Goal: Task Accomplishment & Management: Manage account settings

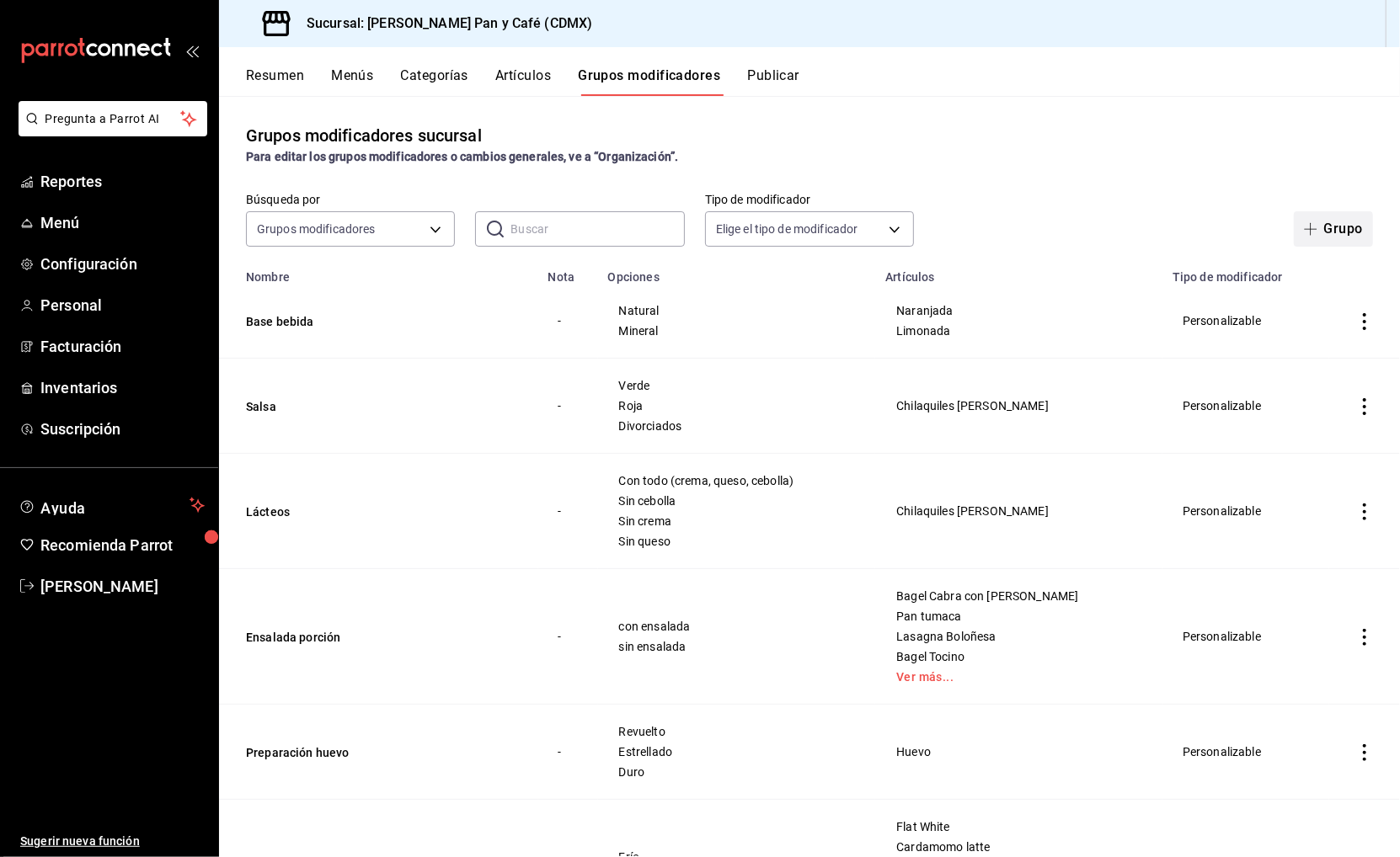
click at [1346, 228] on button "Grupo" at bounding box center [1333, 229] width 80 height 35
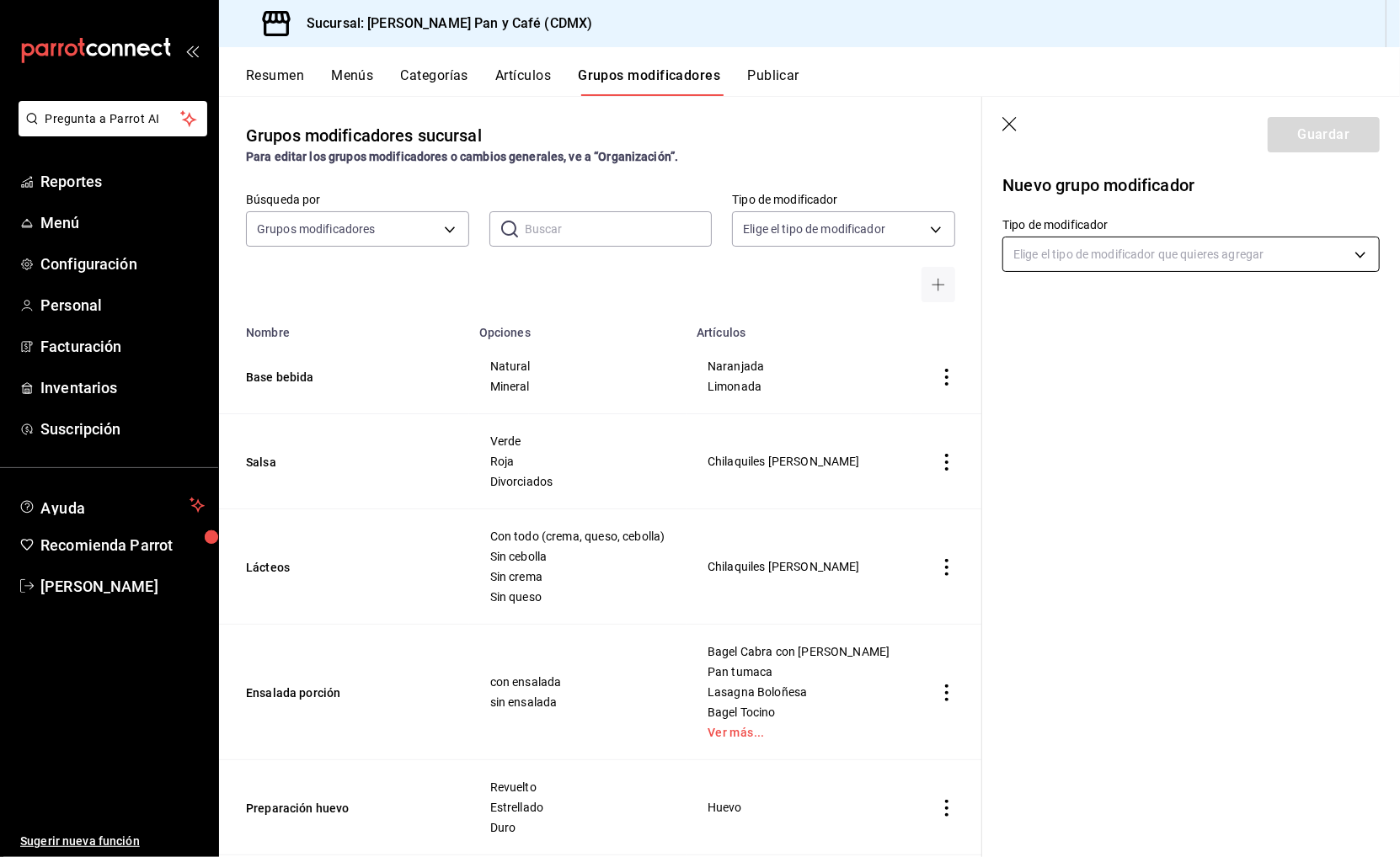
click at [1069, 246] on body "Pregunta a Parrot AI Reportes Menú Configuración Personal Facturación Inventari…" at bounding box center [700, 428] width 1400 height 857
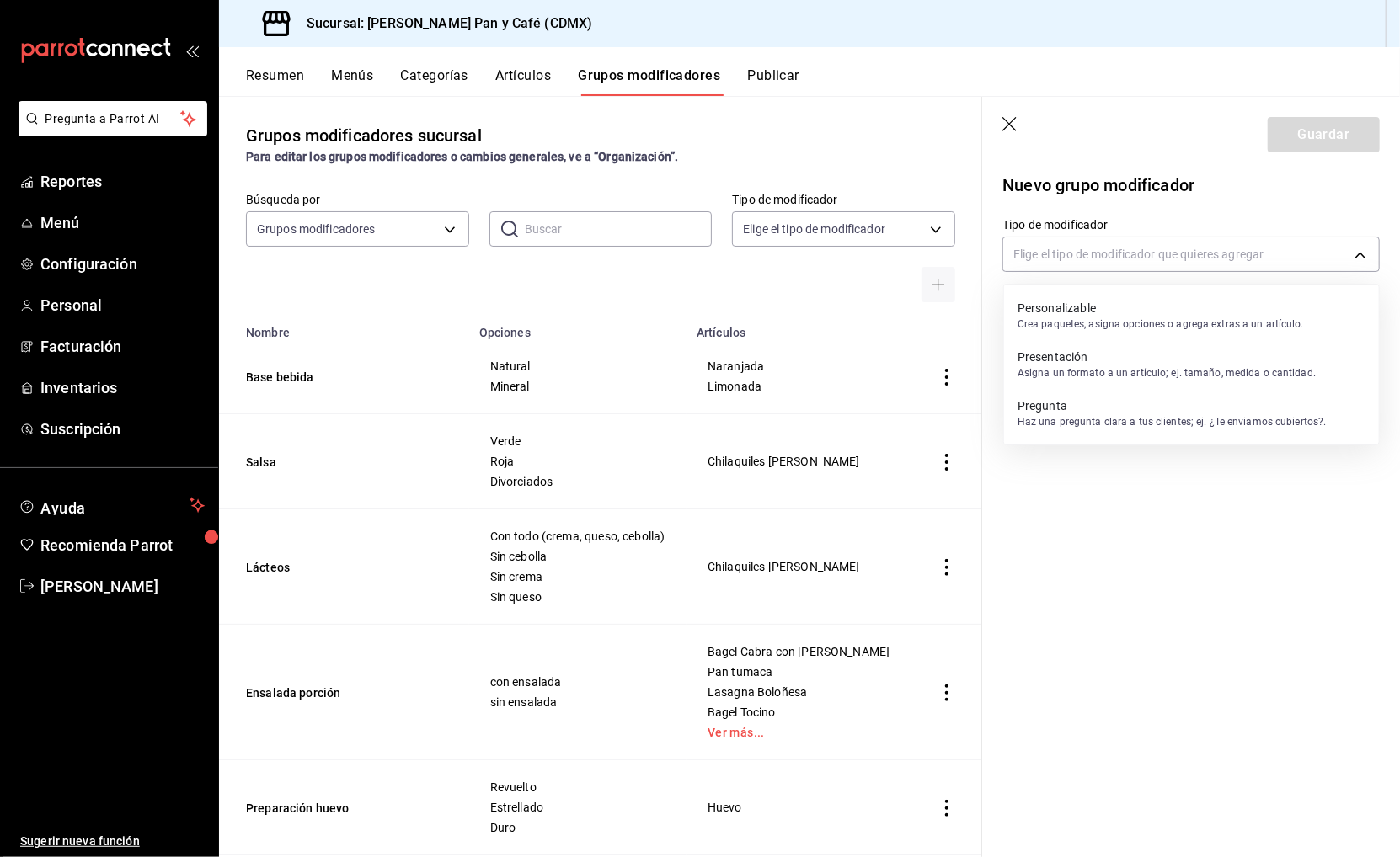
click at [1161, 311] on p "Personalizable" at bounding box center [1160, 308] width 286 height 17
type input "CUSTOMIZABLE"
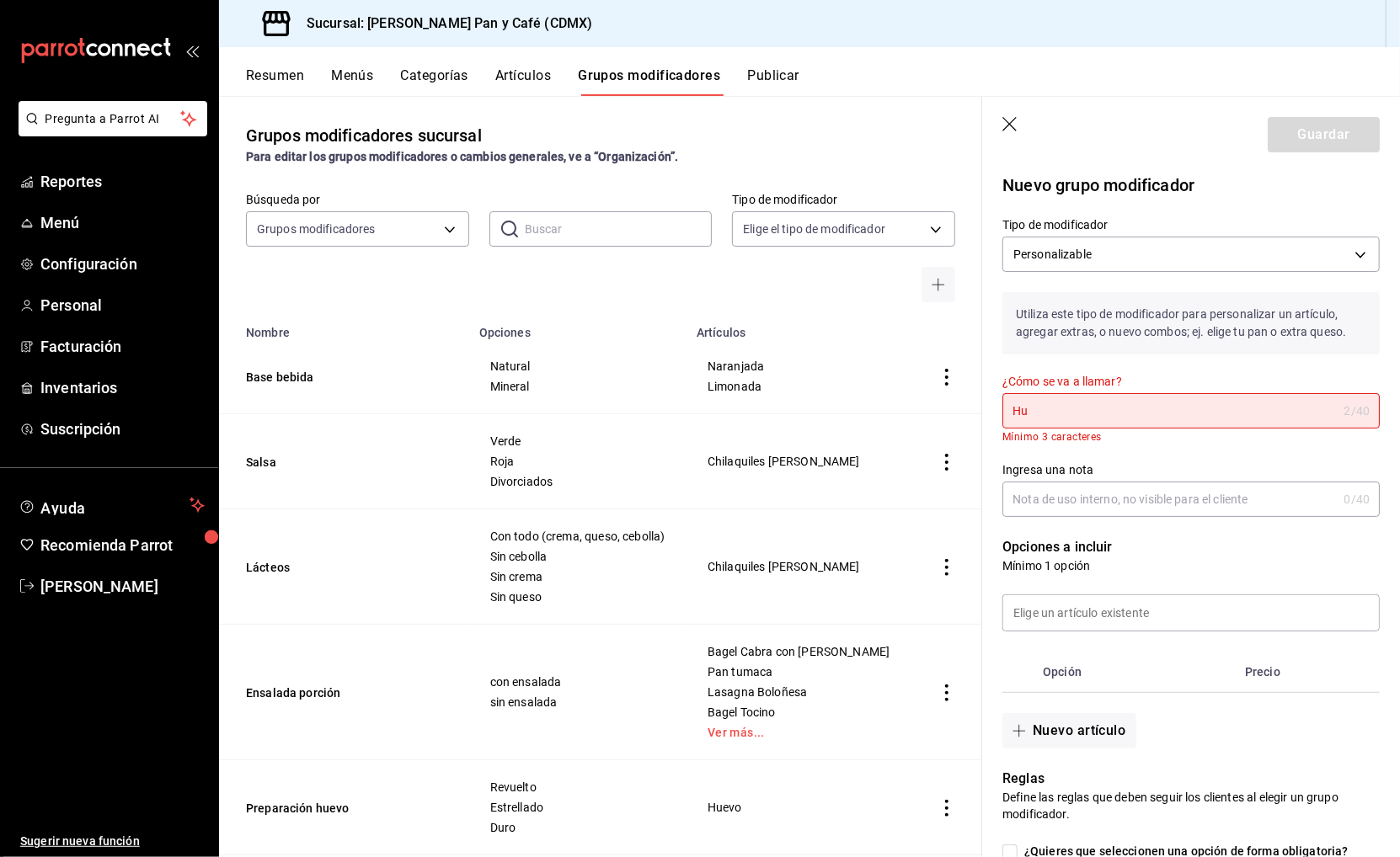
type input "H"
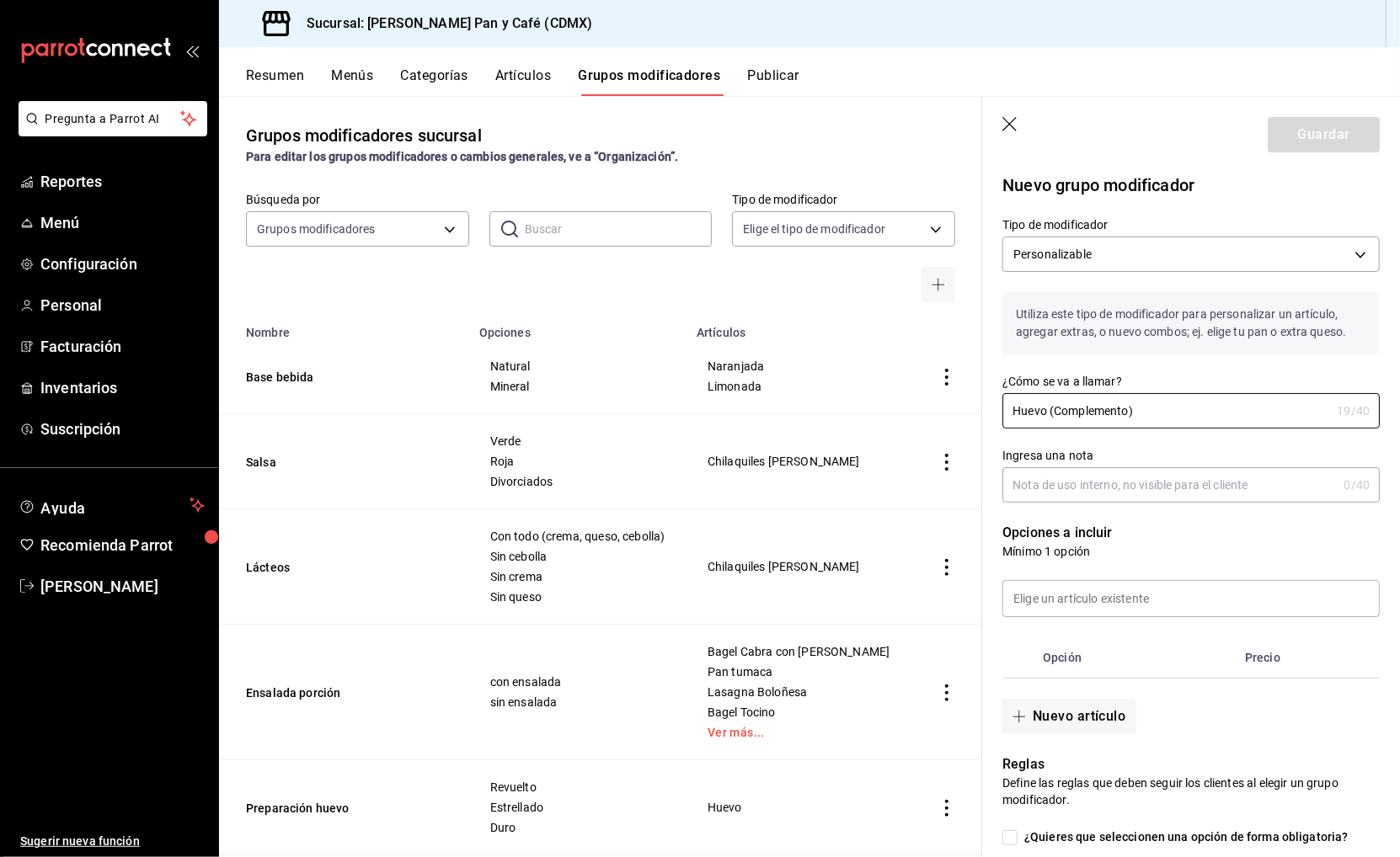
type input "Huevo (Complemento)"
click at [1114, 492] on input "Ingresa una nota" at bounding box center [1169, 485] width 334 height 33
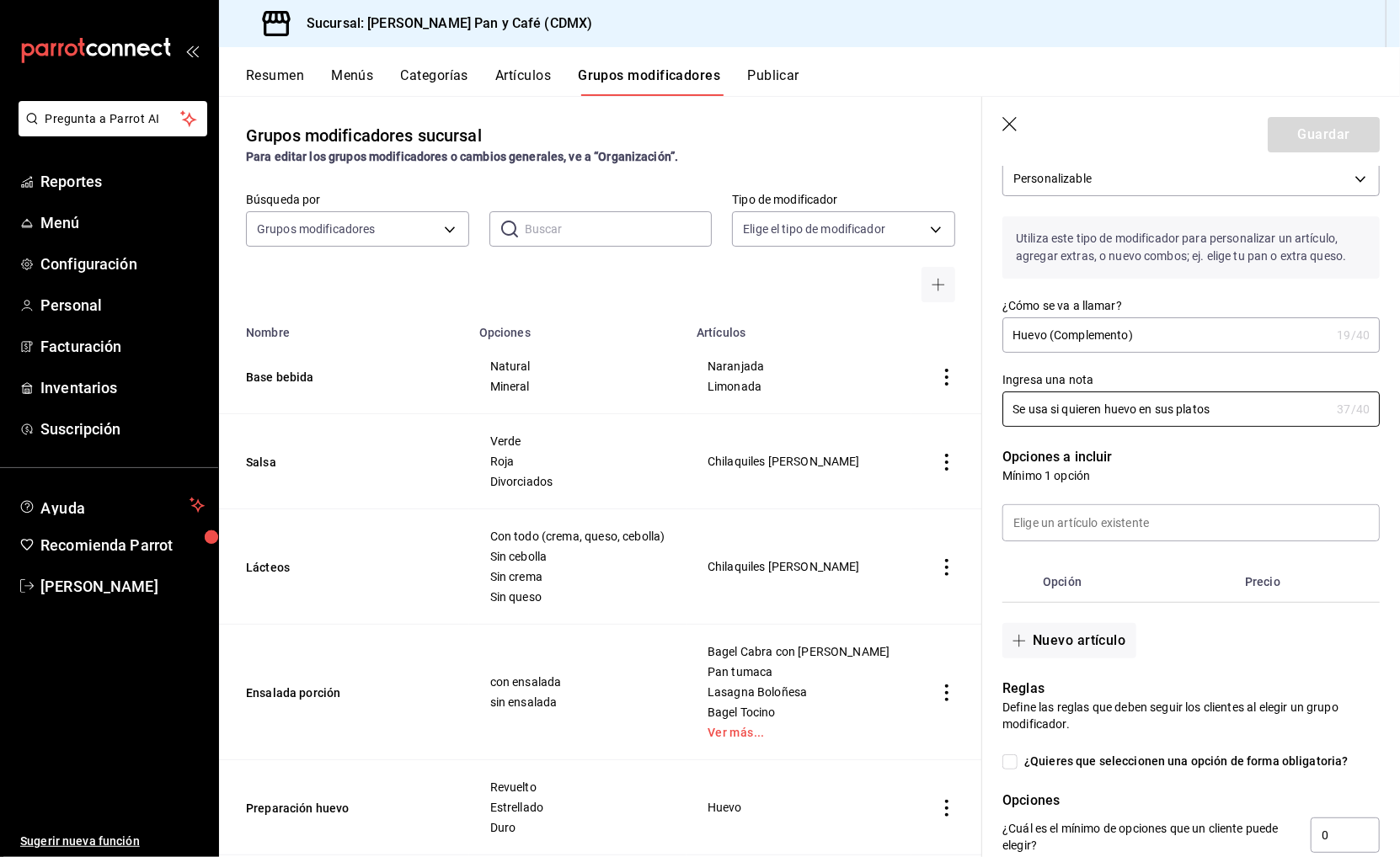
scroll to position [80, 0]
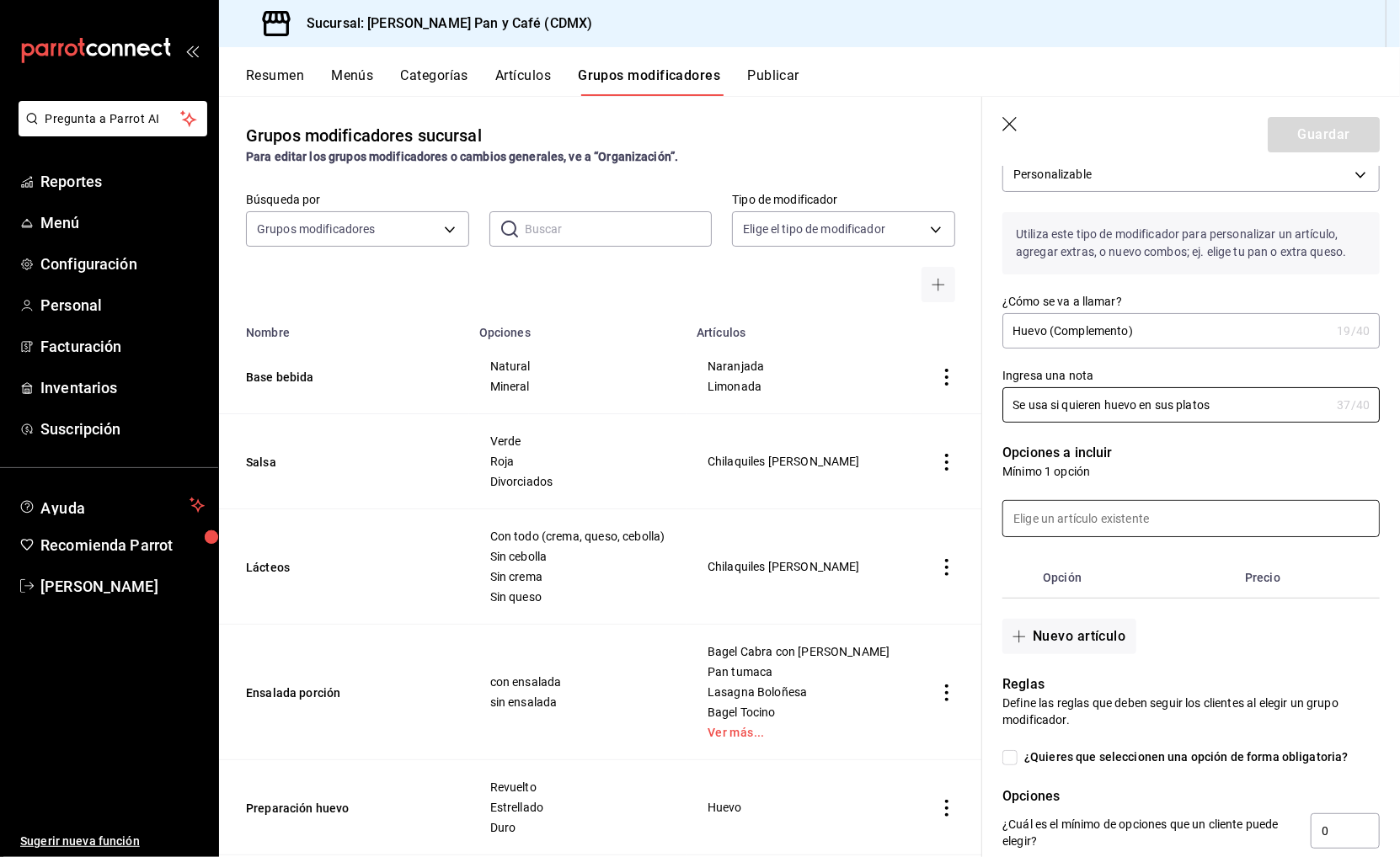
type input "Se usa si quieren huevo en sus platos"
click at [1142, 520] on input at bounding box center [1191, 519] width 376 height 35
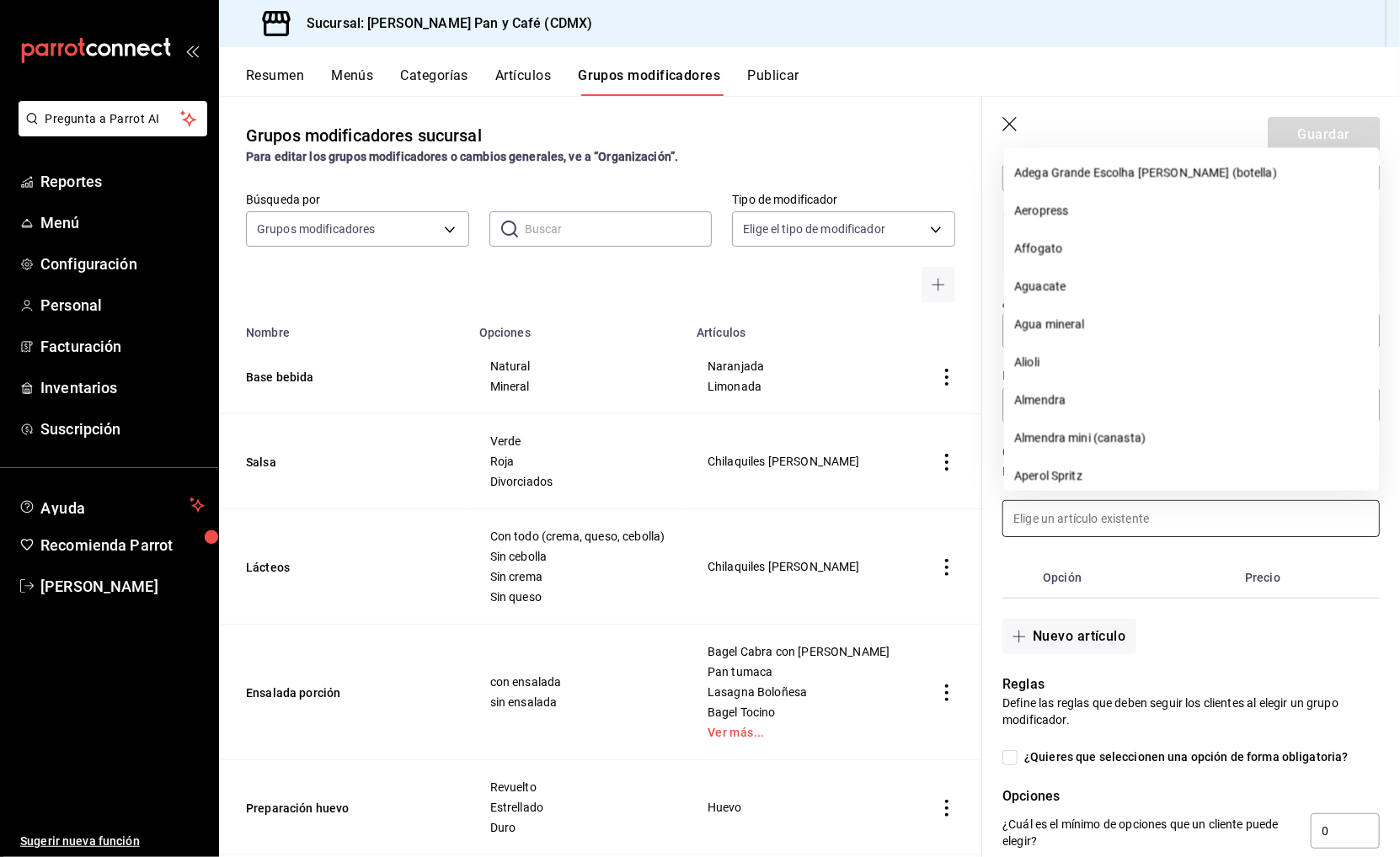
click at [1142, 520] on input at bounding box center [1191, 519] width 376 height 35
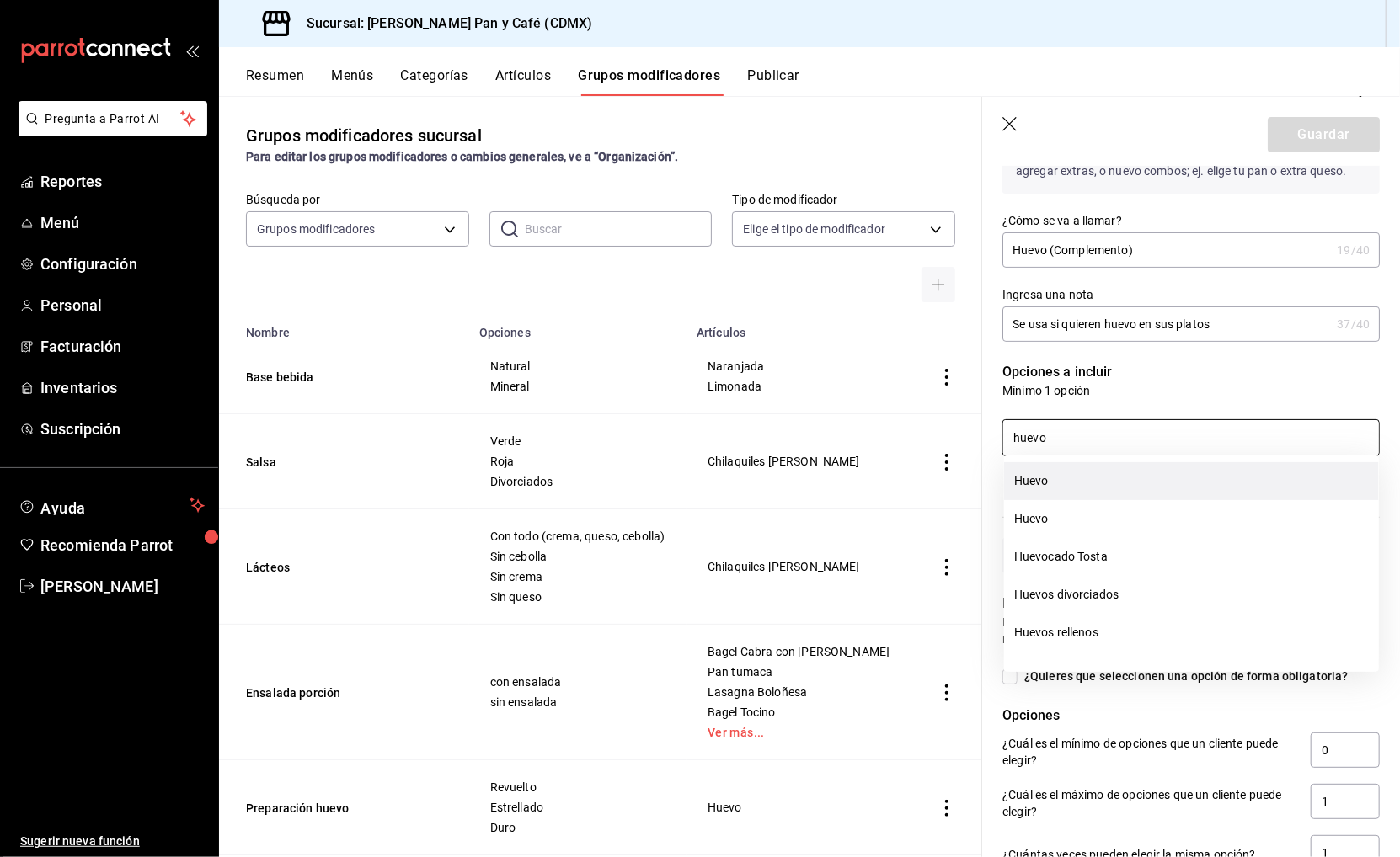
scroll to position [0, 0]
click at [1074, 434] on input "huevo" at bounding box center [1191, 437] width 376 height 35
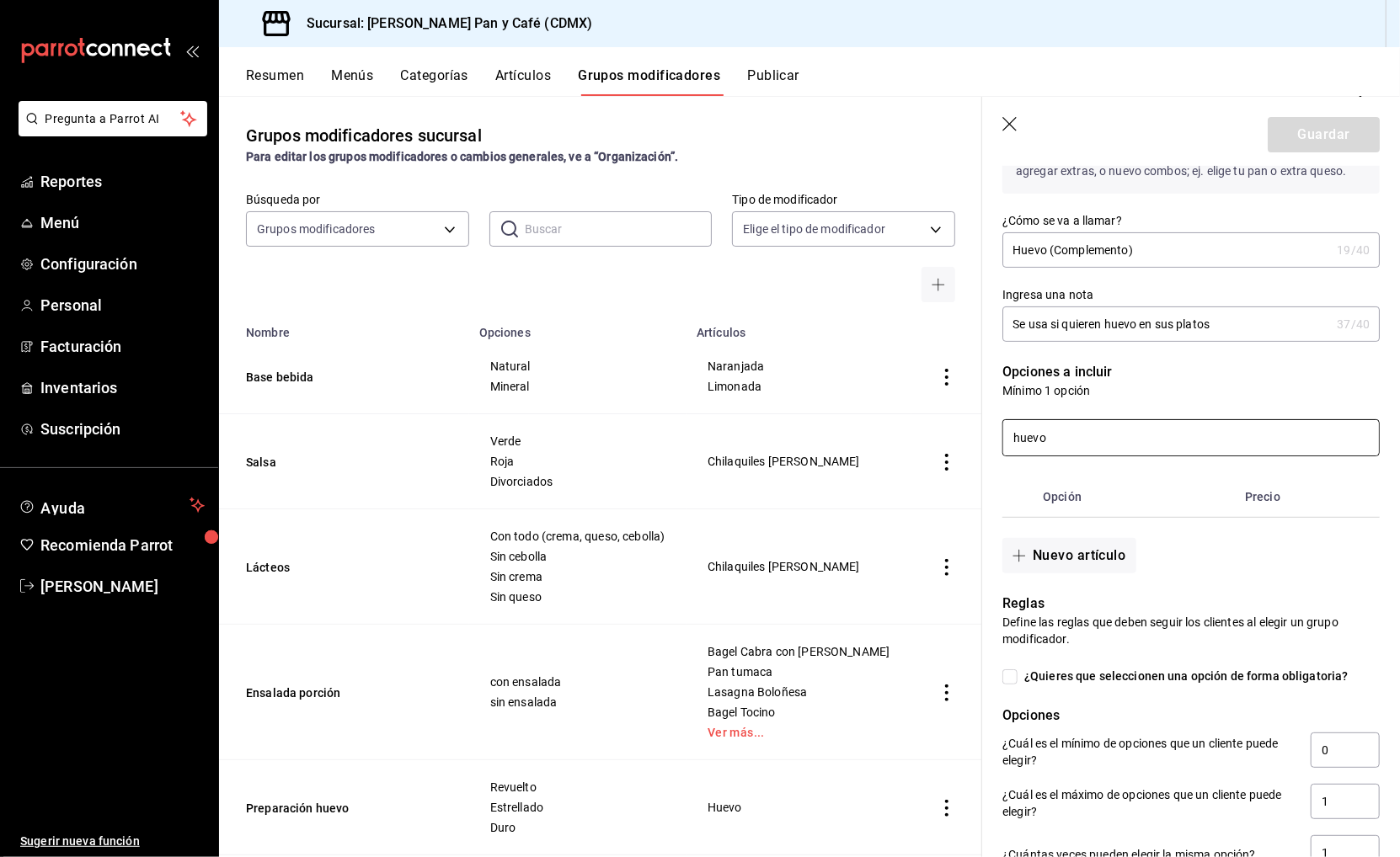
click at [1074, 434] on input "huevo" at bounding box center [1191, 437] width 376 height 35
drag, startPoint x: 1105, startPoint y: 305, endPoint x: 1095, endPoint y: 485, distance: 180.3
click at [1095, 485] on li "Chilaquiles [PERSON_NAME]" at bounding box center [1191, 480] width 375 height 38
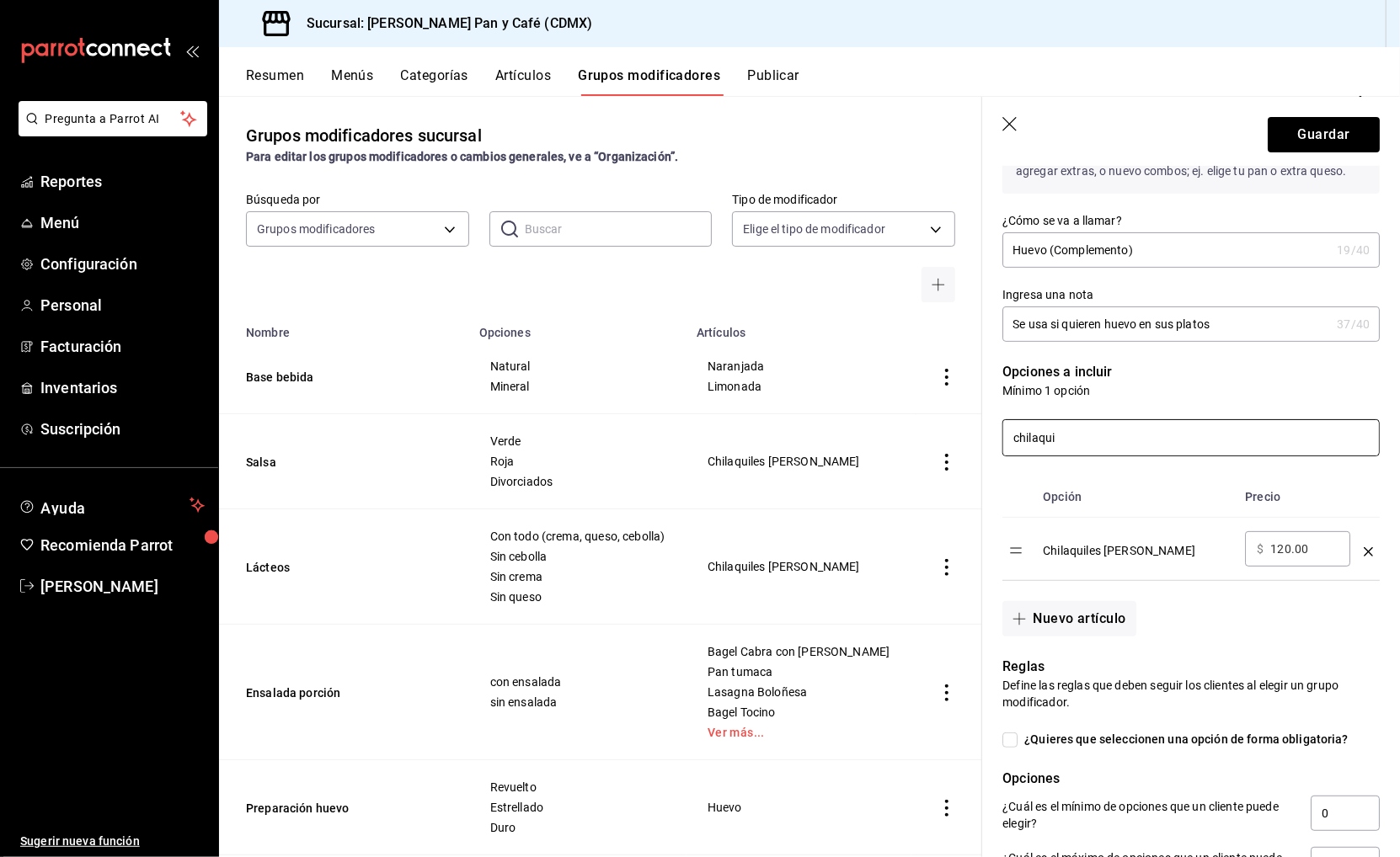
click at [1112, 428] on input "chilaqui" at bounding box center [1191, 437] width 376 height 35
type input "chilaqui"
click at [1270, 382] on p "Mínimo 1 opción" at bounding box center [1191, 390] width 378 height 17
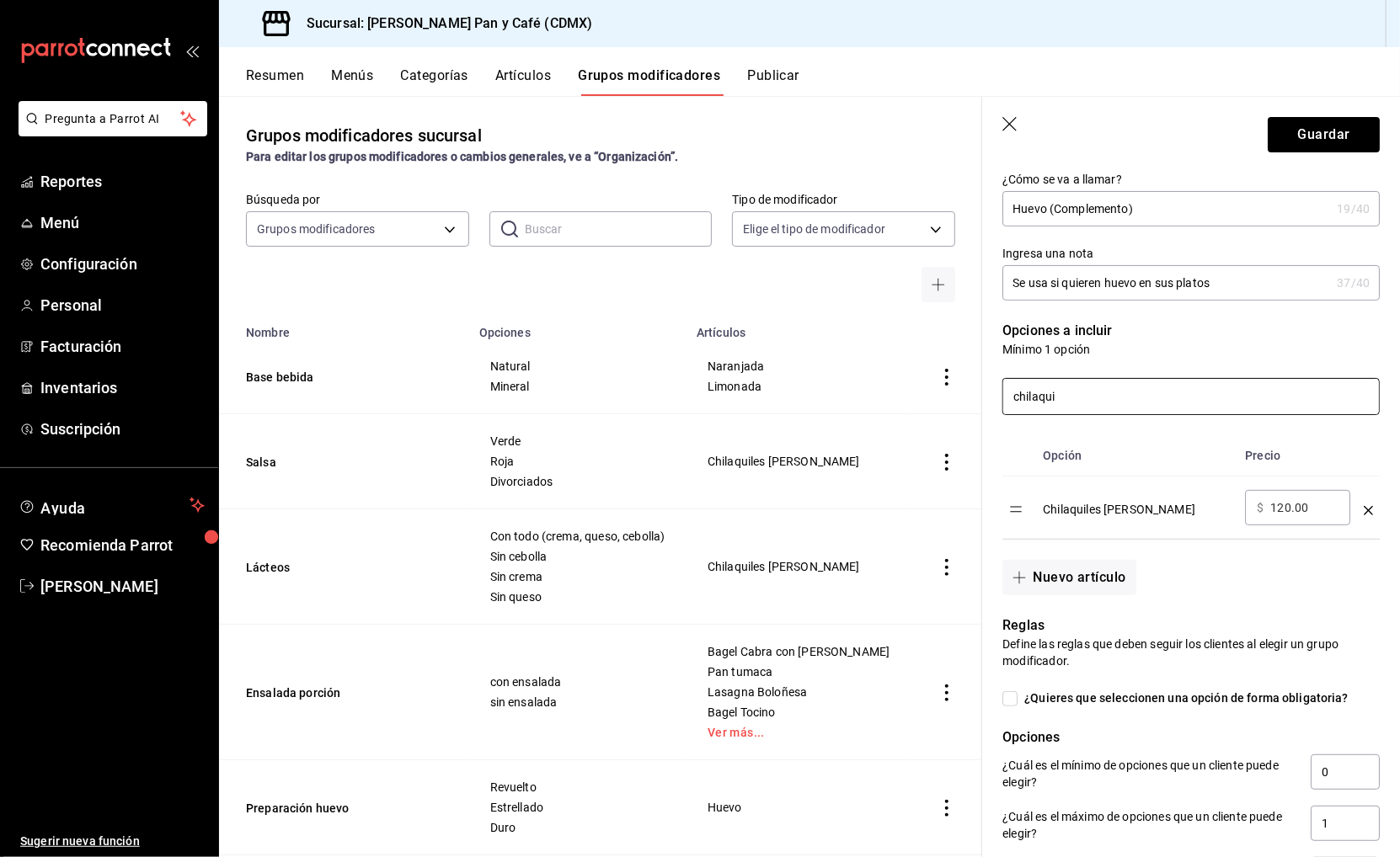
scroll to position [217, 0]
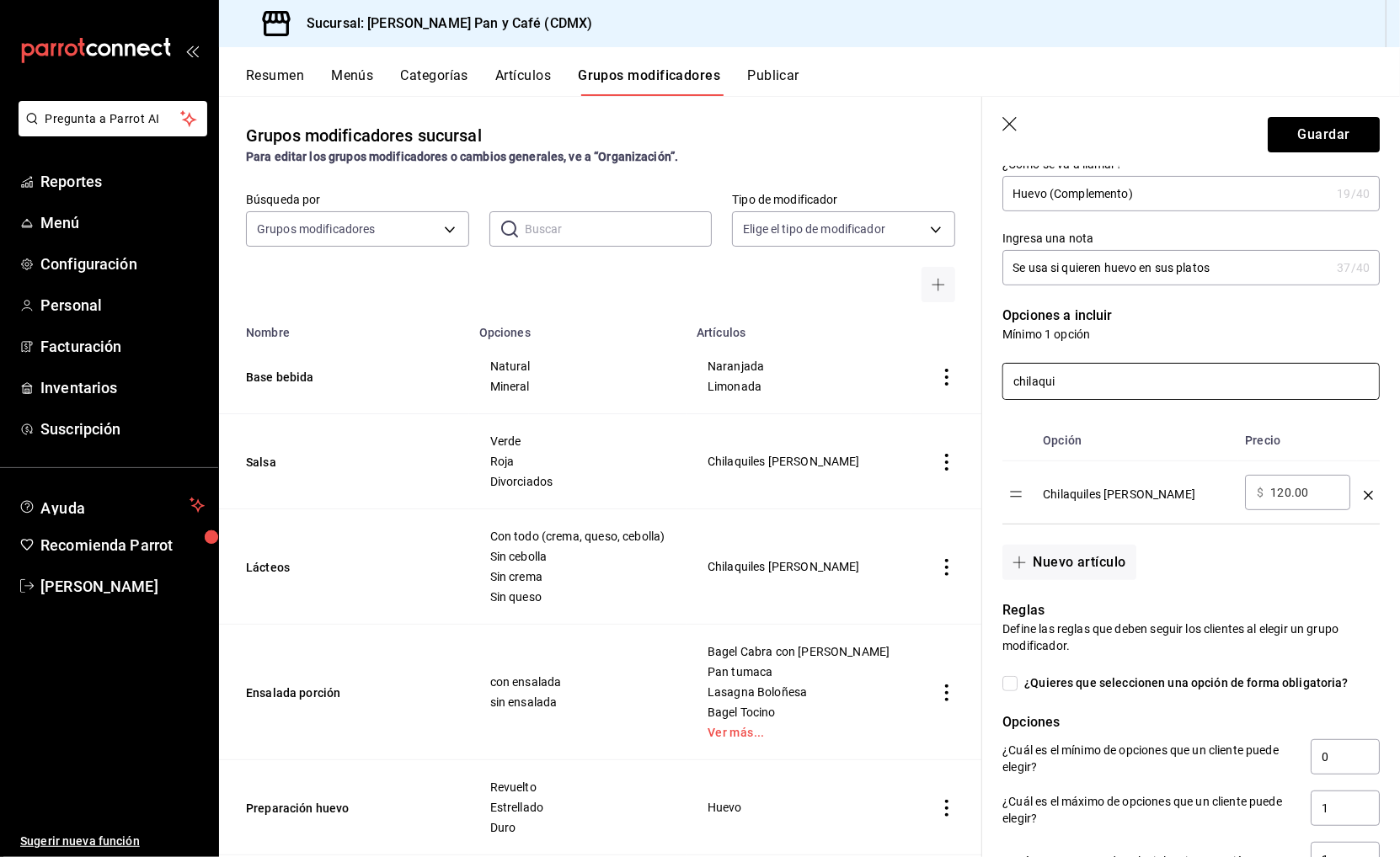
click at [1088, 376] on input "chilaqui" at bounding box center [1191, 381] width 376 height 35
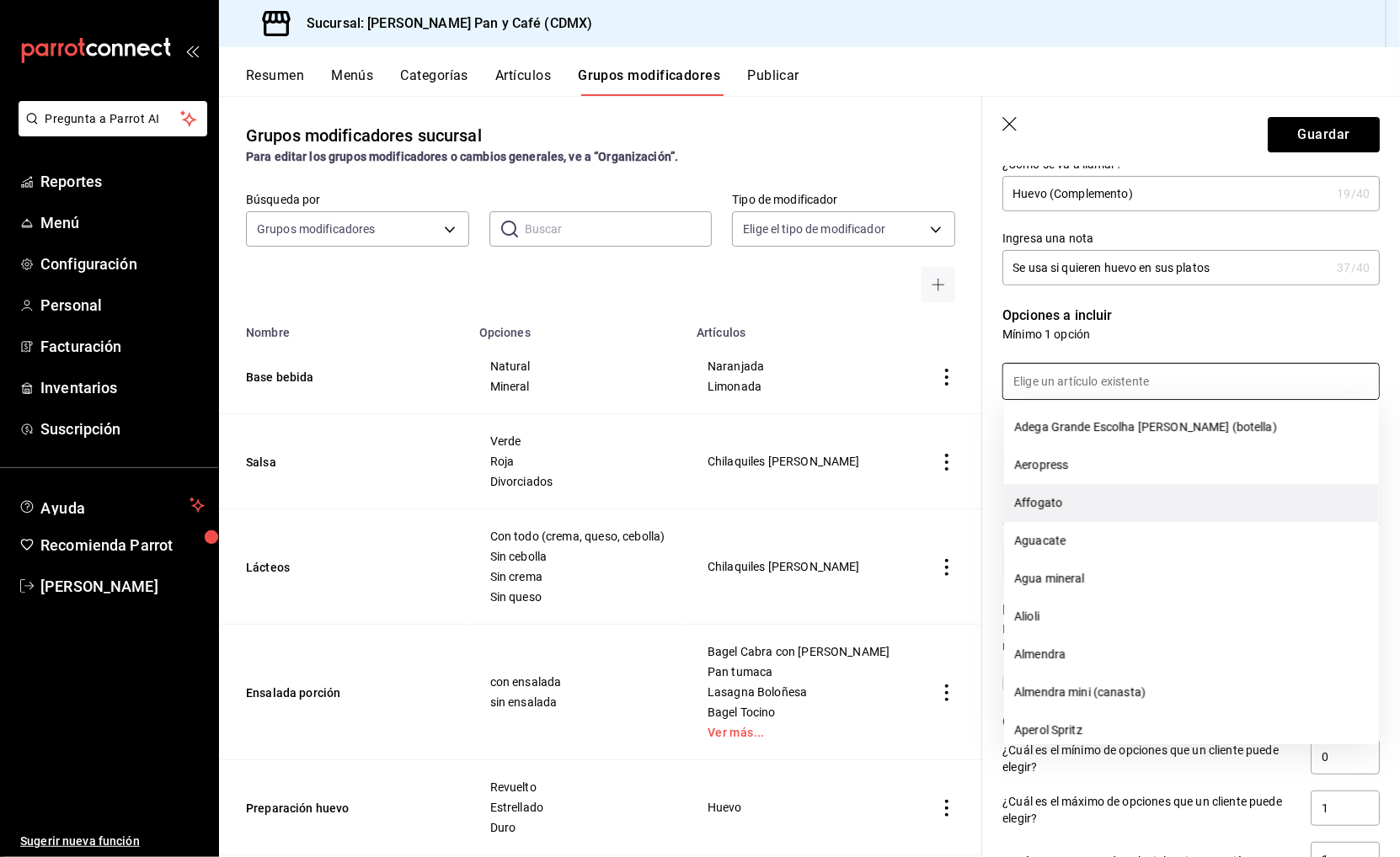
scroll to position [0, 0]
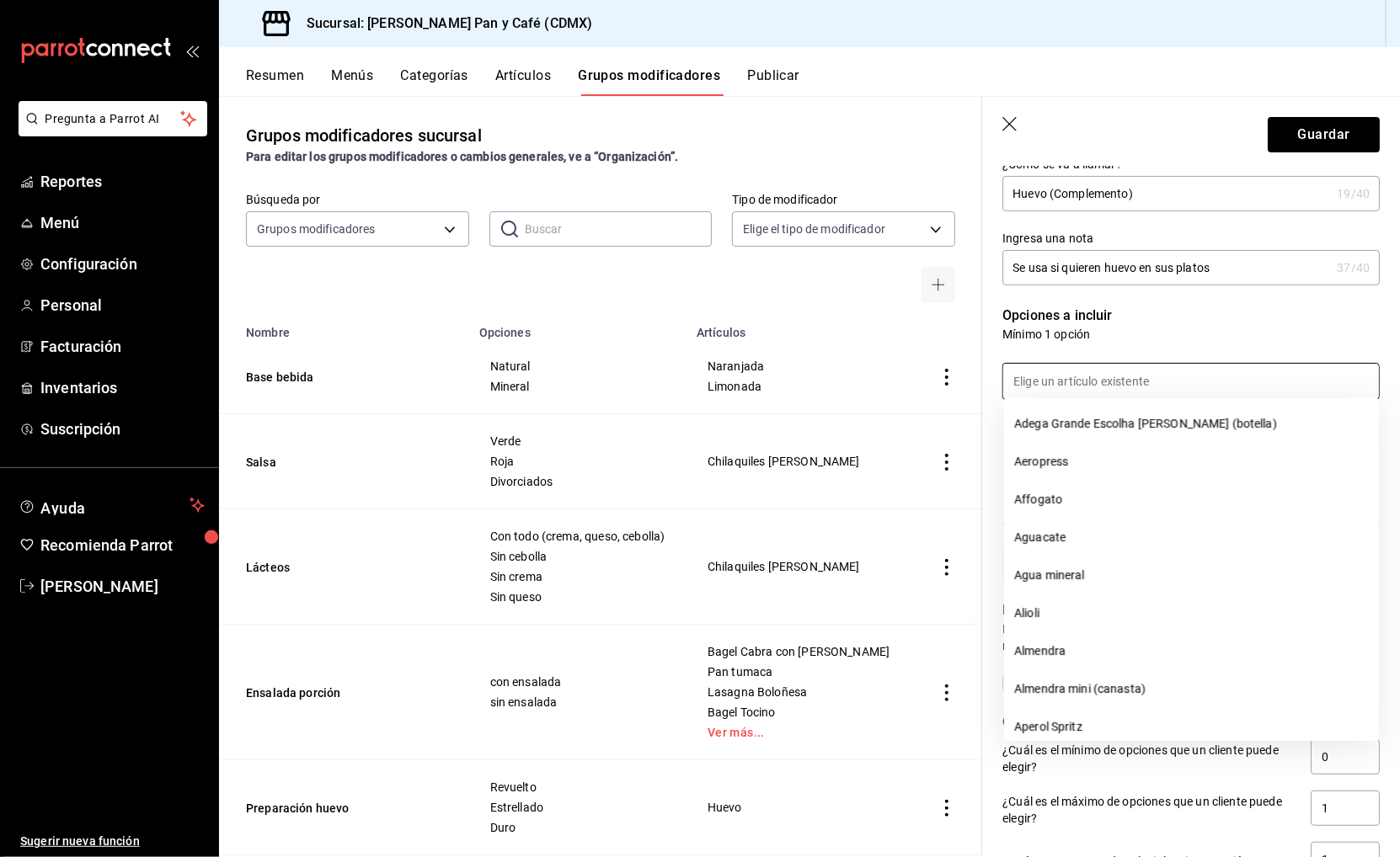
click at [1394, 311] on div "Nuevo grupo modificador Tipo de modificador Personalizable CUSTOMIZABLE Utiliza…" at bounding box center [1191, 588] width 418 height 1278
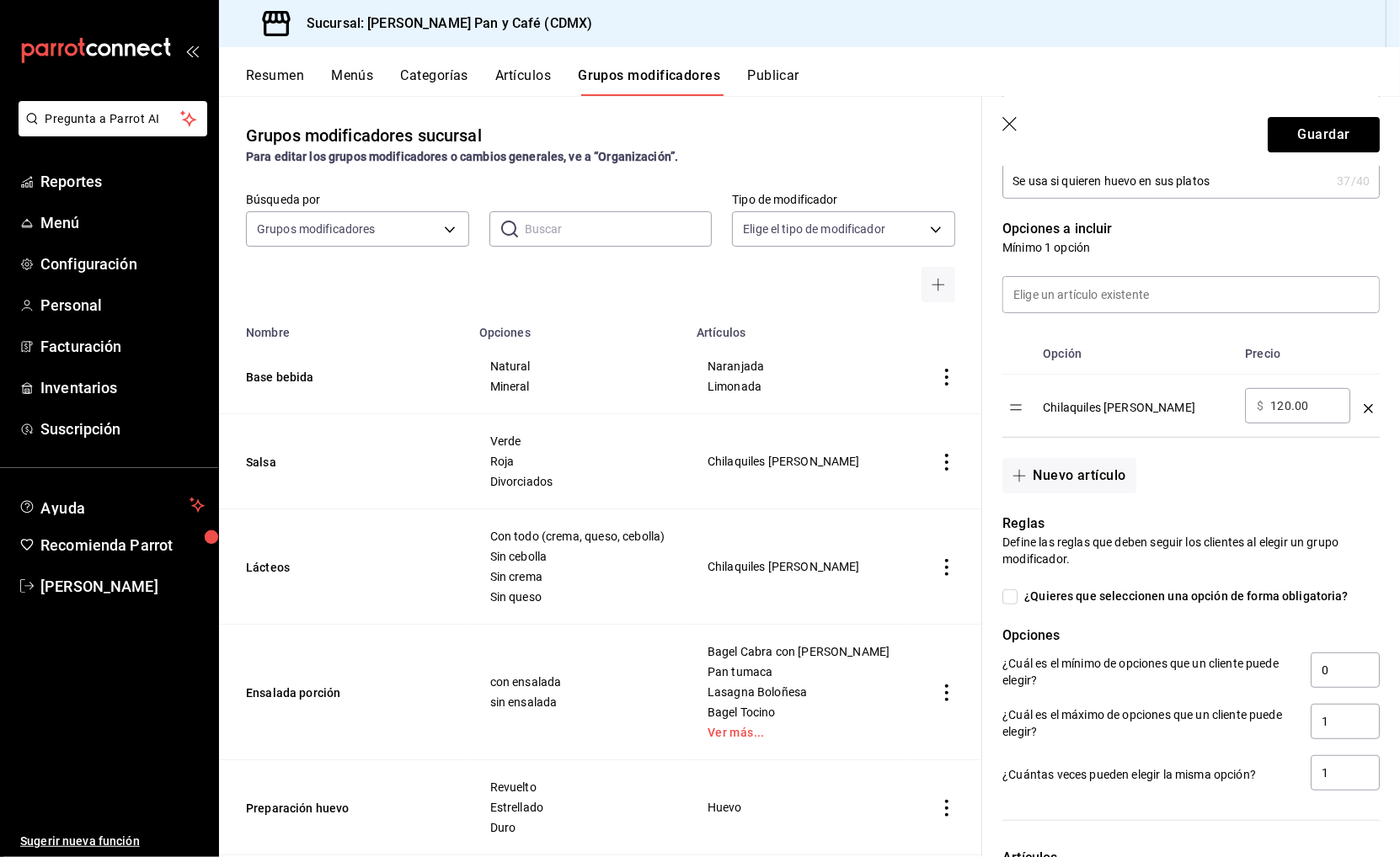
scroll to position [325, 0]
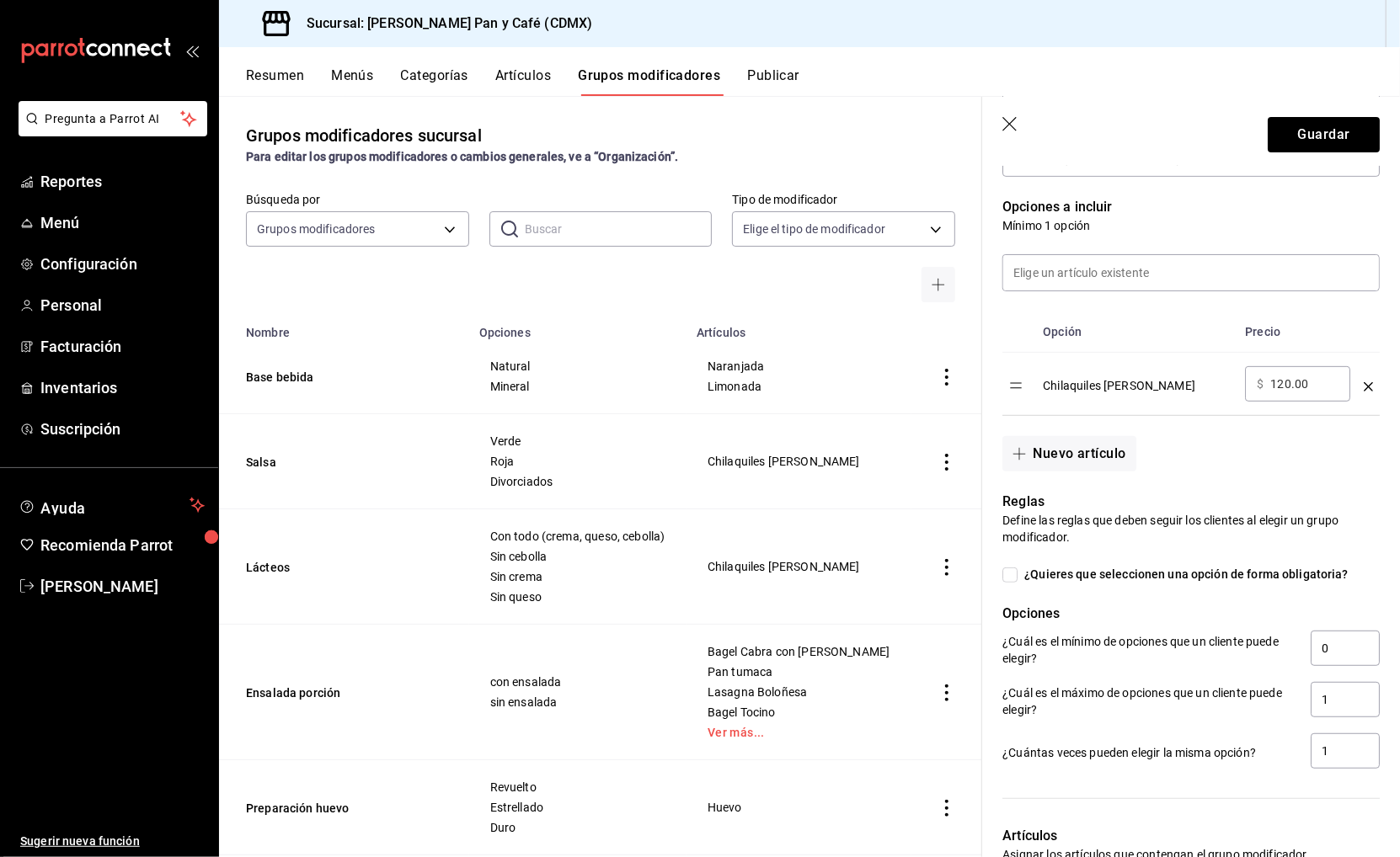
drag, startPoint x: 1368, startPoint y: 379, endPoint x: 1304, endPoint y: 337, distance: 76.6
click at [1304, 337] on table "Opción Precio Chilaquiles [PERSON_NAME] ​ $ 120.00 ​" at bounding box center [1191, 363] width 378 height 103
click at [1365, 374] on div "optionsTable" at bounding box center [1368, 380] width 9 height 28
click at [1387, 383] on div "Nuevo grupo modificador Tipo de modificador Personalizable CUSTOMIZABLE Utiliza…" at bounding box center [1191, 479] width 418 height 1278
click at [1373, 383] on td "optionsTable" at bounding box center [1368, 384] width 23 height 63
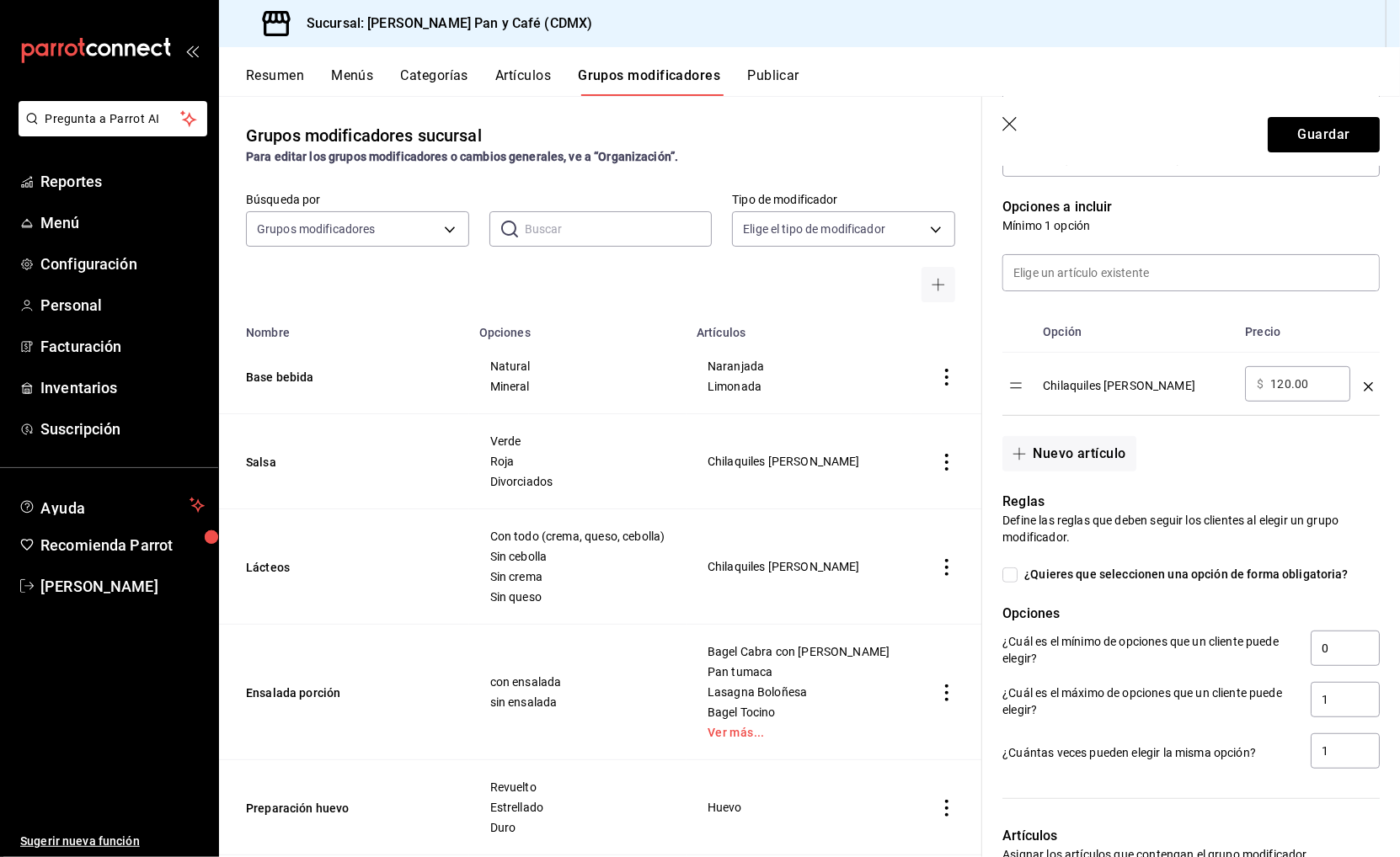
click at [1360, 374] on td "optionsTable" at bounding box center [1368, 384] width 23 height 63
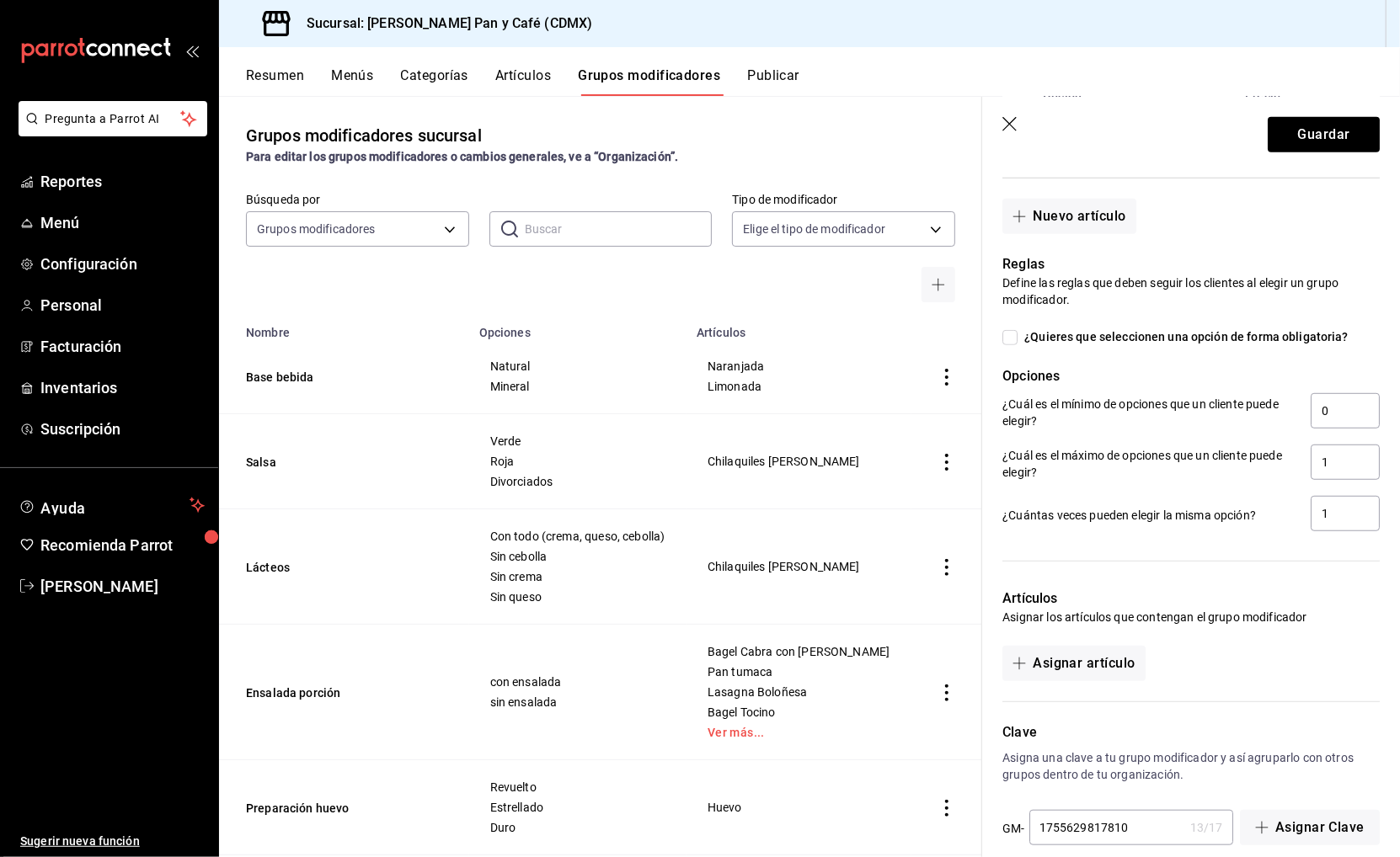
scroll to position [428, 0]
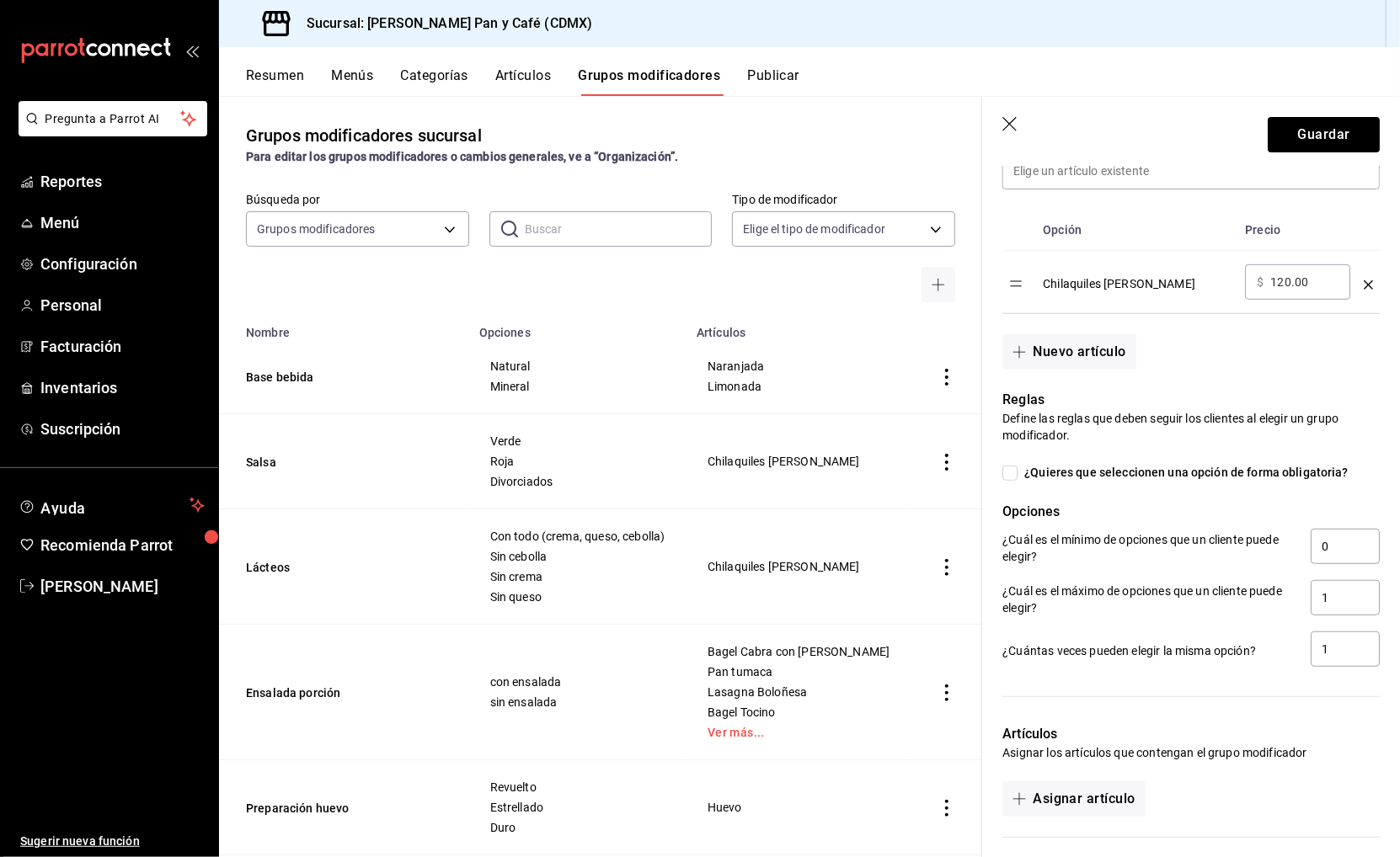
click at [1362, 279] on td "optionsTable" at bounding box center [1368, 282] width 23 height 63
click at [1365, 280] on icon "optionsTable" at bounding box center [1368, 284] width 9 height 9
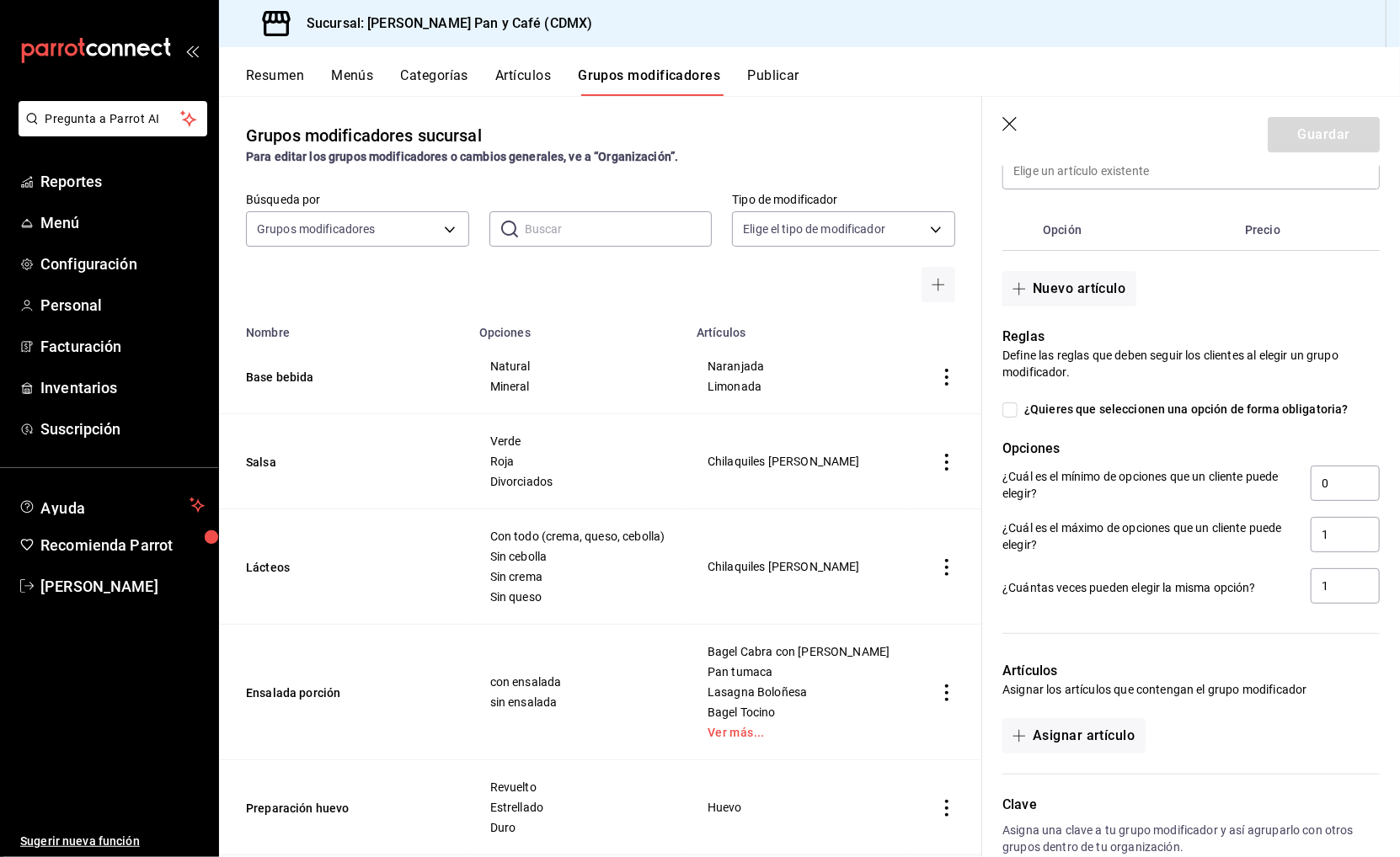
scroll to position [284, 0]
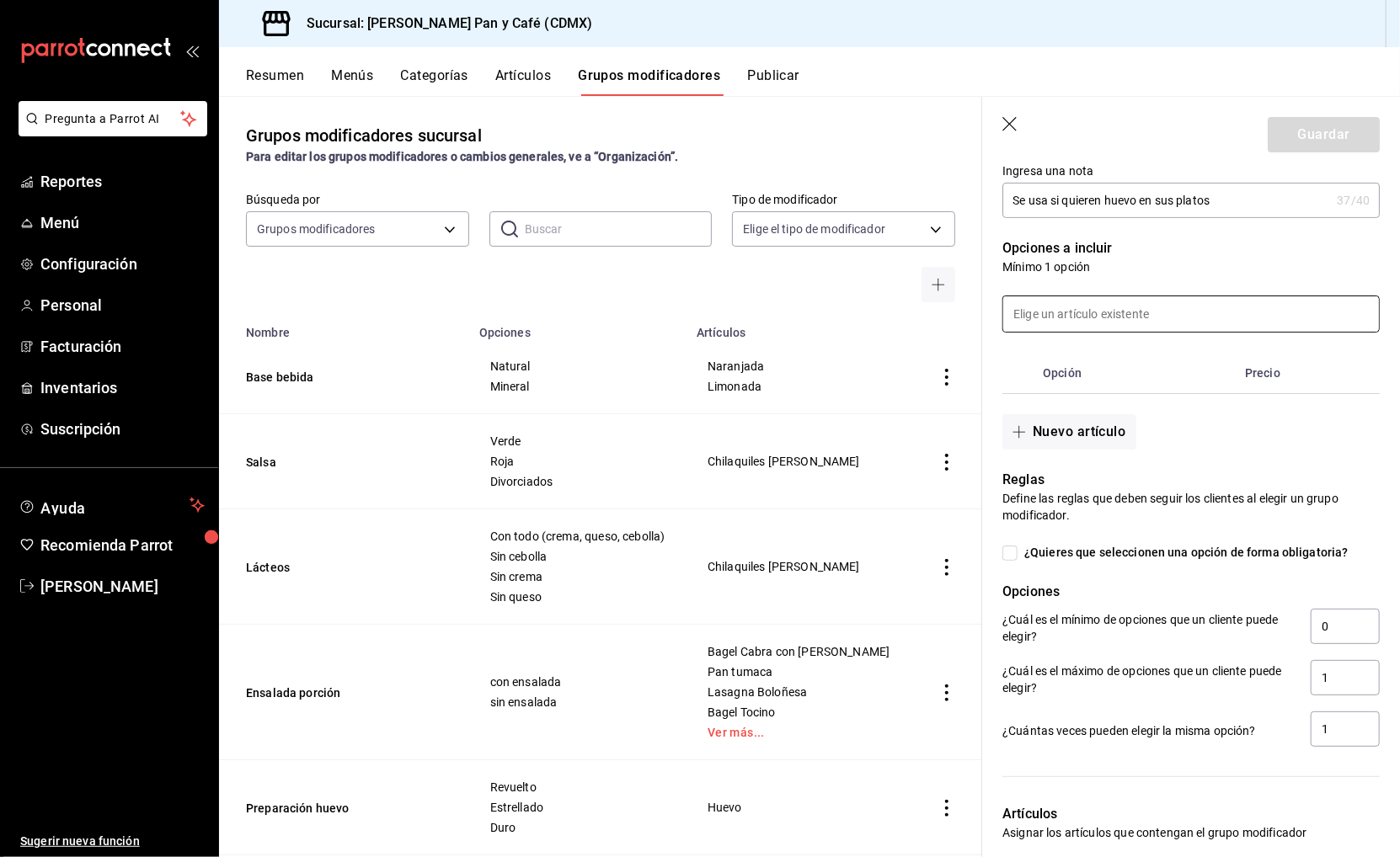
click at [1182, 305] on input at bounding box center [1191, 314] width 376 height 35
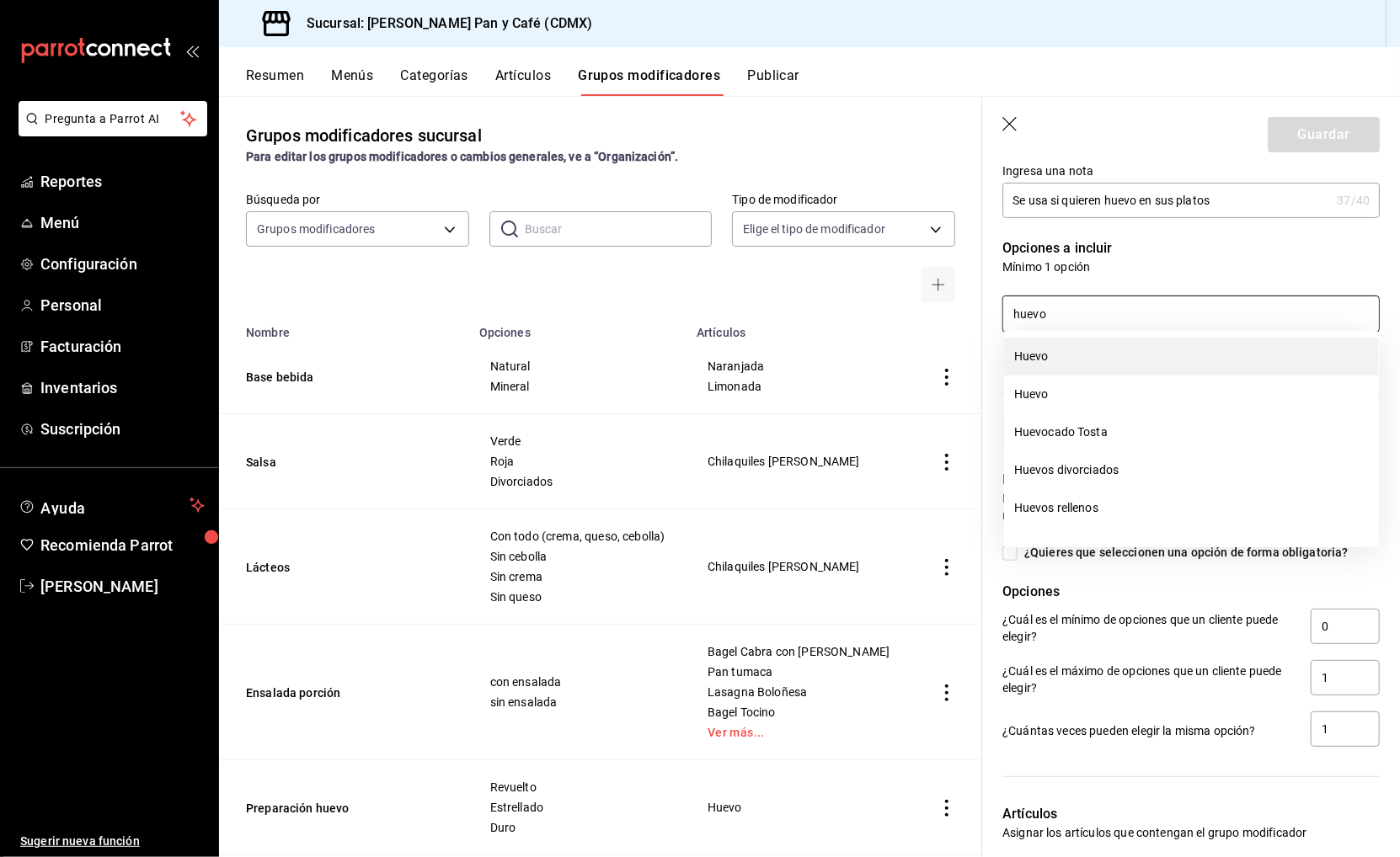
click at [1119, 364] on li "Huevo" at bounding box center [1191, 356] width 375 height 38
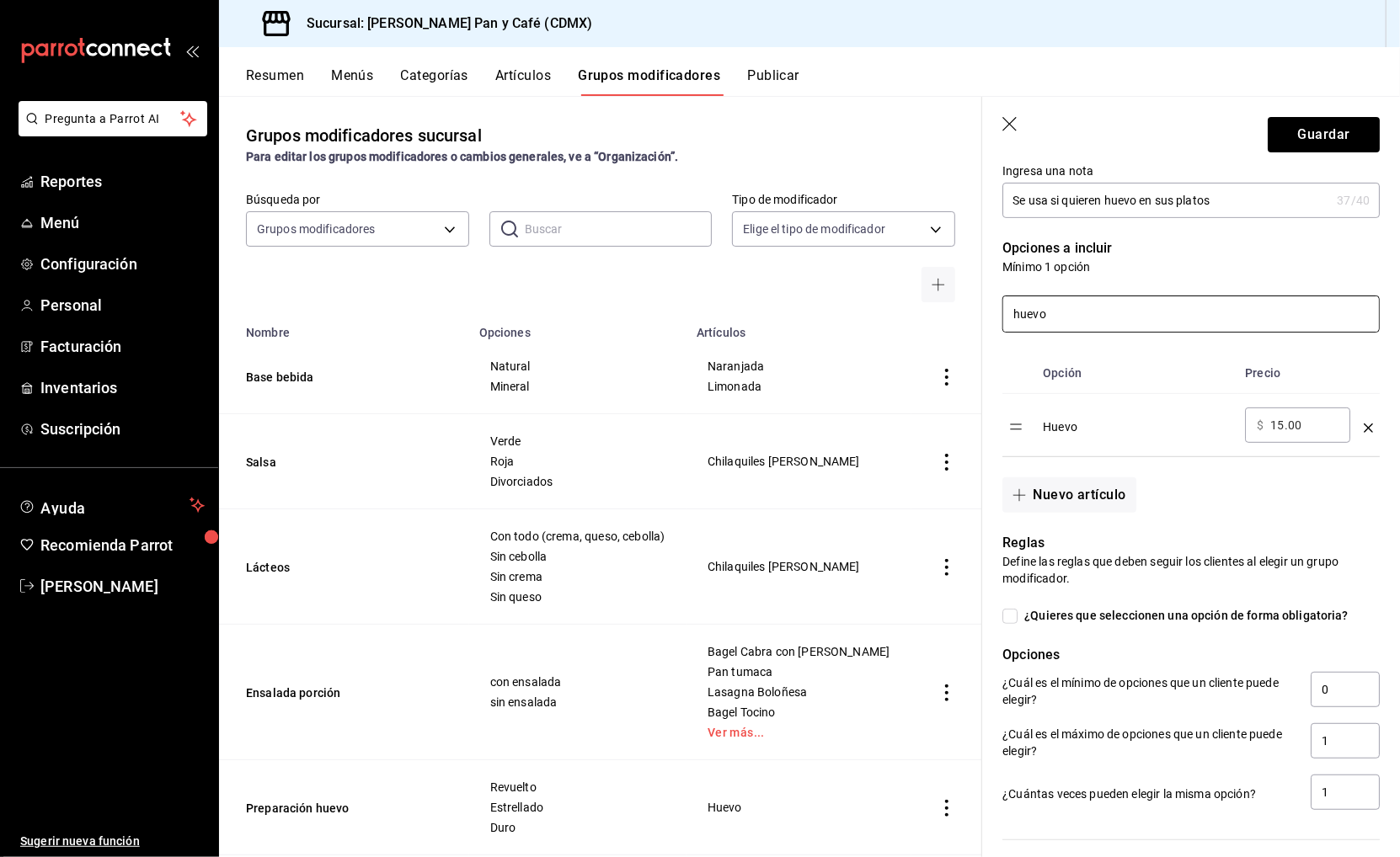
click at [1069, 313] on input "huevo" at bounding box center [1191, 314] width 376 height 35
type input "huevo"
click at [1388, 243] on div "Nuevo grupo modificador Tipo de modificador Personalizable CUSTOMIZABLE Utiliza…" at bounding box center [1191, 520] width 418 height 1278
click at [1094, 420] on div "Huevo" at bounding box center [1137, 422] width 189 height 28
click at [1371, 425] on icon "optionsTable" at bounding box center [1368, 428] width 9 height 9
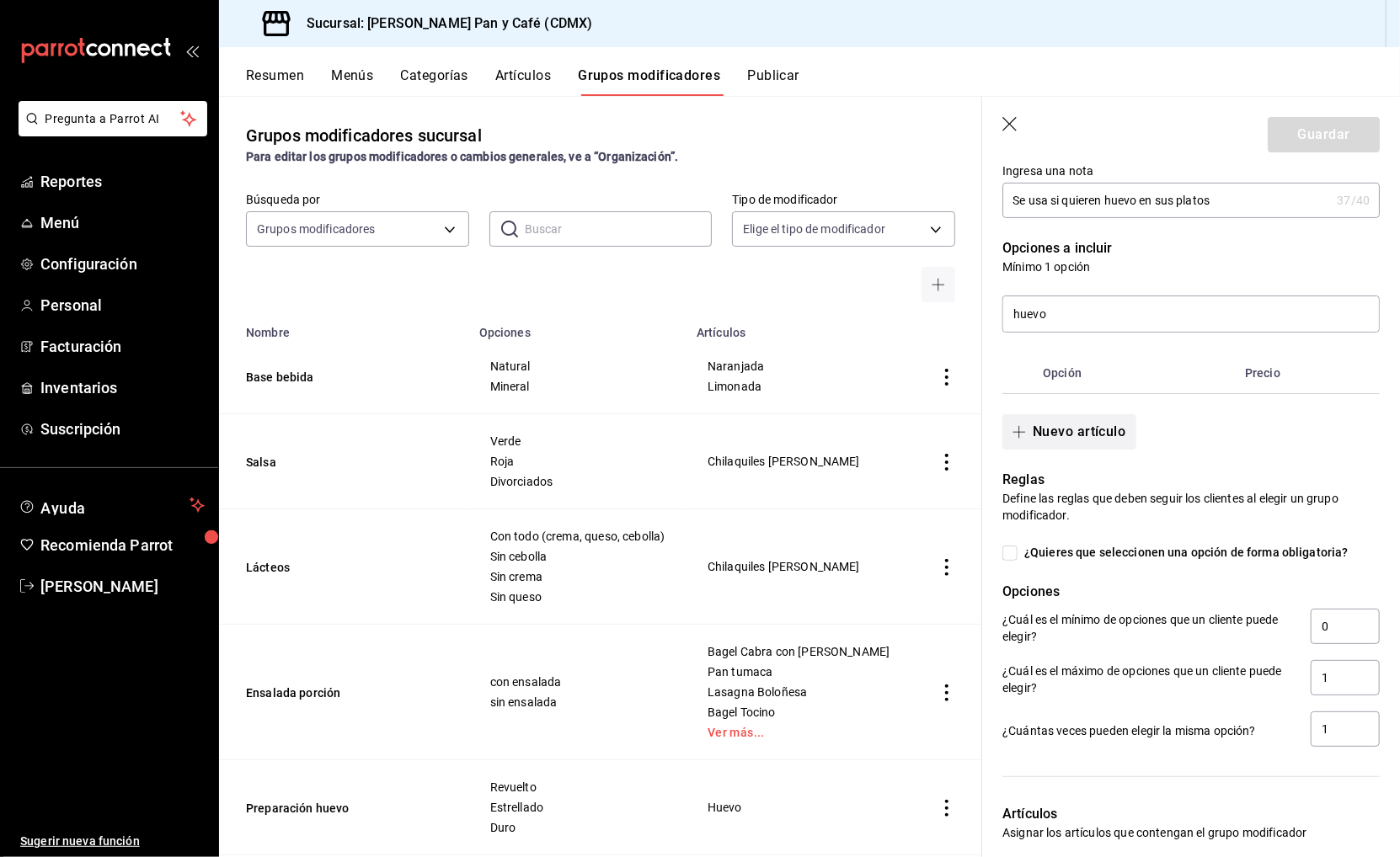
click at [1089, 426] on button "Nuevo artículo" at bounding box center [1068, 431] width 133 height 35
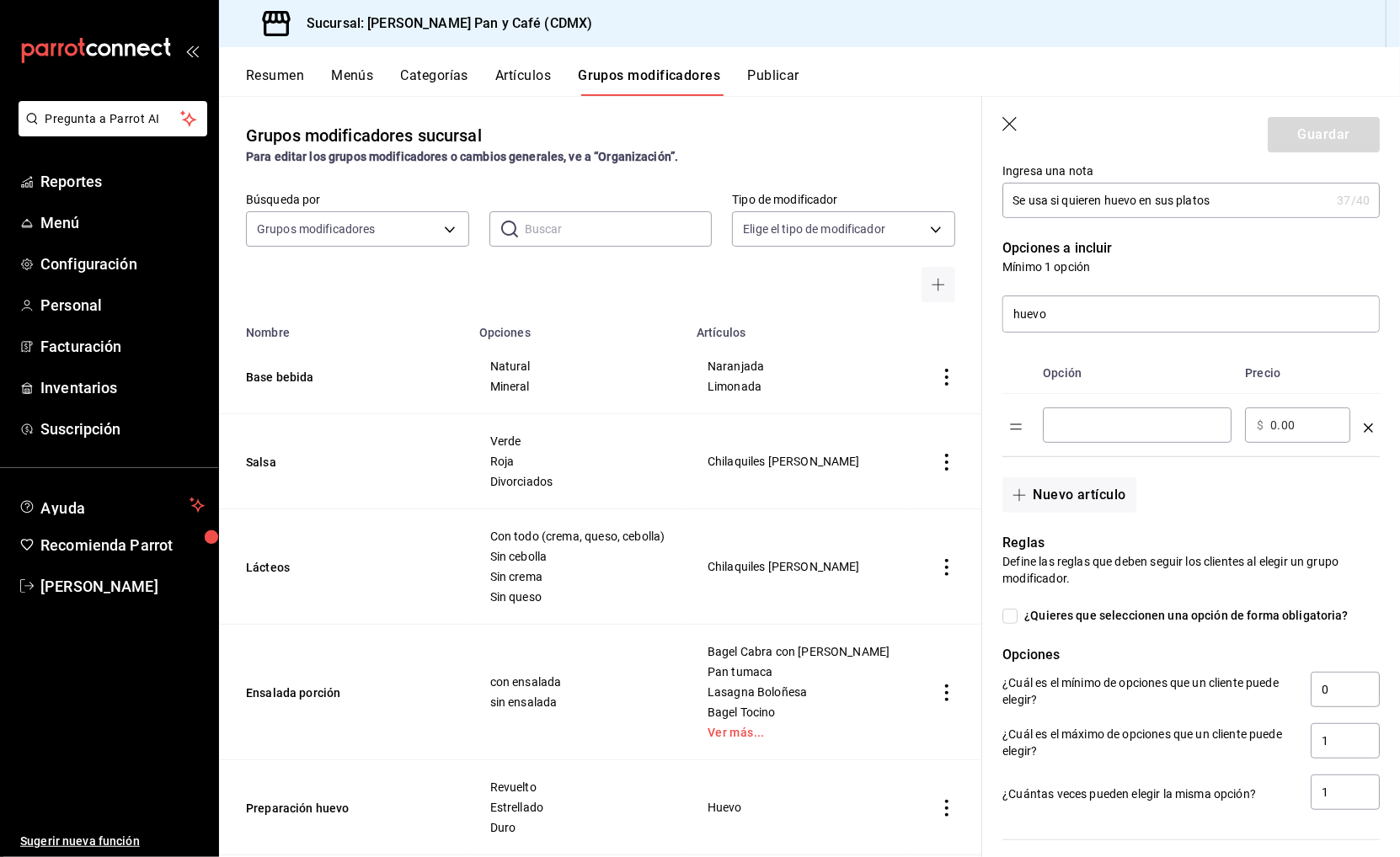
click at [1099, 417] on input "optionsTable" at bounding box center [1137, 425] width 165 height 17
type input "Huevo estrellado"
click at [1296, 419] on input "0.00" at bounding box center [1304, 425] width 68 height 17
type input "15.00"
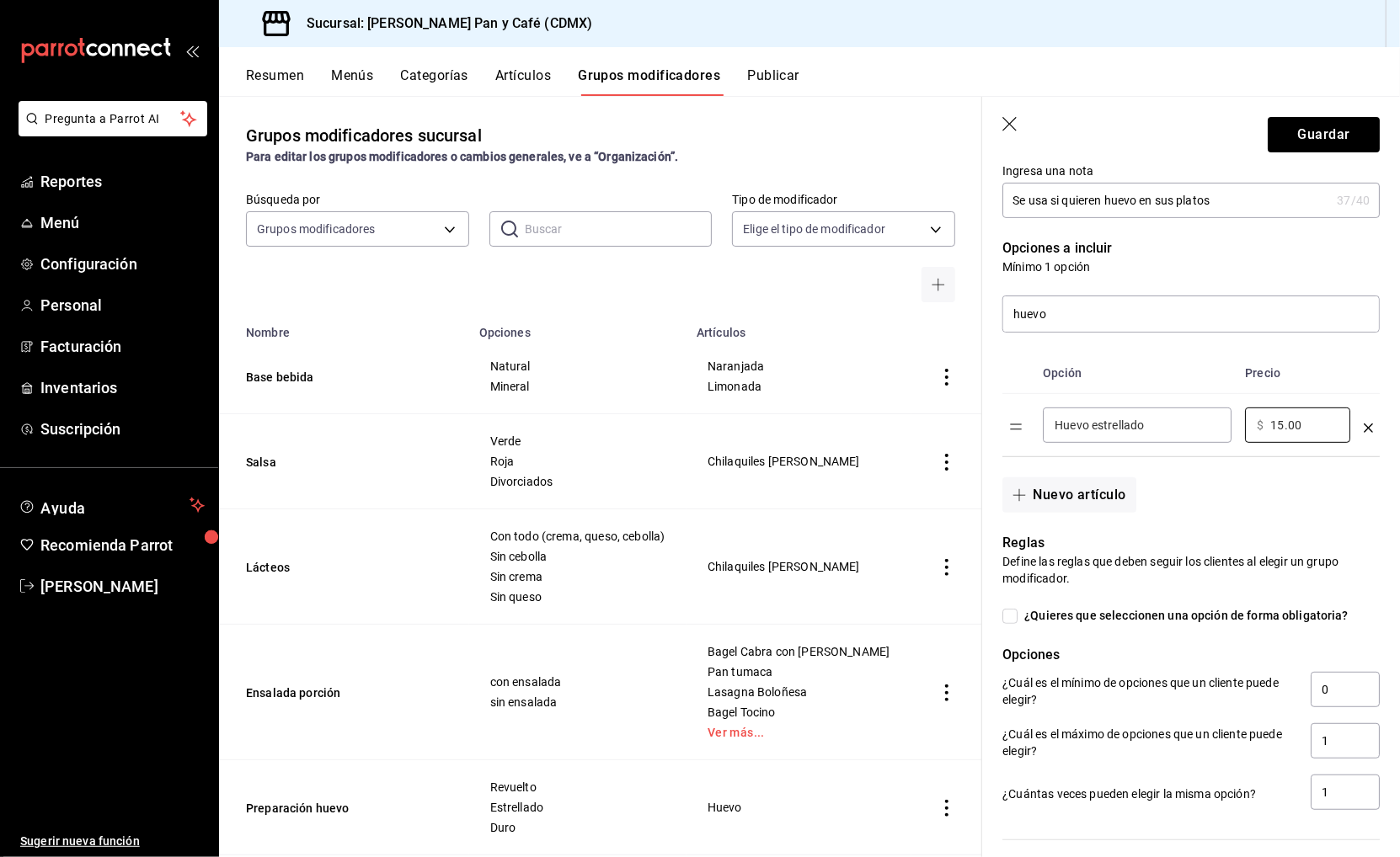
click at [1366, 427] on div "optionsTable" at bounding box center [1368, 422] width 9 height 28
click at [1102, 494] on button "Nuevo artículo" at bounding box center [1068, 495] width 133 height 35
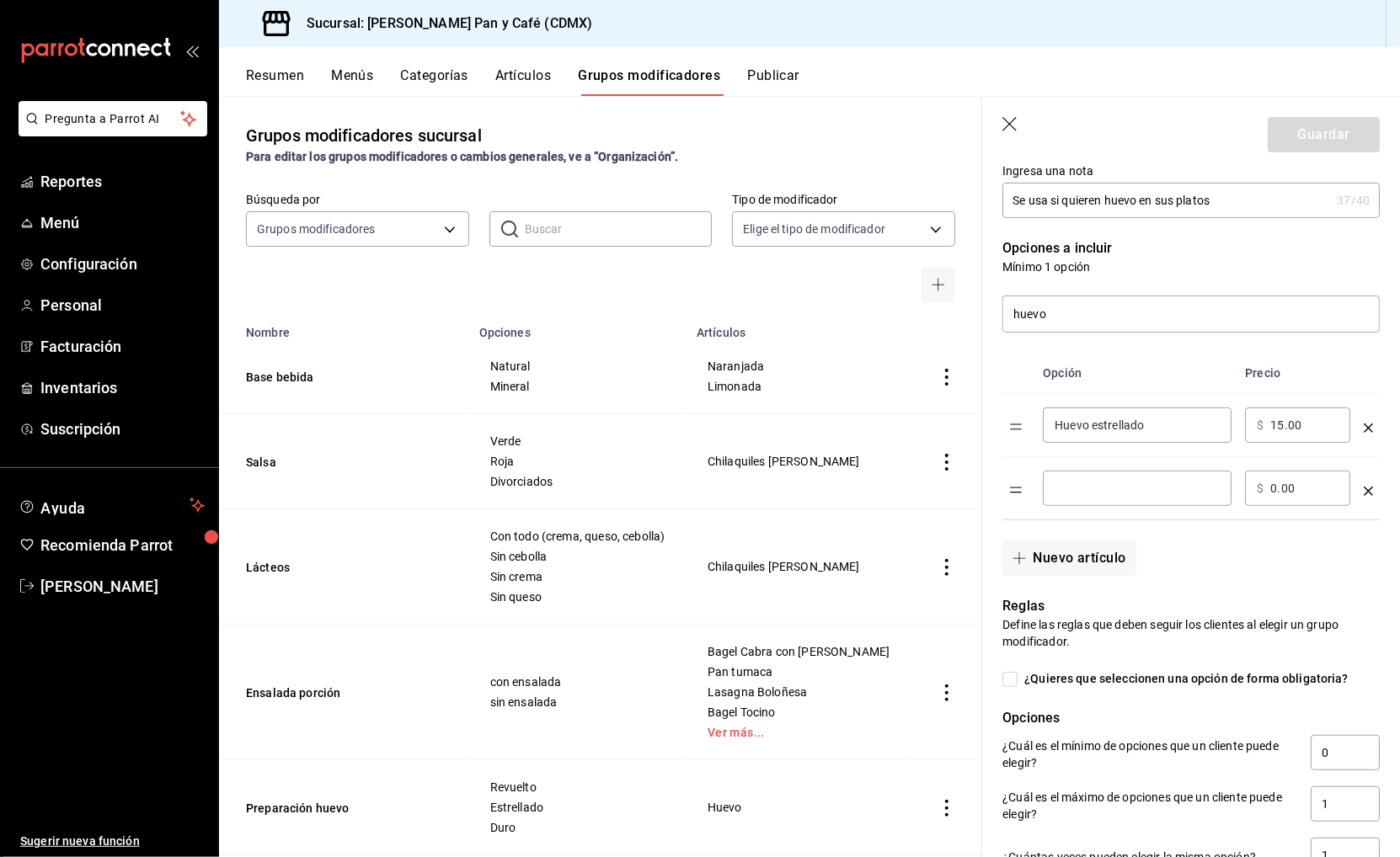
click at [1104, 484] on input "optionsTable" at bounding box center [1137, 487] width 165 height 17
type input "Huevo revuelto"
click at [1295, 486] on input "0.00" at bounding box center [1304, 487] width 68 height 17
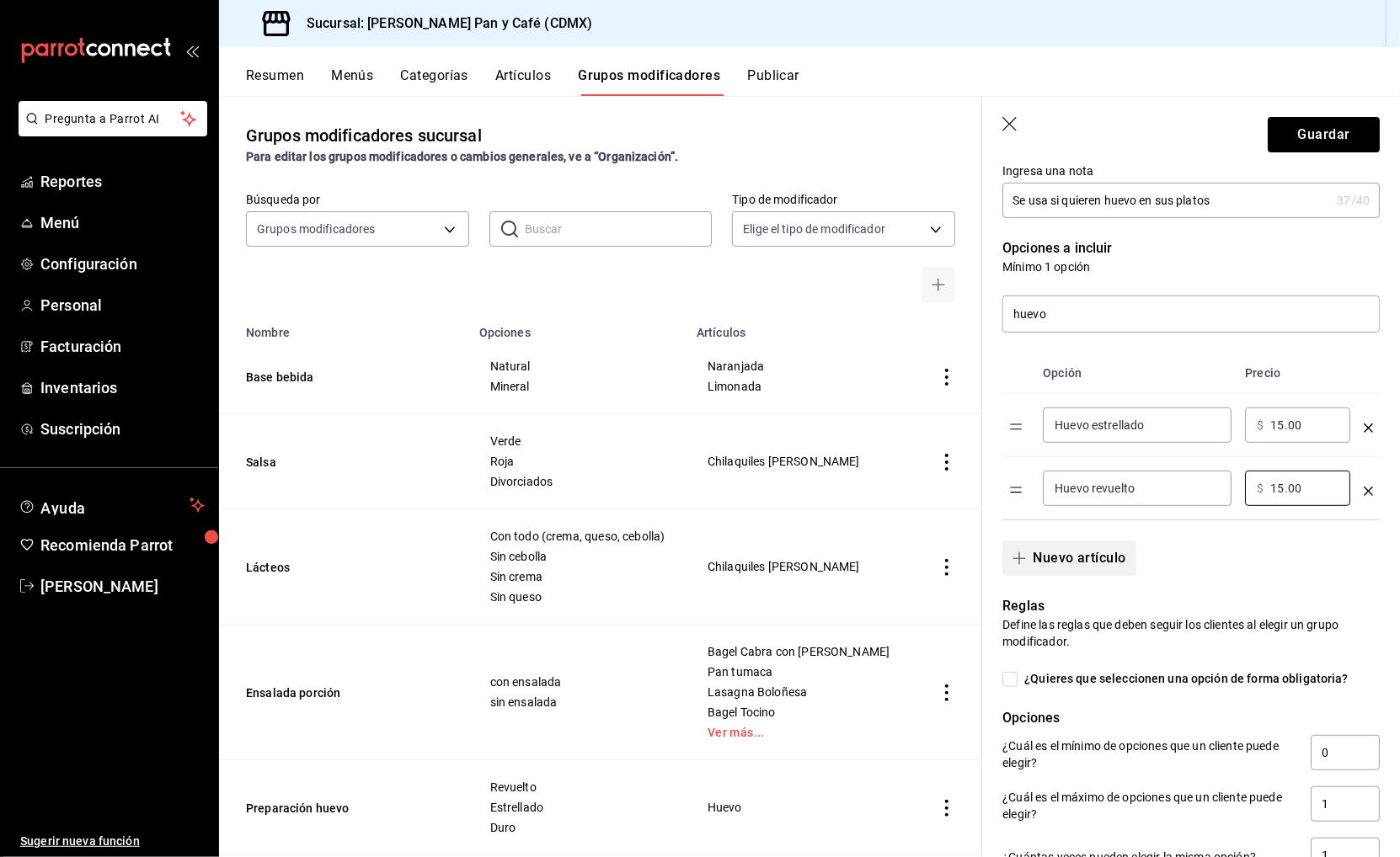
type input "15.00"
click at [1114, 561] on button "Nuevo artículo" at bounding box center [1068, 558] width 133 height 35
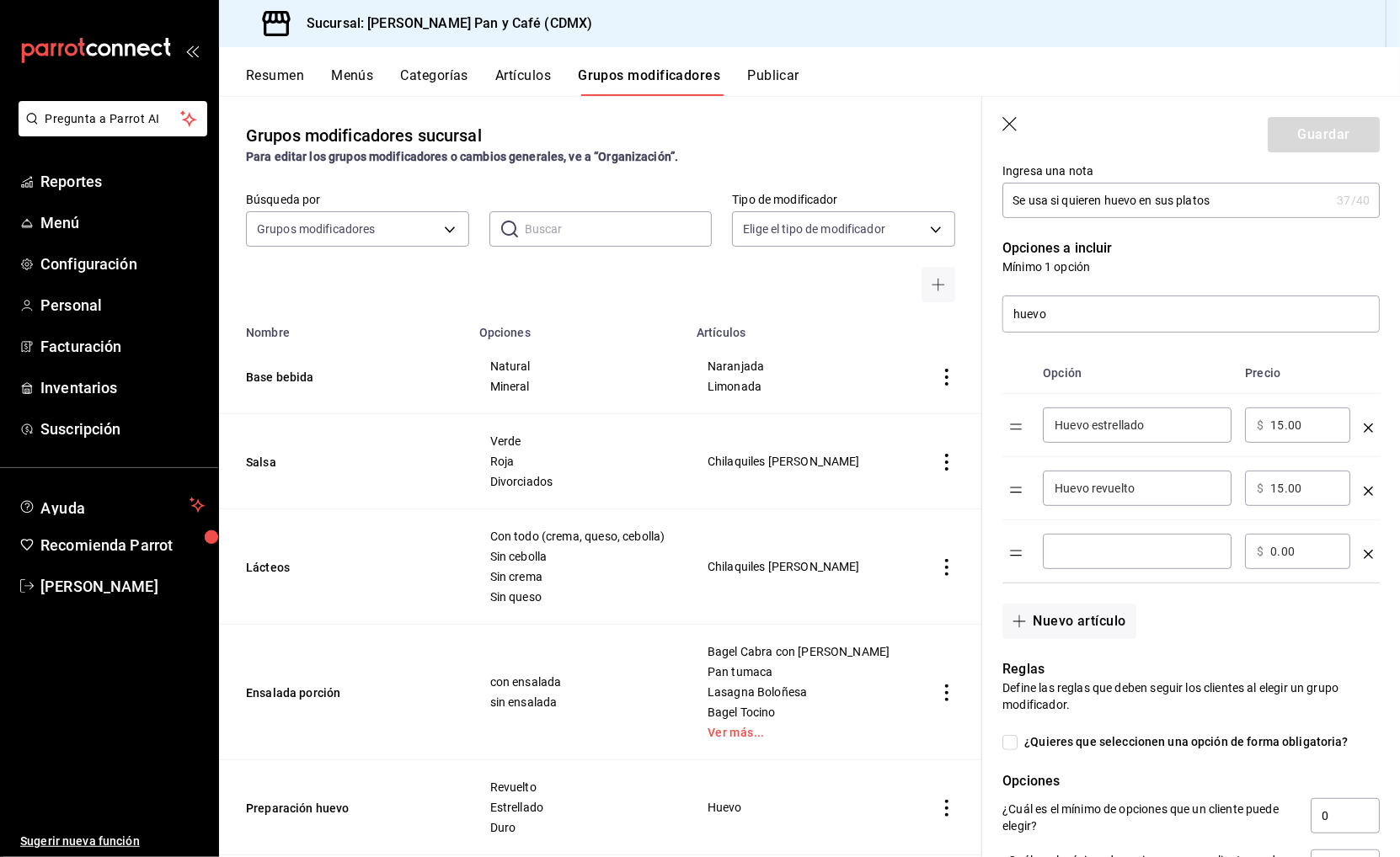
click at [1119, 534] on div "​" at bounding box center [1137, 551] width 189 height 35
type input "Huevo duro"
click at [1299, 544] on input "0.00" at bounding box center [1304, 550] width 68 height 17
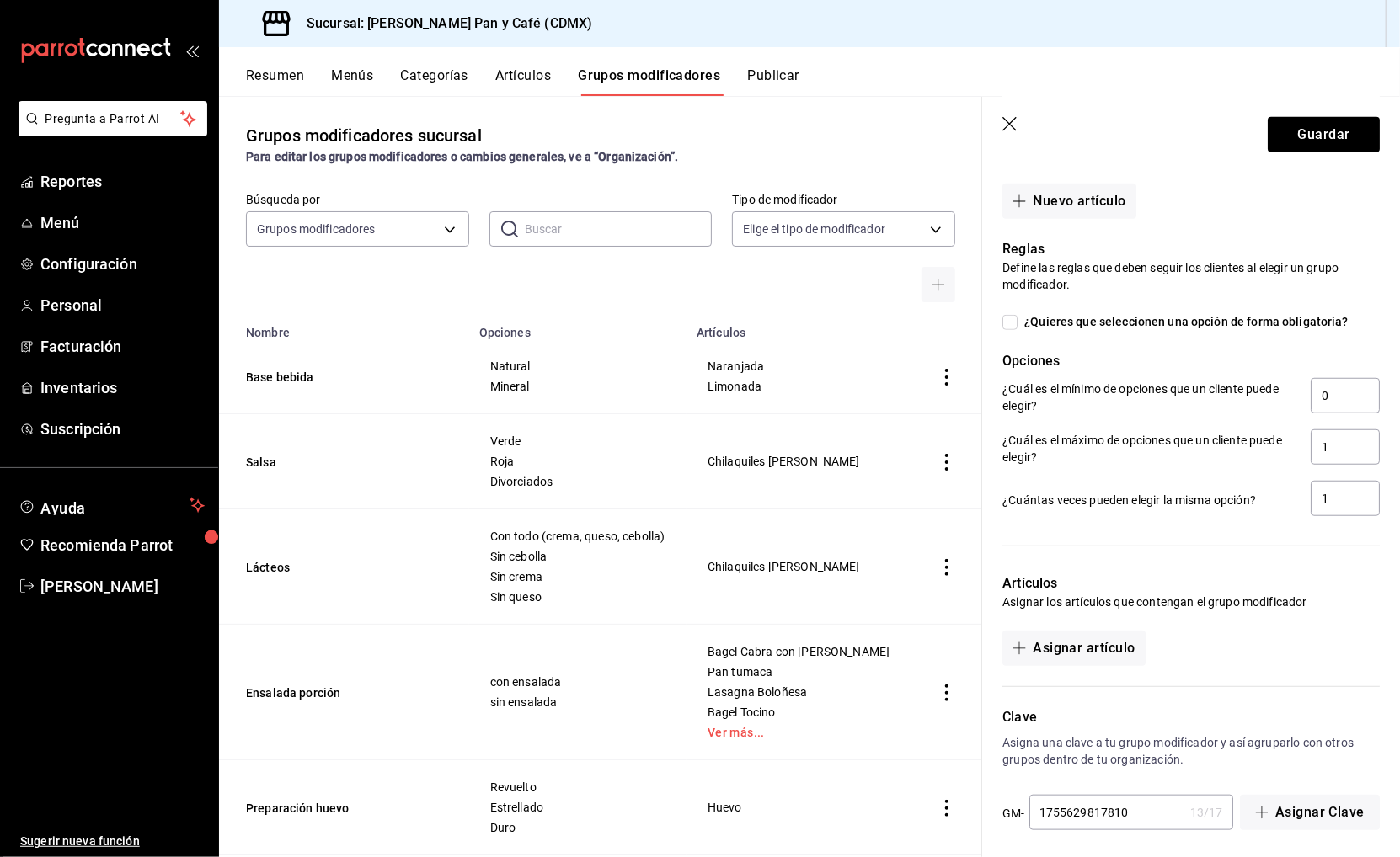
scroll to position [0, 0]
type input "15.00"
click at [1092, 635] on button "Asignar artículo" at bounding box center [1073, 649] width 143 height 35
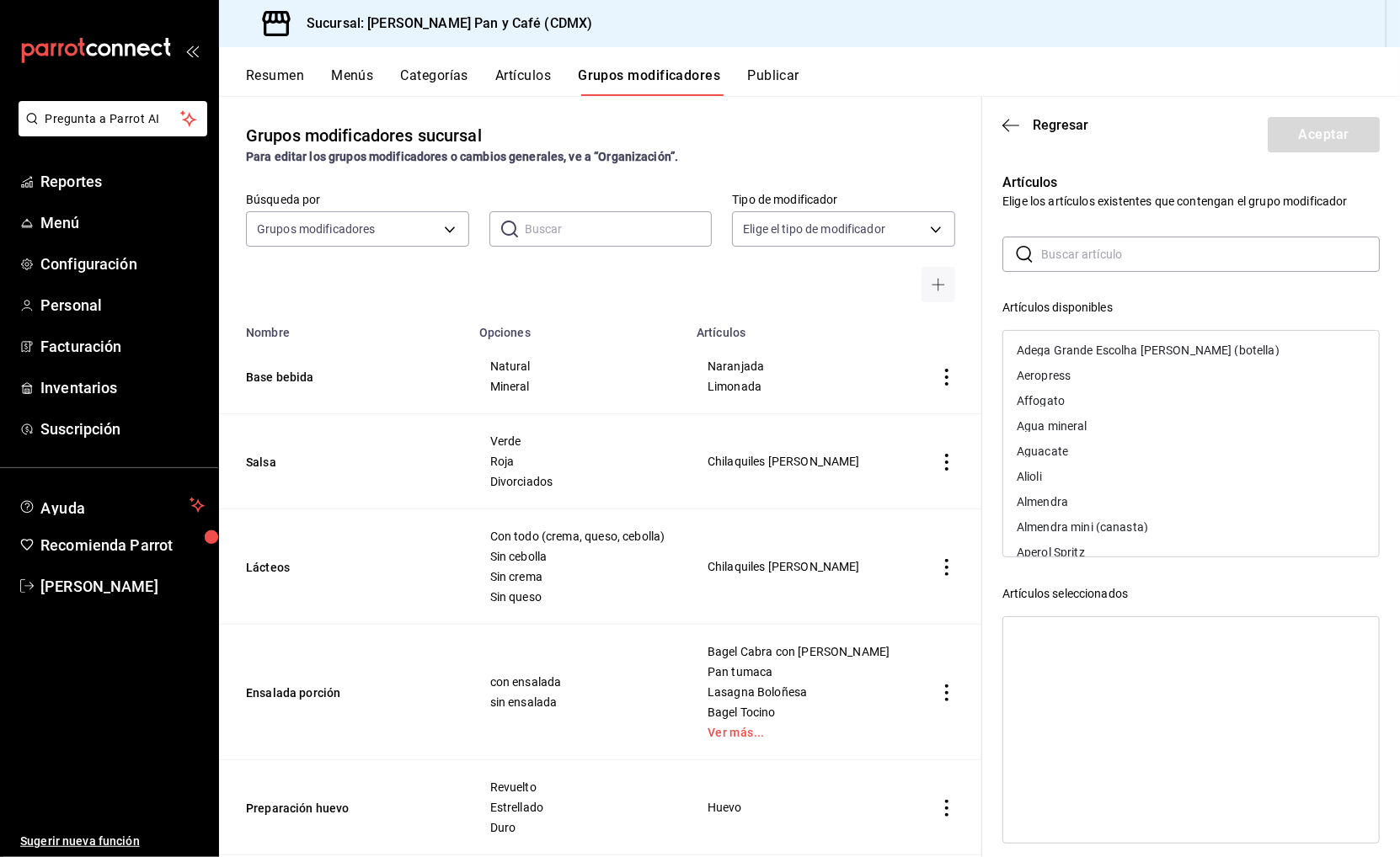
click at [1058, 261] on input "text" at bounding box center [1210, 255] width 338 height 33
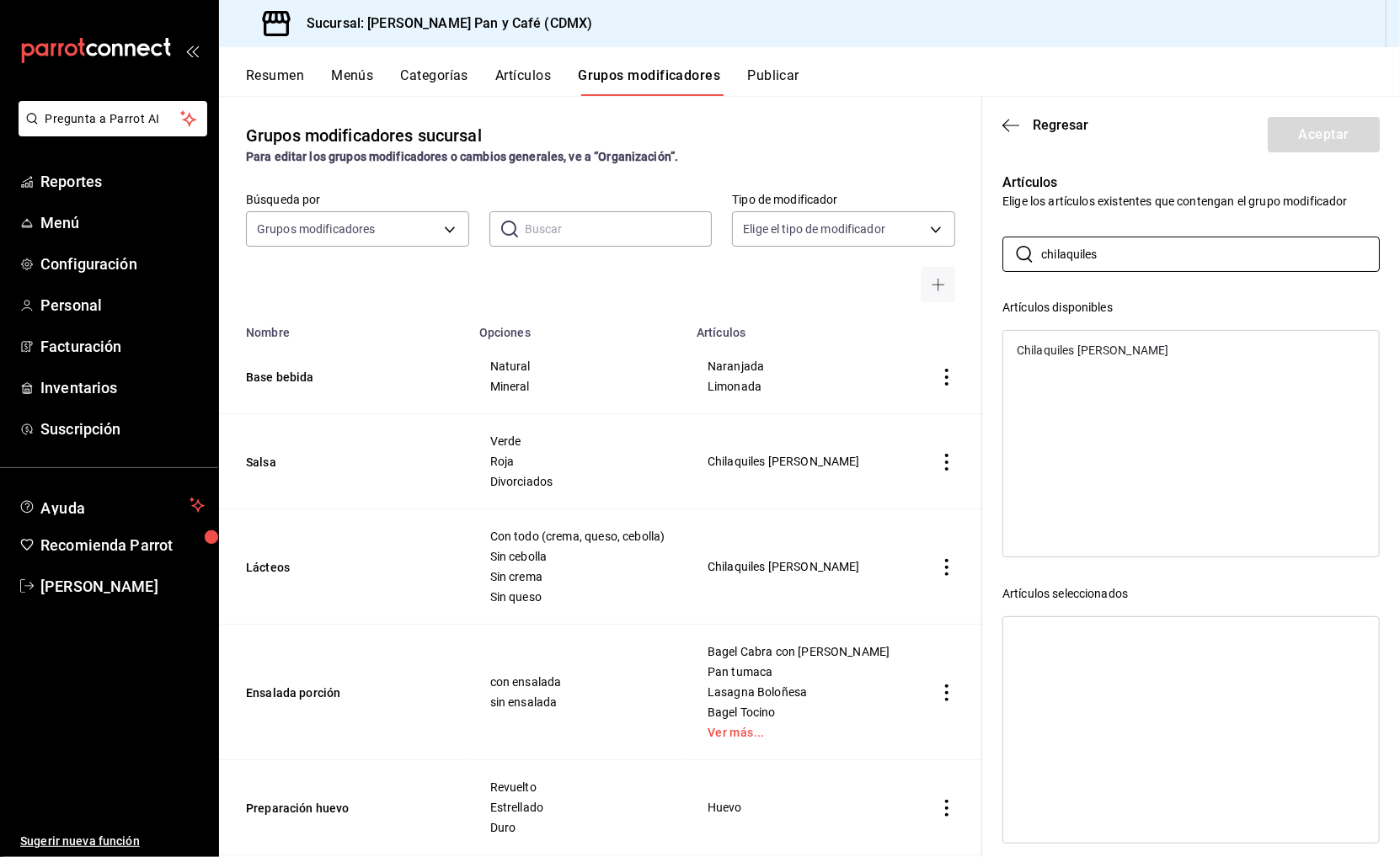
type input "chilaquiles"
click at [1102, 341] on div "Chilaquiles [PERSON_NAME]" at bounding box center [1191, 350] width 376 height 26
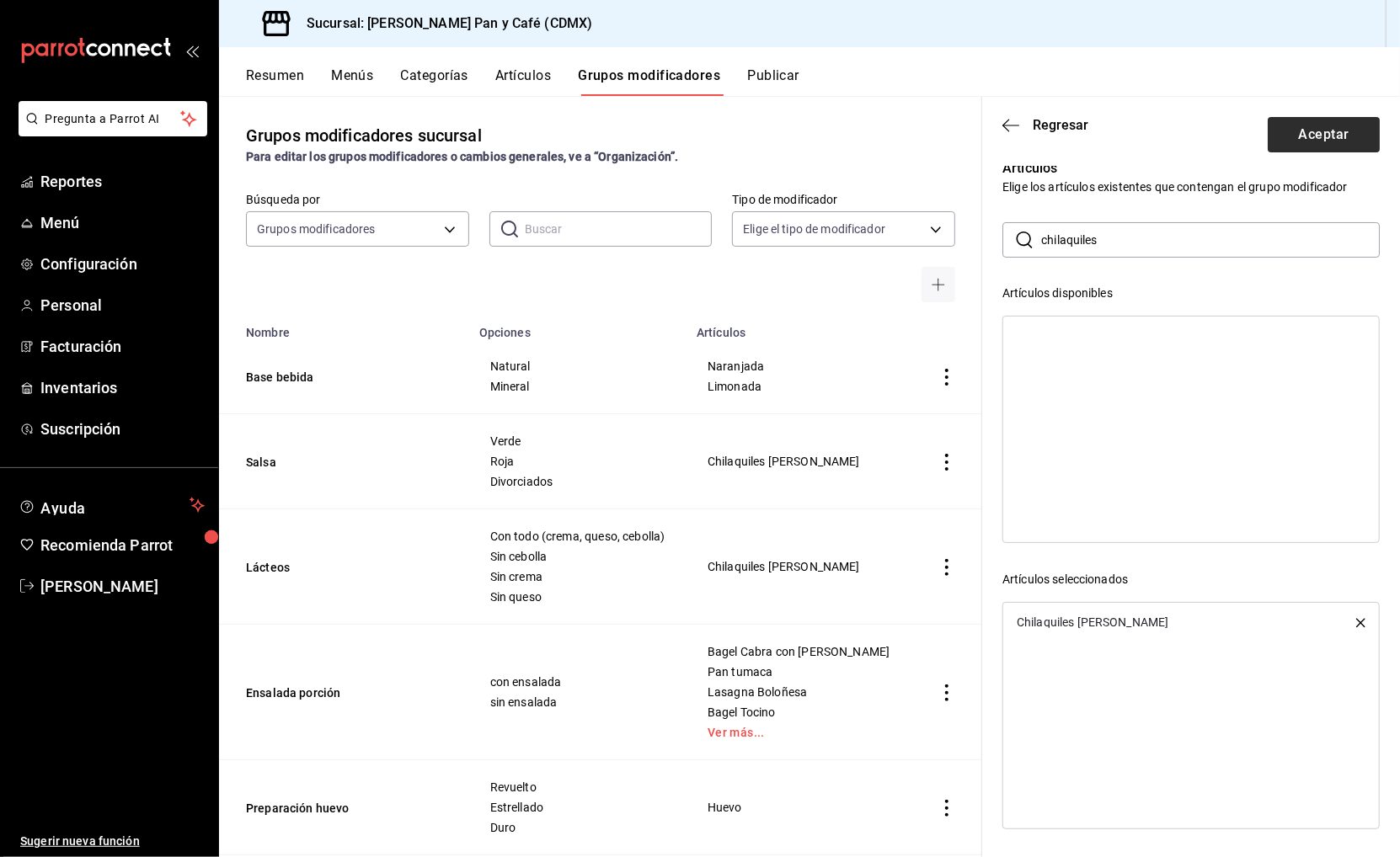
scroll to position [14, 0]
click at [1303, 133] on button "Aceptar" at bounding box center [1323, 135] width 112 height 35
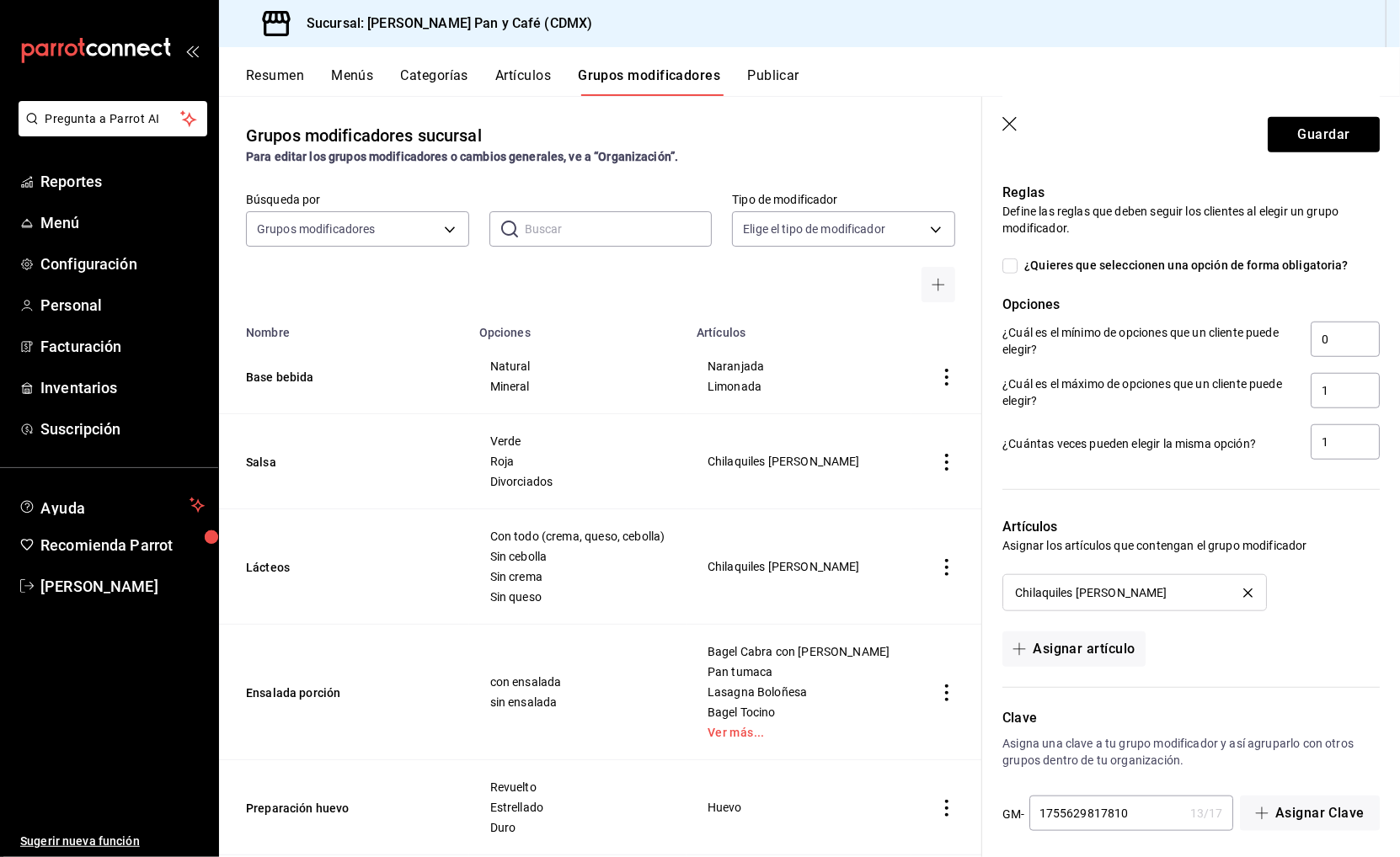
scroll to position [0, 0]
click at [1124, 801] on input "1755629817810" at bounding box center [1106, 813] width 154 height 33
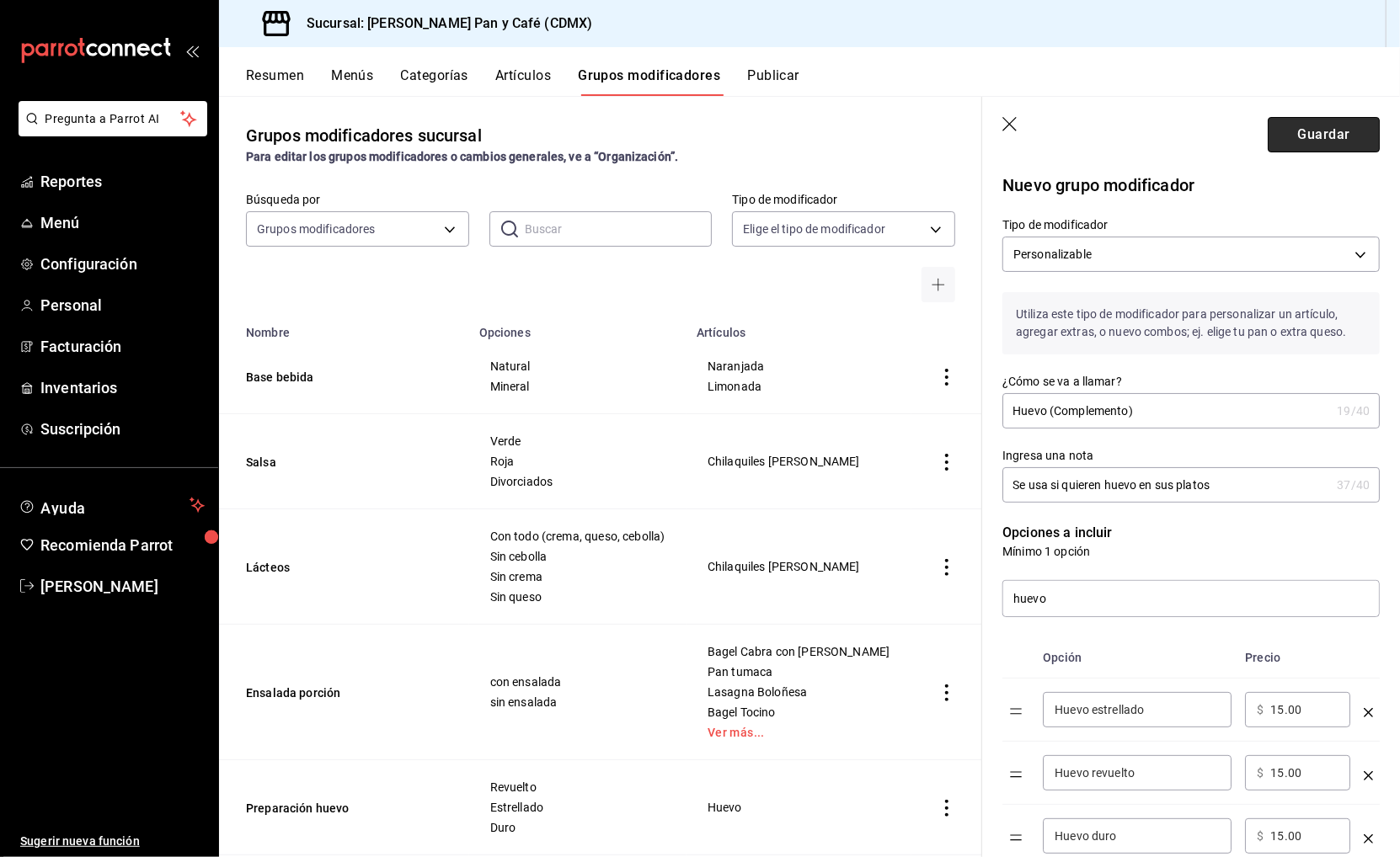
click at [1311, 131] on button "Guardar" at bounding box center [1323, 135] width 112 height 35
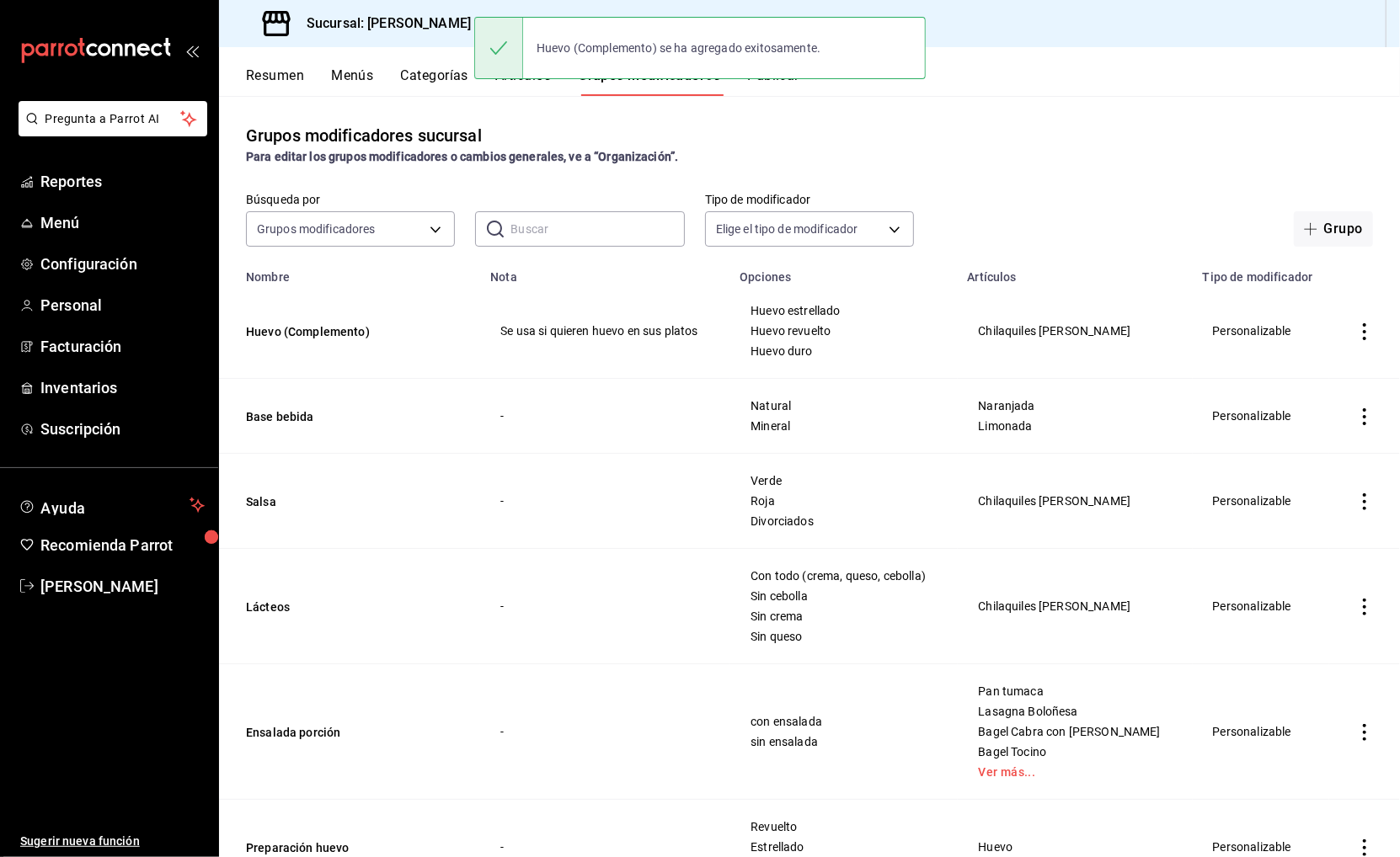
click at [778, 86] on button "Publicar" at bounding box center [773, 82] width 52 height 29
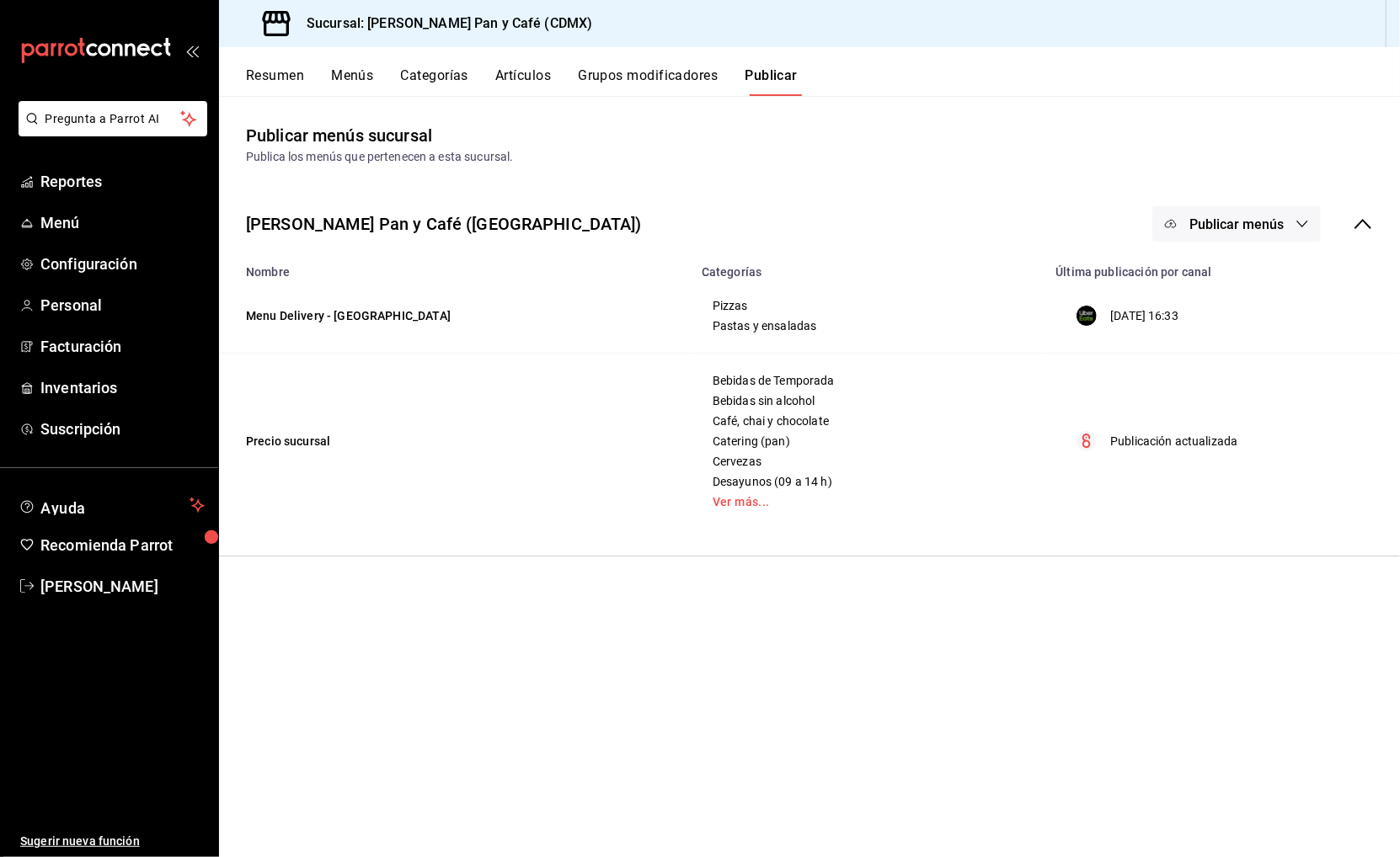
click at [1215, 211] on button "Publicar menús" at bounding box center [1236, 224] width 168 height 35
click at [1210, 311] on div at bounding box center [1197, 322] width 47 height 27
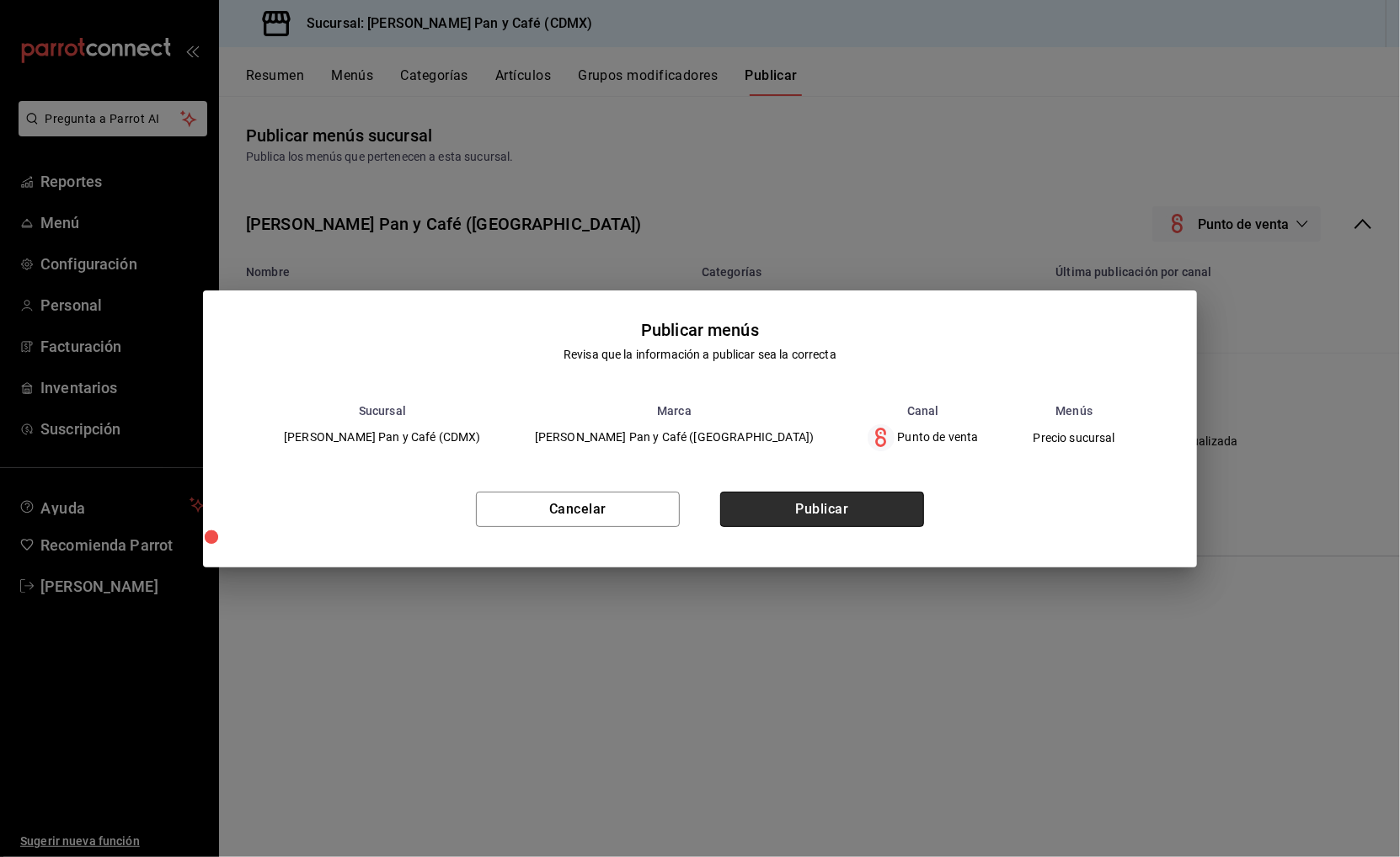
click at [838, 501] on button "Publicar" at bounding box center [821, 509] width 204 height 35
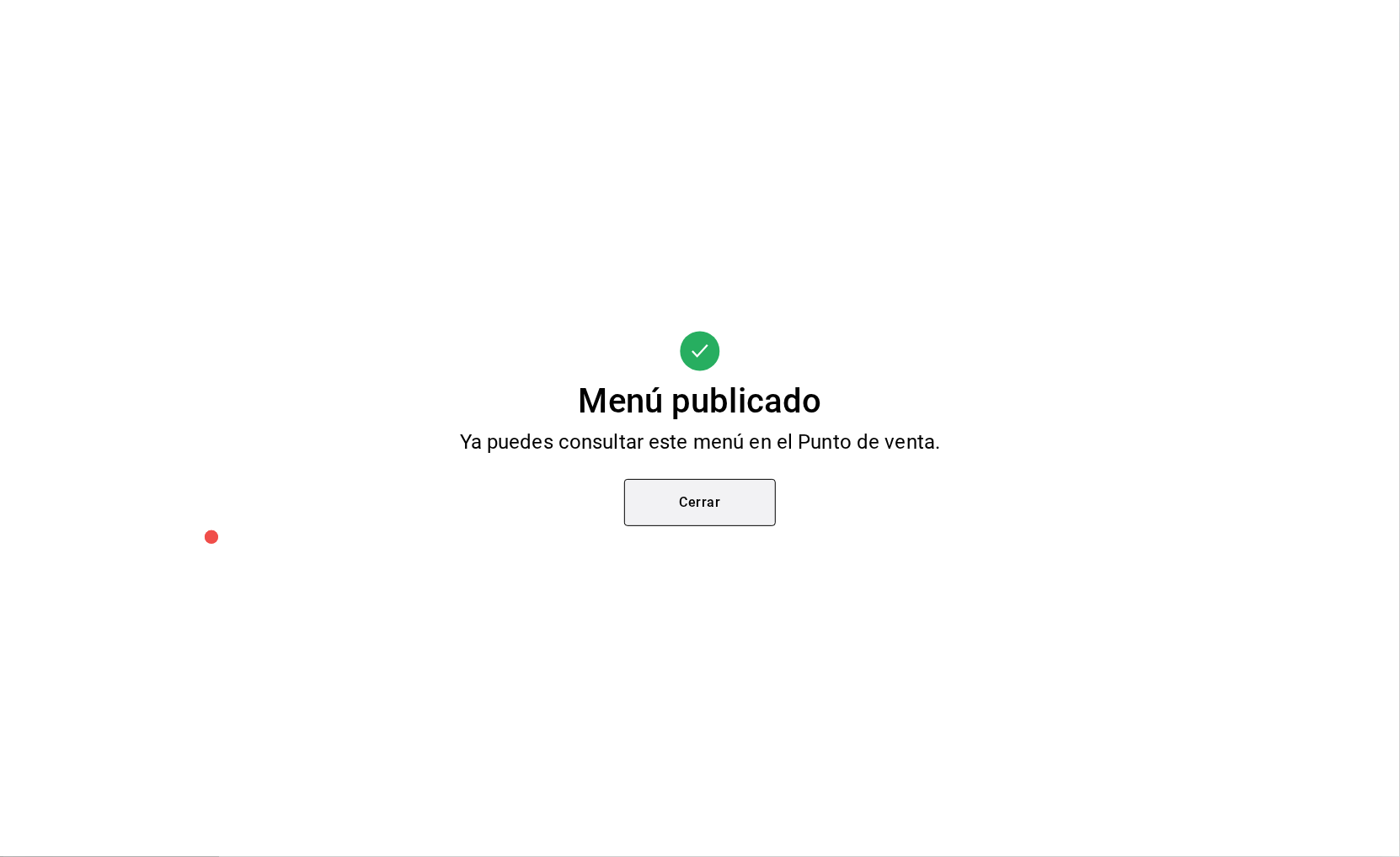
click at [731, 487] on button "Cerrar" at bounding box center [700, 502] width 151 height 47
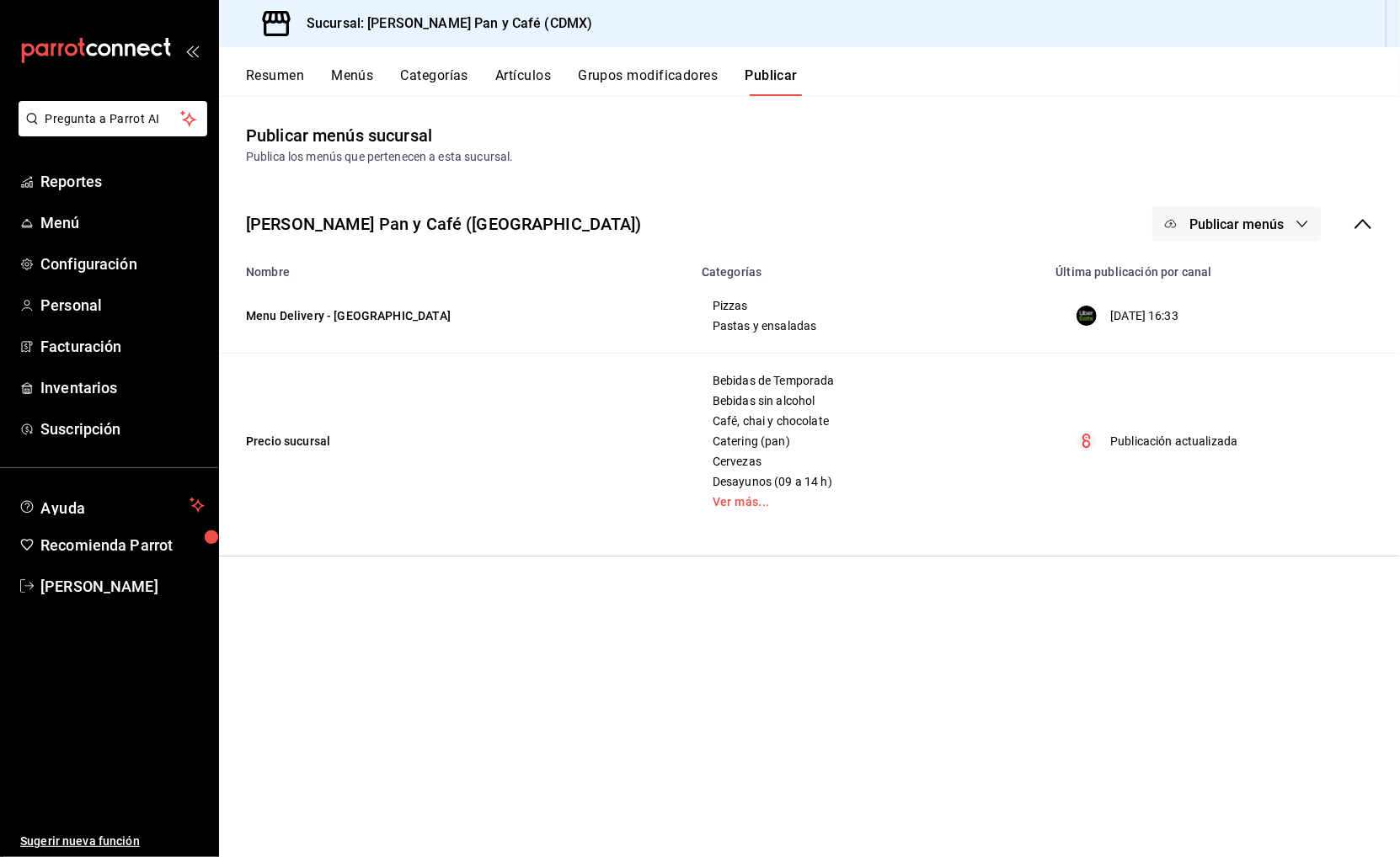
click at [652, 72] on button "Grupos modificadores" at bounding box center [648, 82] width 140 height 29
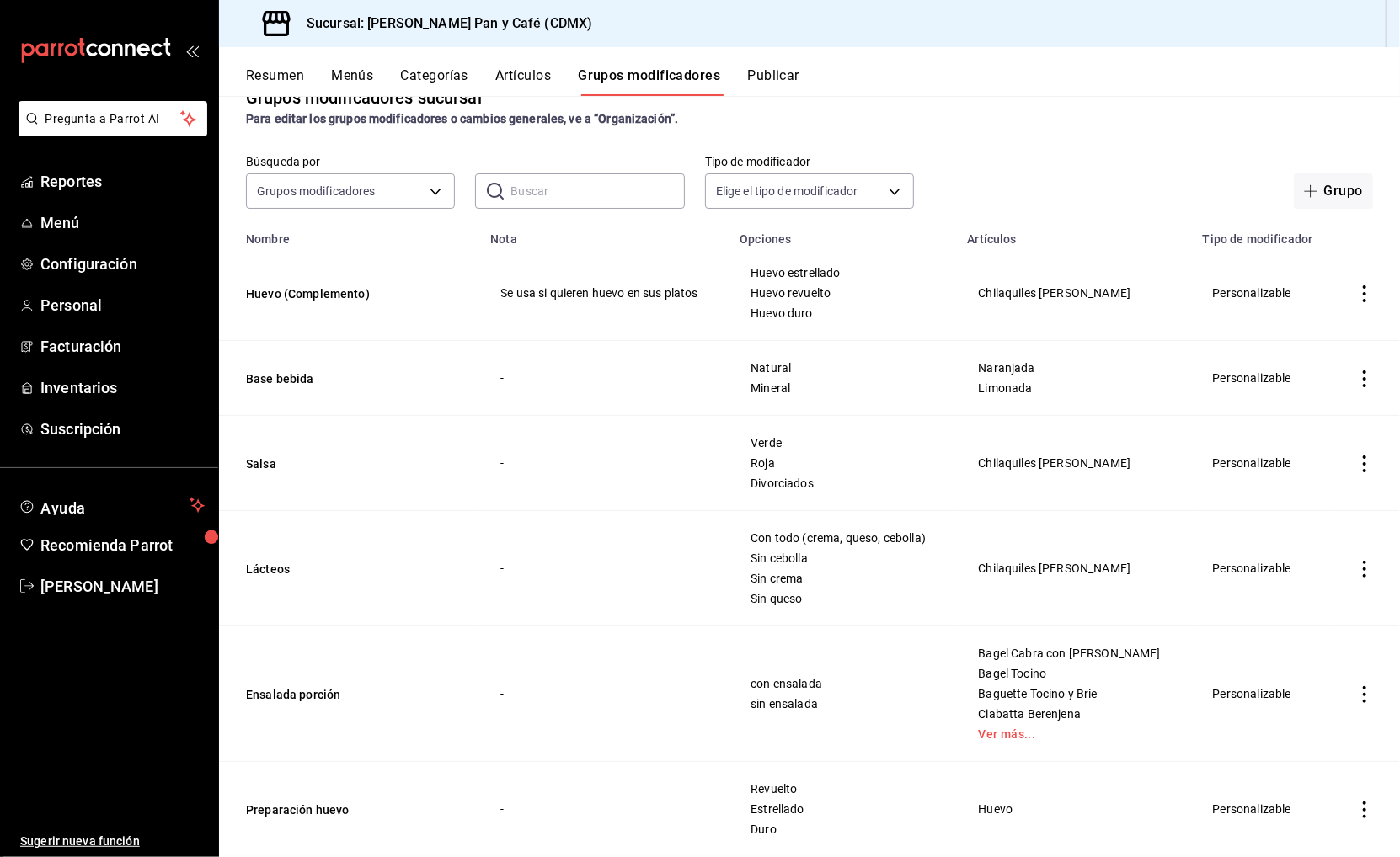
scroll to position [35, 0]
click at [328, 290] on button "Huevo (Complemento)" at bounding box center [347, 296] width 203 height 17
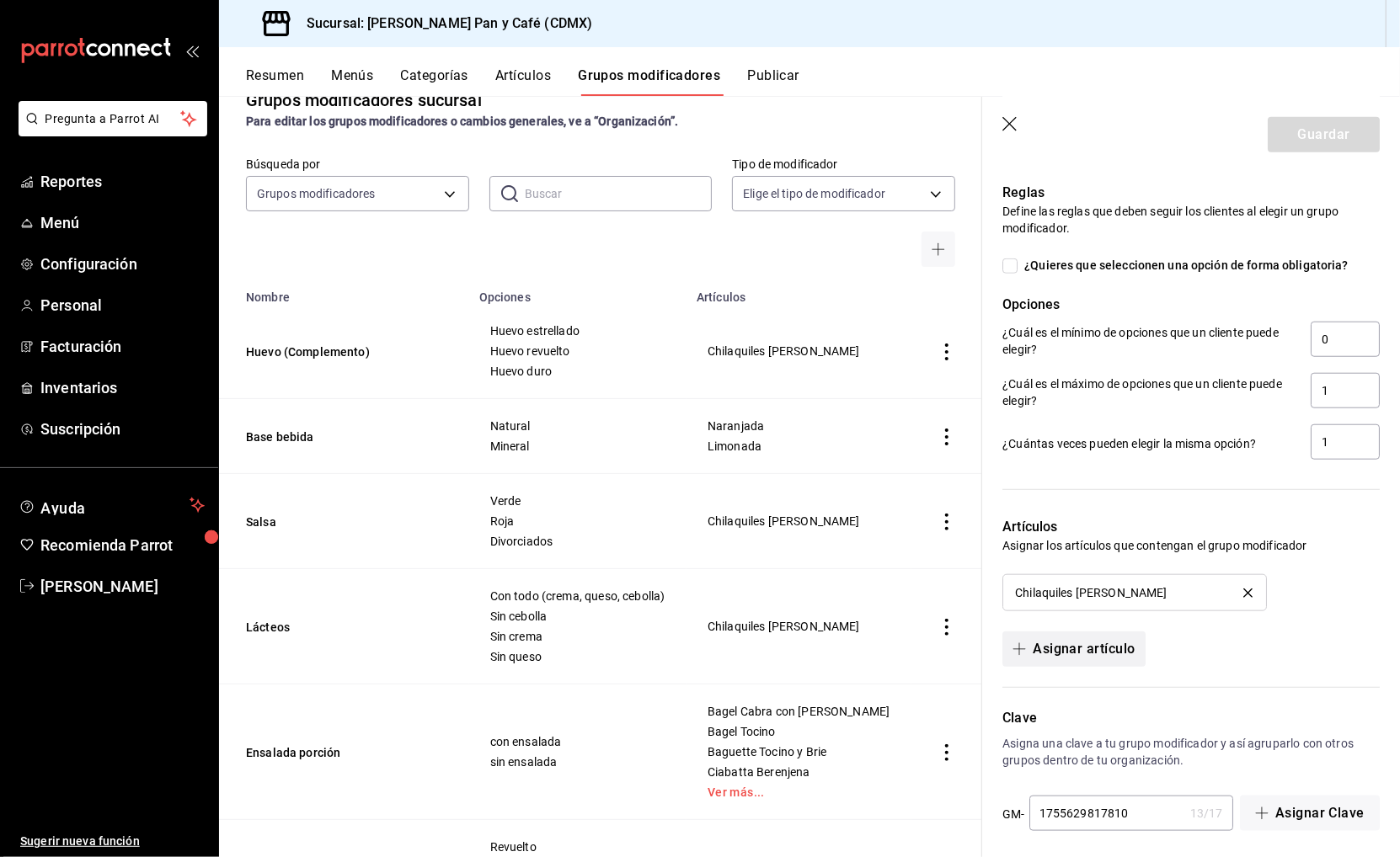
scroll to position [842, 0]
click at [1082, 649] on button "Asignar artículo" at bounding box center [1073, 650] width 143 height 35
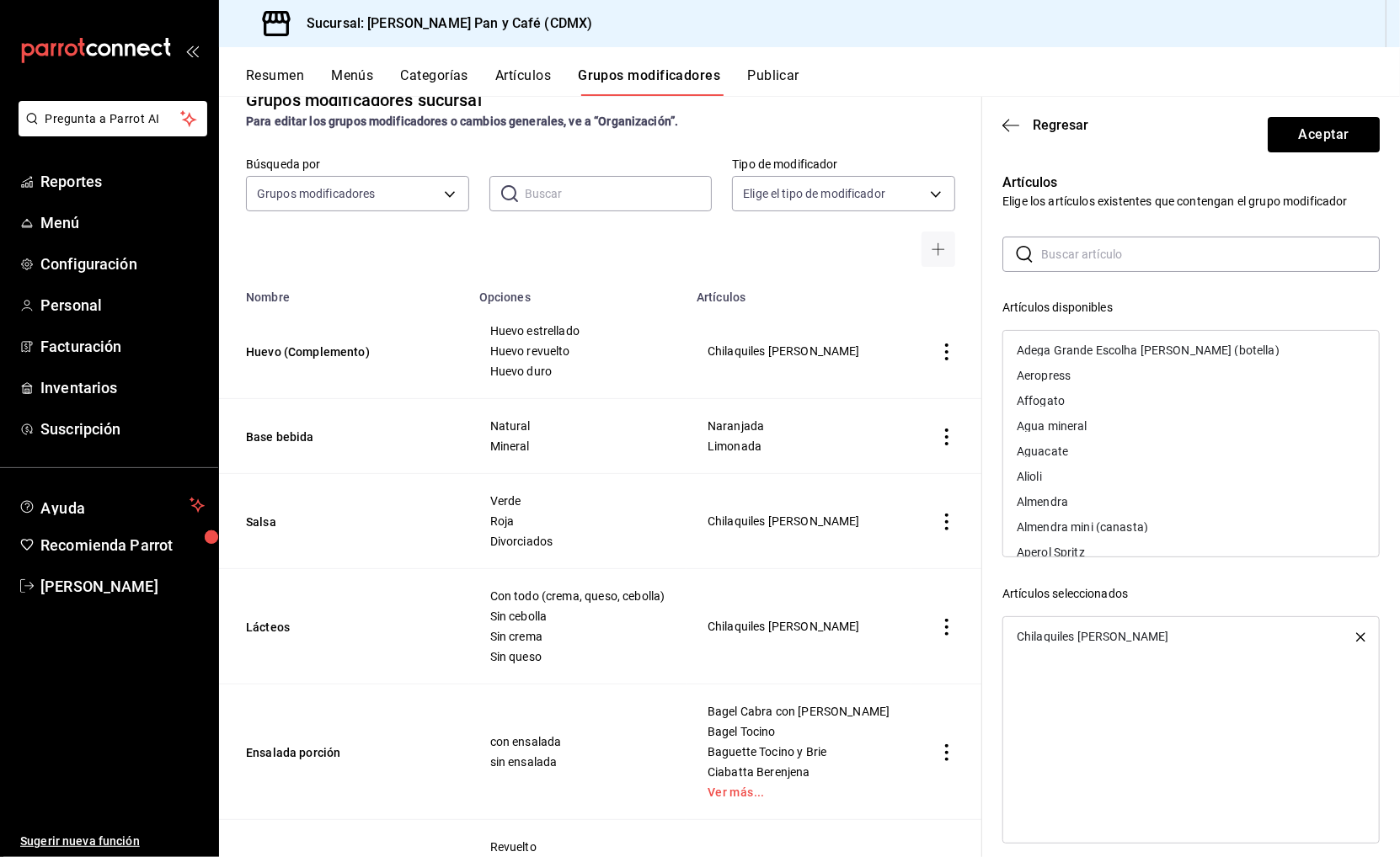
click at [1069, 254] on input "text" at bounding box center [1210, 255] width 338 height 33
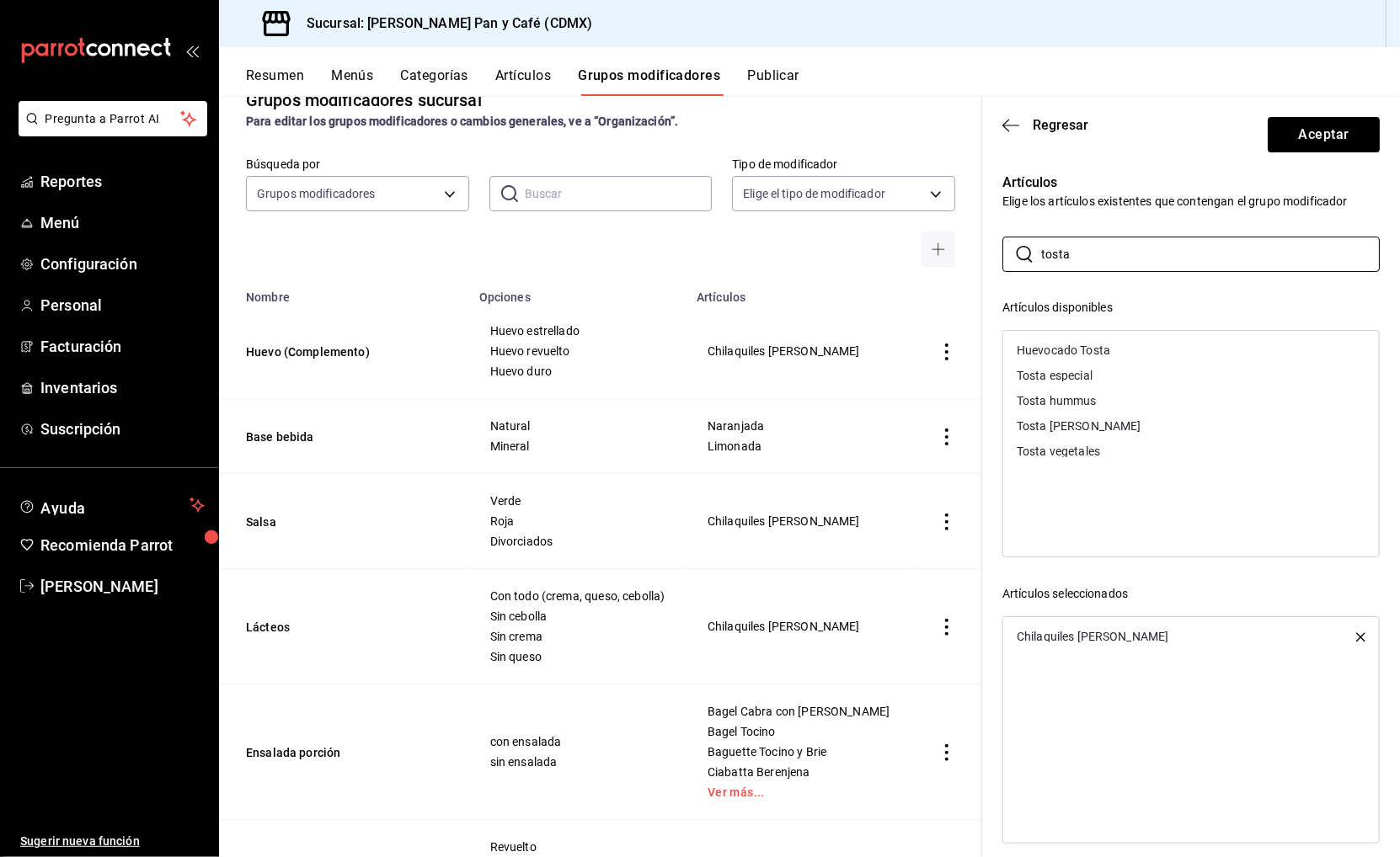
type input "tosta"
click at [1091, 349] on div "Huevocado Tosta" at bounding box center [1063, 350] width 93 height 12
click at [1090, 370] on div "Tosta hummus" at bounding box center [1056, 375] width 80 height 12
click at [1087, 395] on div "Tosta vegetales" at bounding box center [1058, 401] width 84 height 12
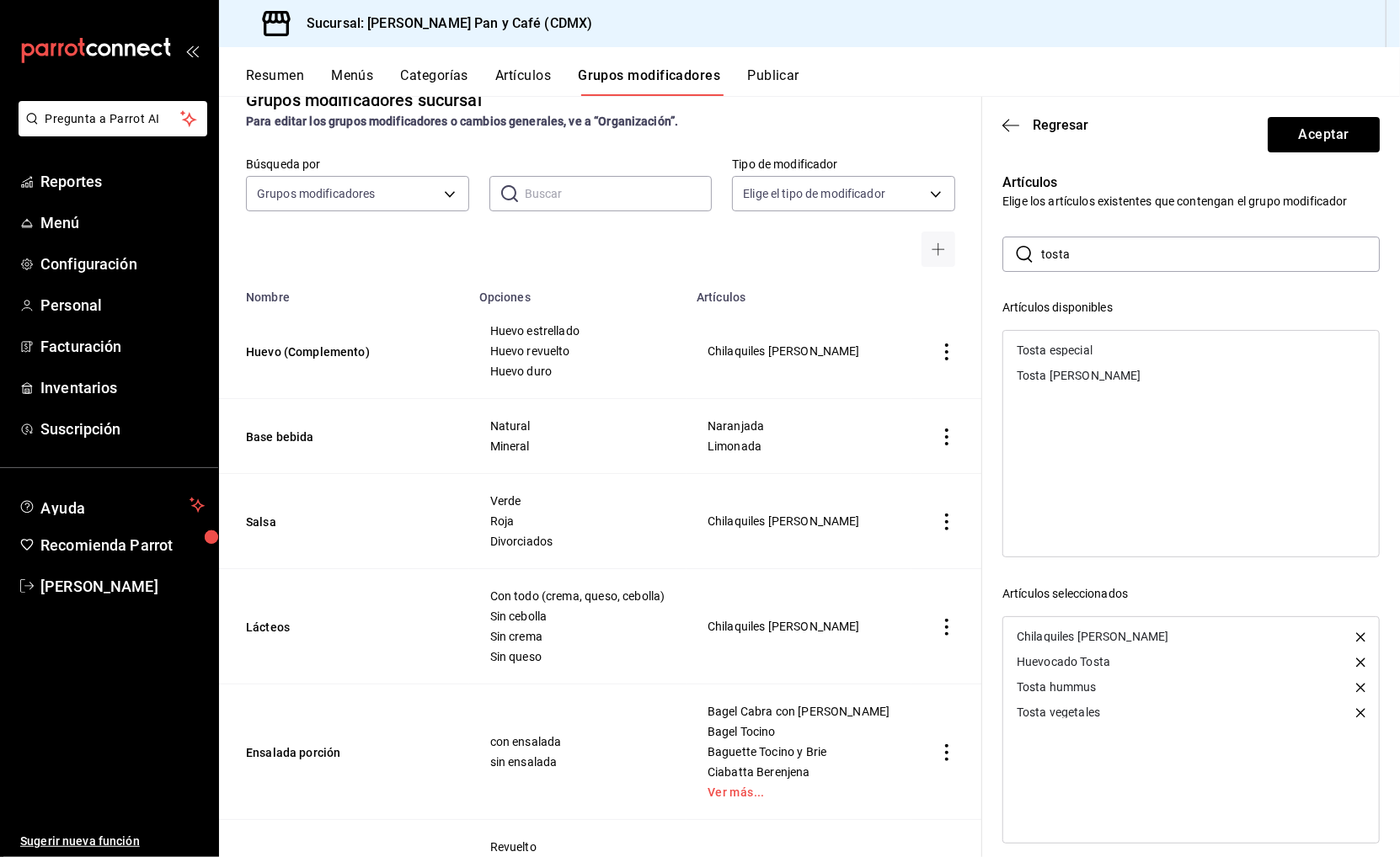
click at [1086, 373] on div "Tosta [PERSON_NAME]" at bounding box center [1079, 375] width 125 height 12
click at [1286, 138] on button "Aceptar" at bounding box center [1323, 135] width 112 height 35
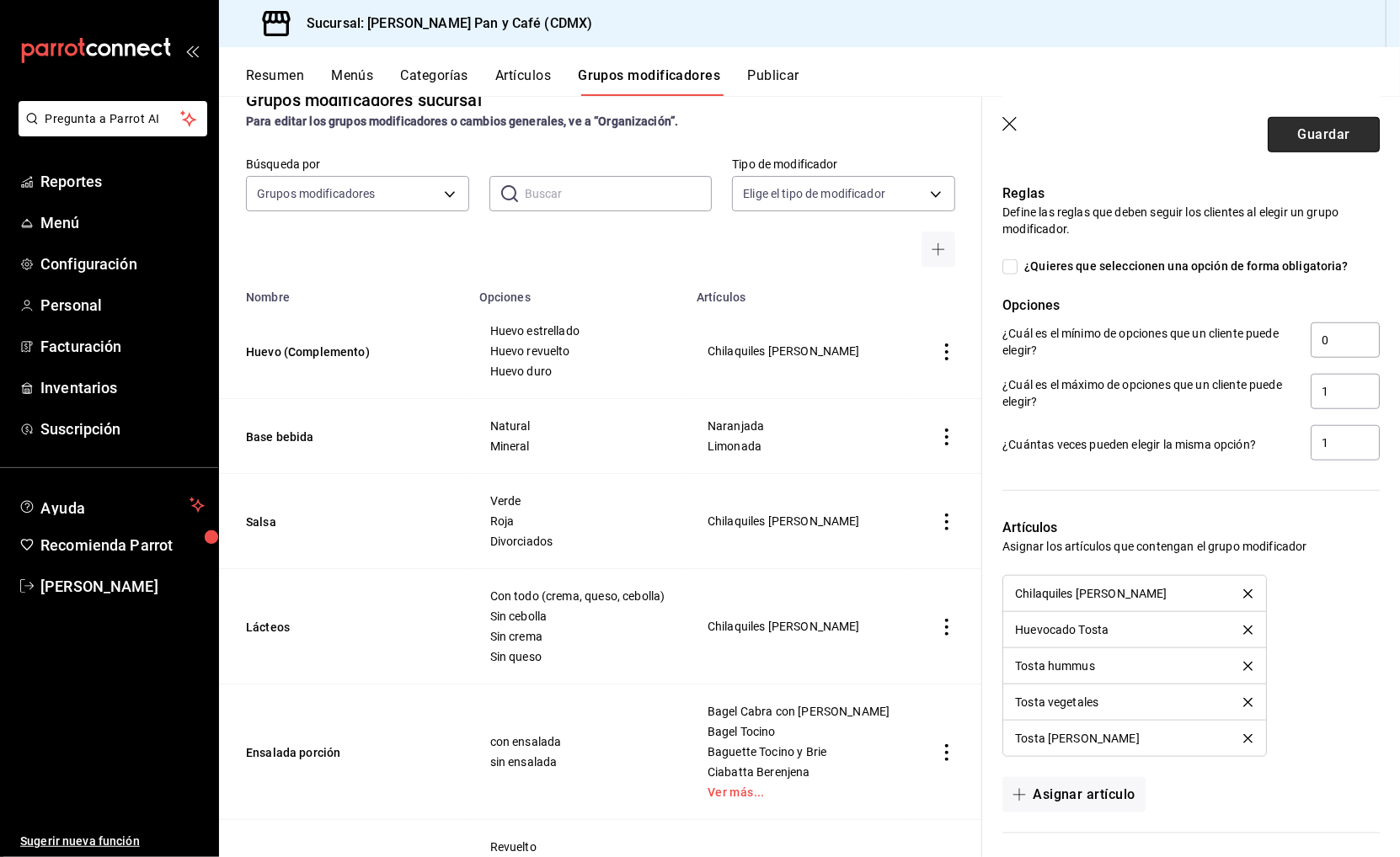
click at [1306, 127] on button "Guardar" at bounding box center [1323, 135] width 112 height 35
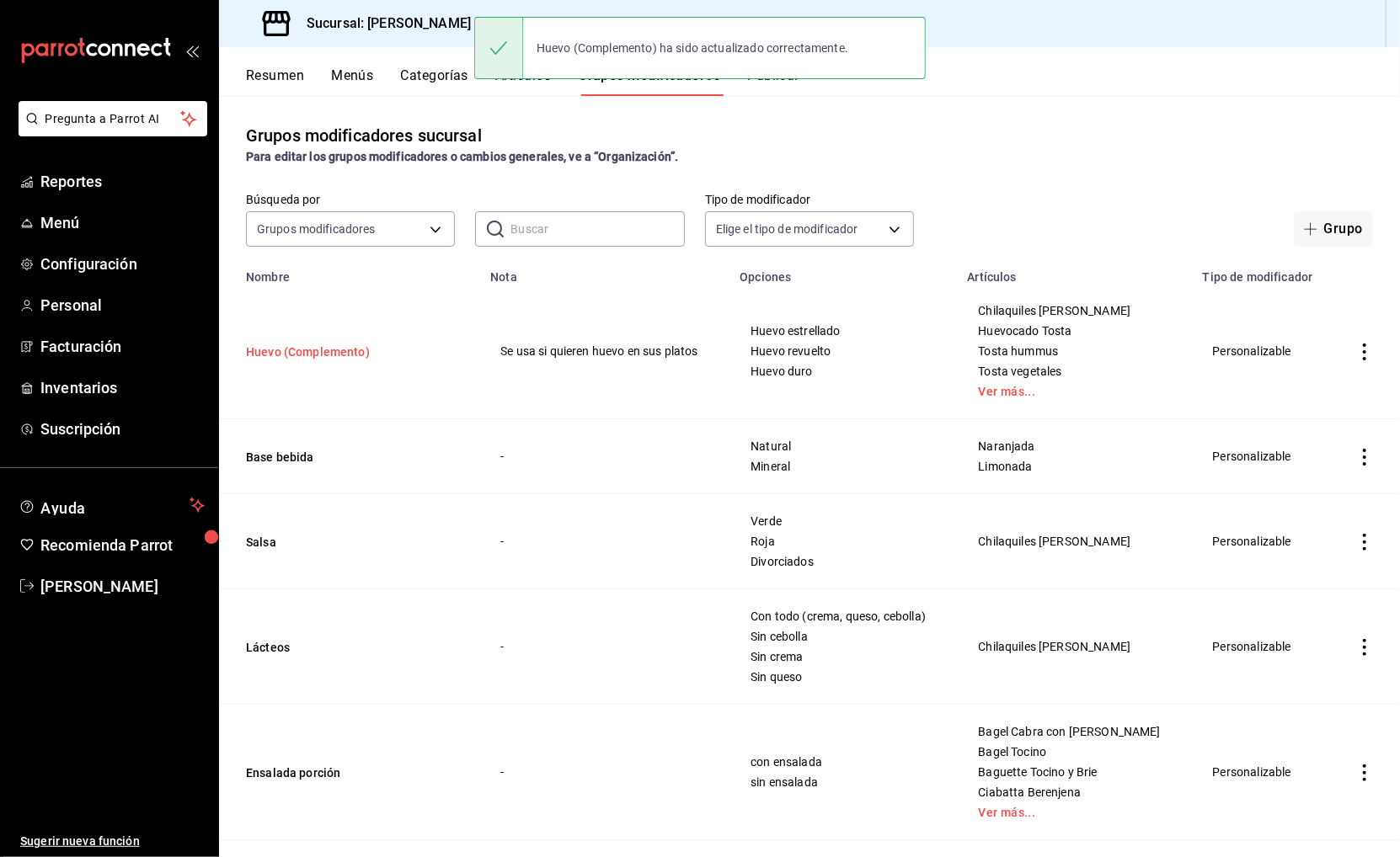
click at [336, 351] on button "Huevo (Complemento)" at bounding box center [347, 351] width 203 height 17
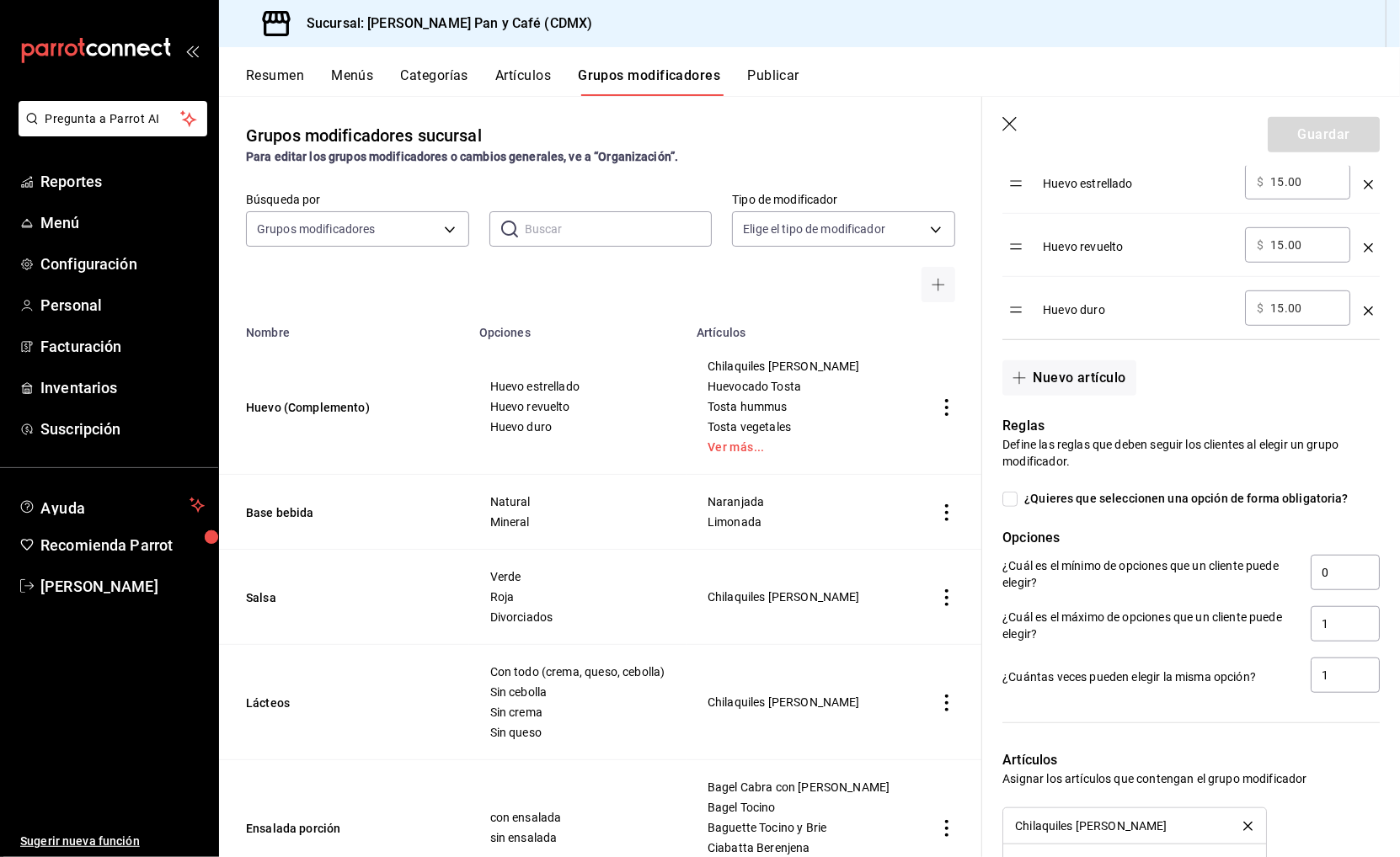
scroll to position [612, 0]
click at [1346, 665] on input "1" at bounding box center [1345, 673] width 69 height 35
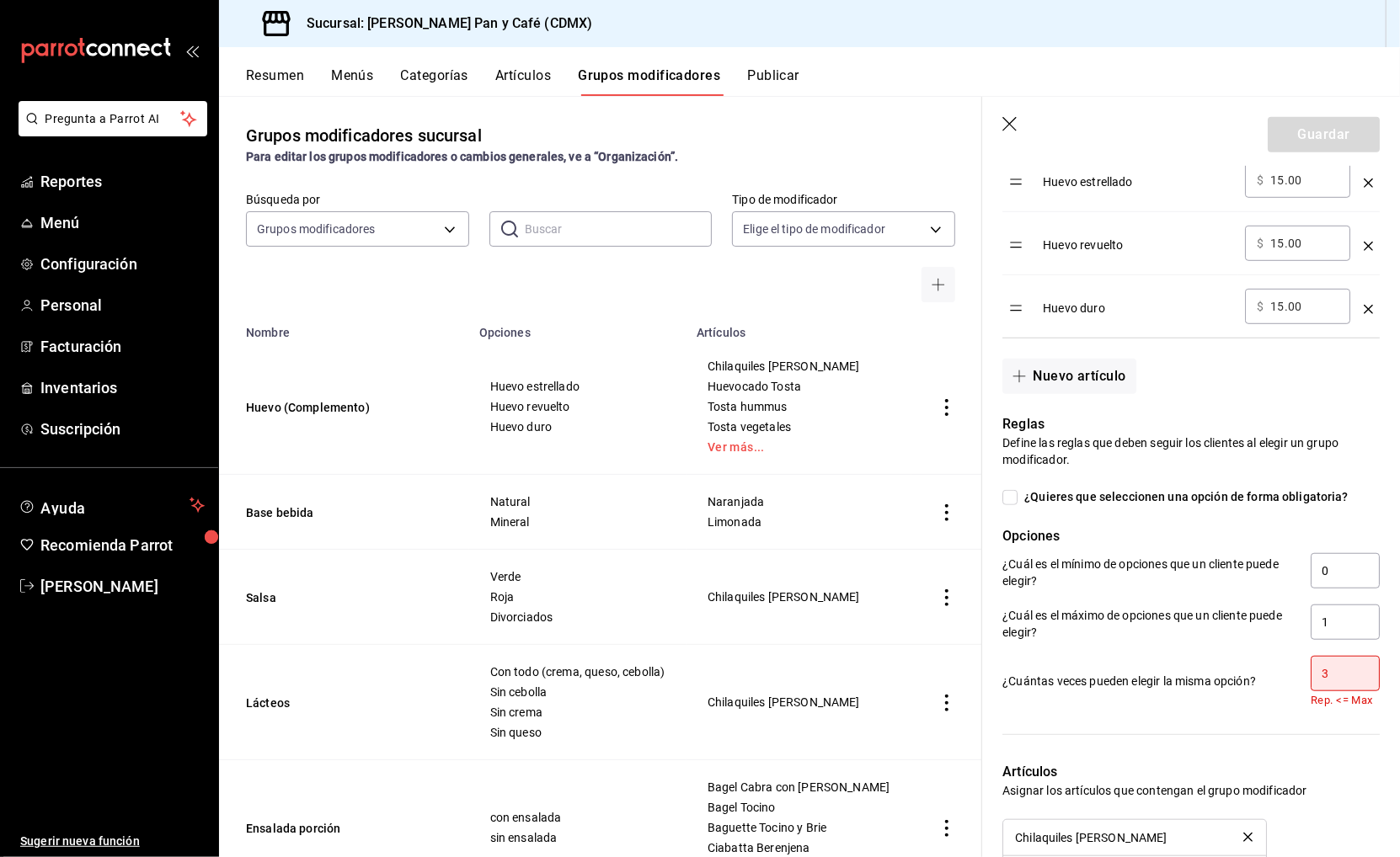
type input "3"
click at [1329, 695] on p "Rep. <= Max" at bounding box center [1345, 701] width 69 height 14
click at [1342, 656] on input "3" at bounding box center [1345, 673] width 69 height 35
type input "3"
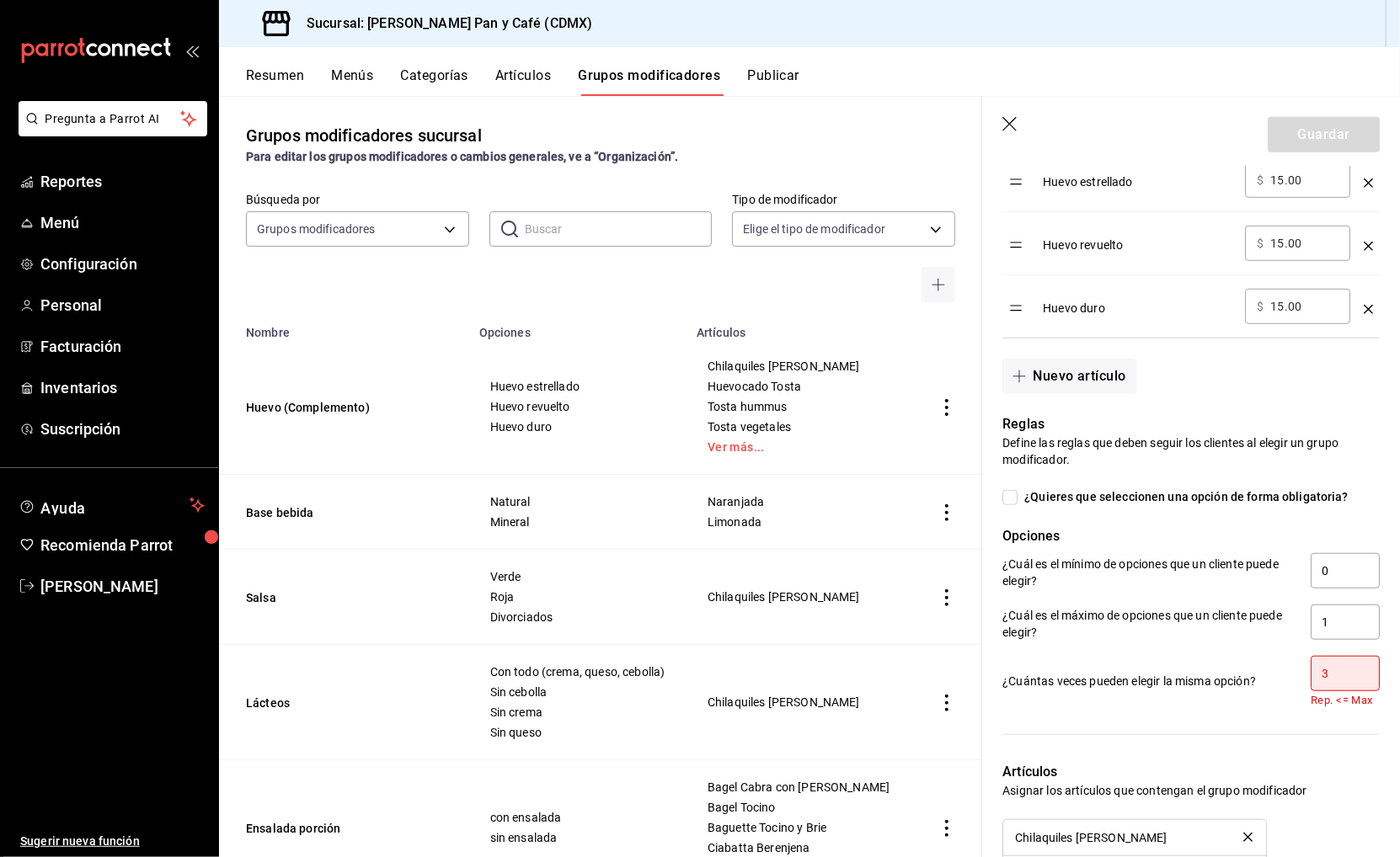
click at [1365, 782] on p "Asignar los artículos que contengan el grupo modificador" at bounding box center [1191, 790] width 378 height 17
click at [1341, 671] on input "3" at bounding box center [1345, 673] width 69 height 35
type input "1"
type input "2"
click at [1350, 710] on div at bounding box center [1181, 723] width 397 height 34
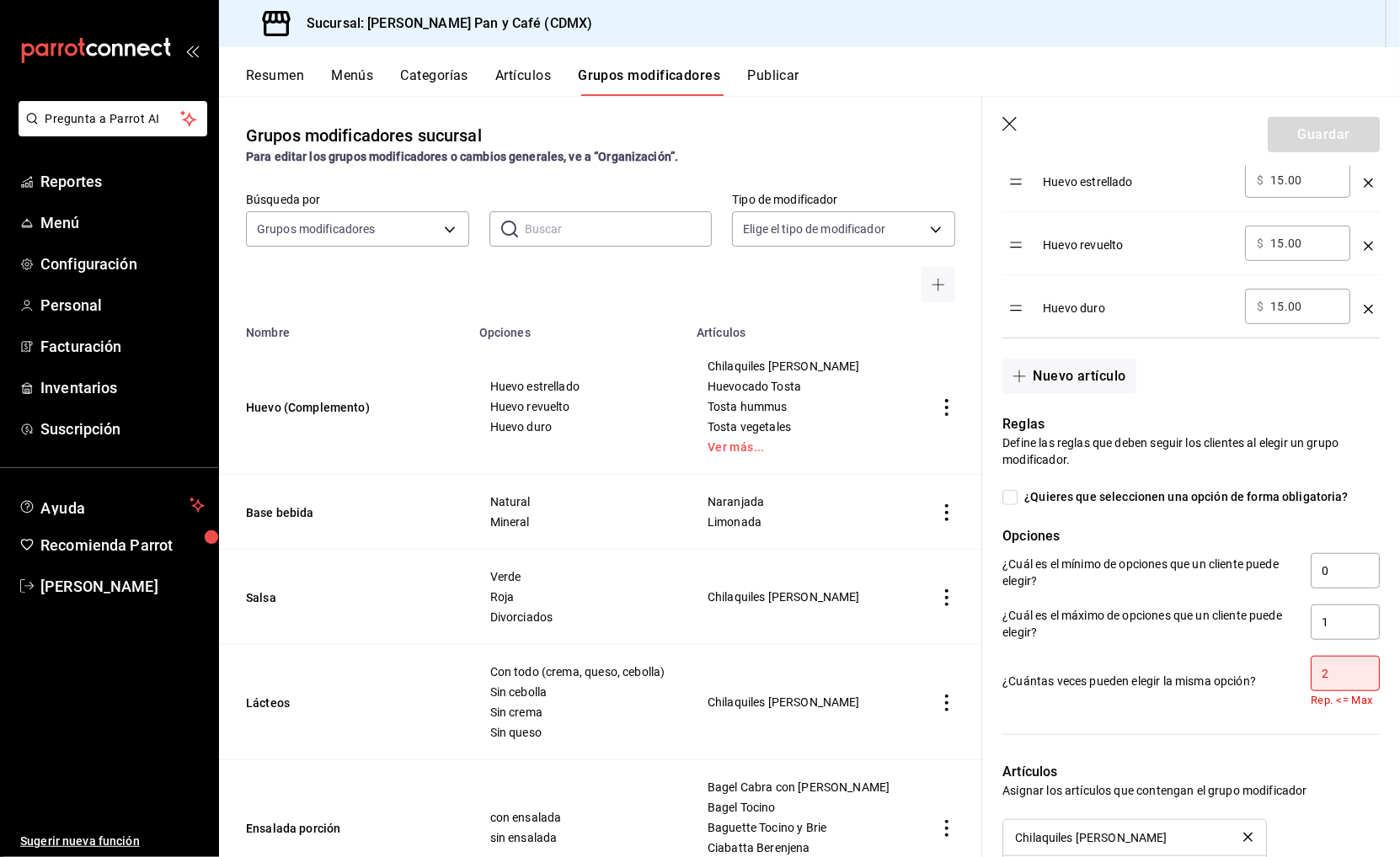
click at [1342, 671] on input "2" at bounding box center [1345, 673] width 69 height 35
click at [1347, 620] on input "1" at bounding box center [1345, 622] width 69 height 35
type input "3"
click at [1333, 681] on input "number" at bounding box center [1345, 673] width 69 height 35
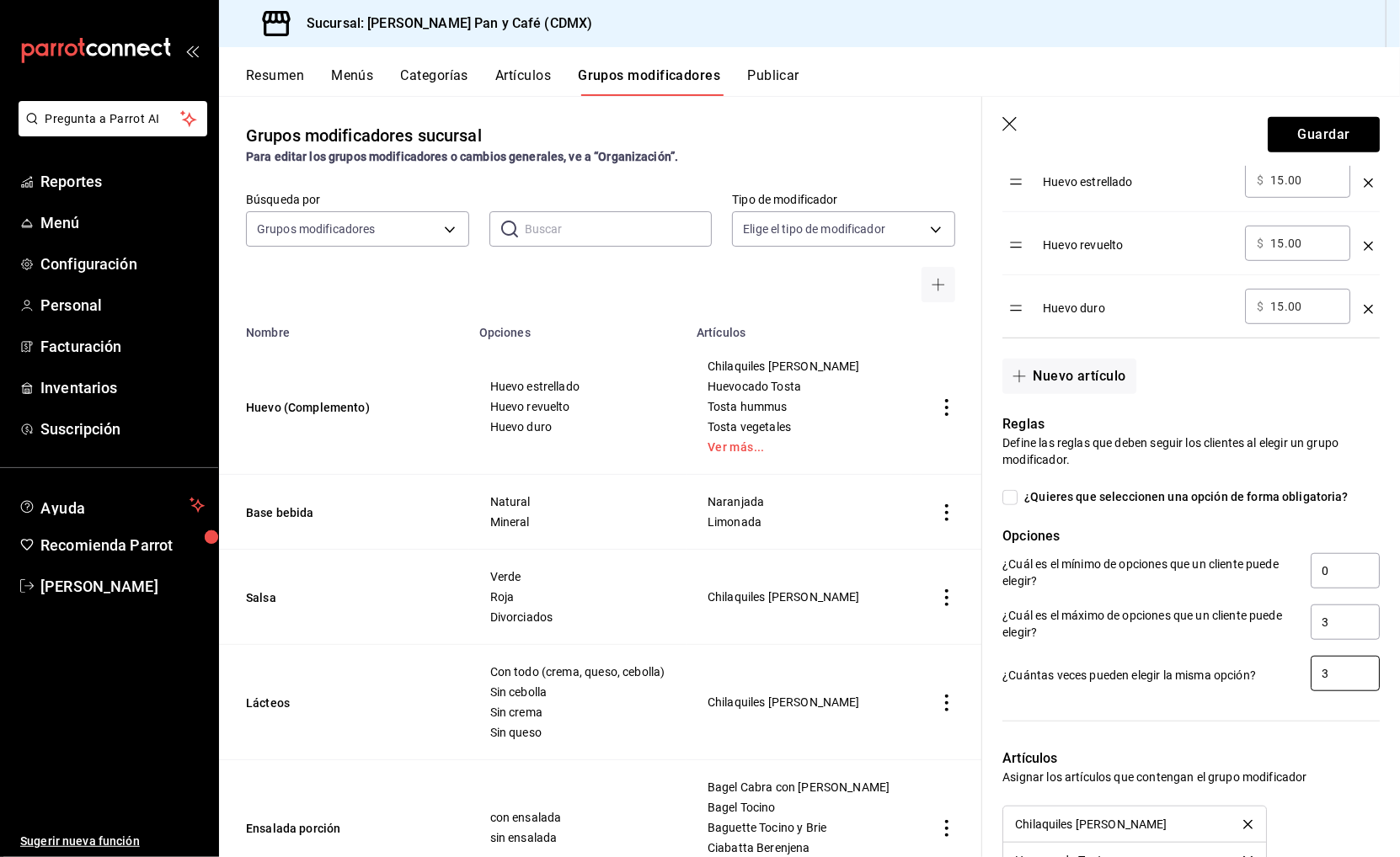
type input "3"
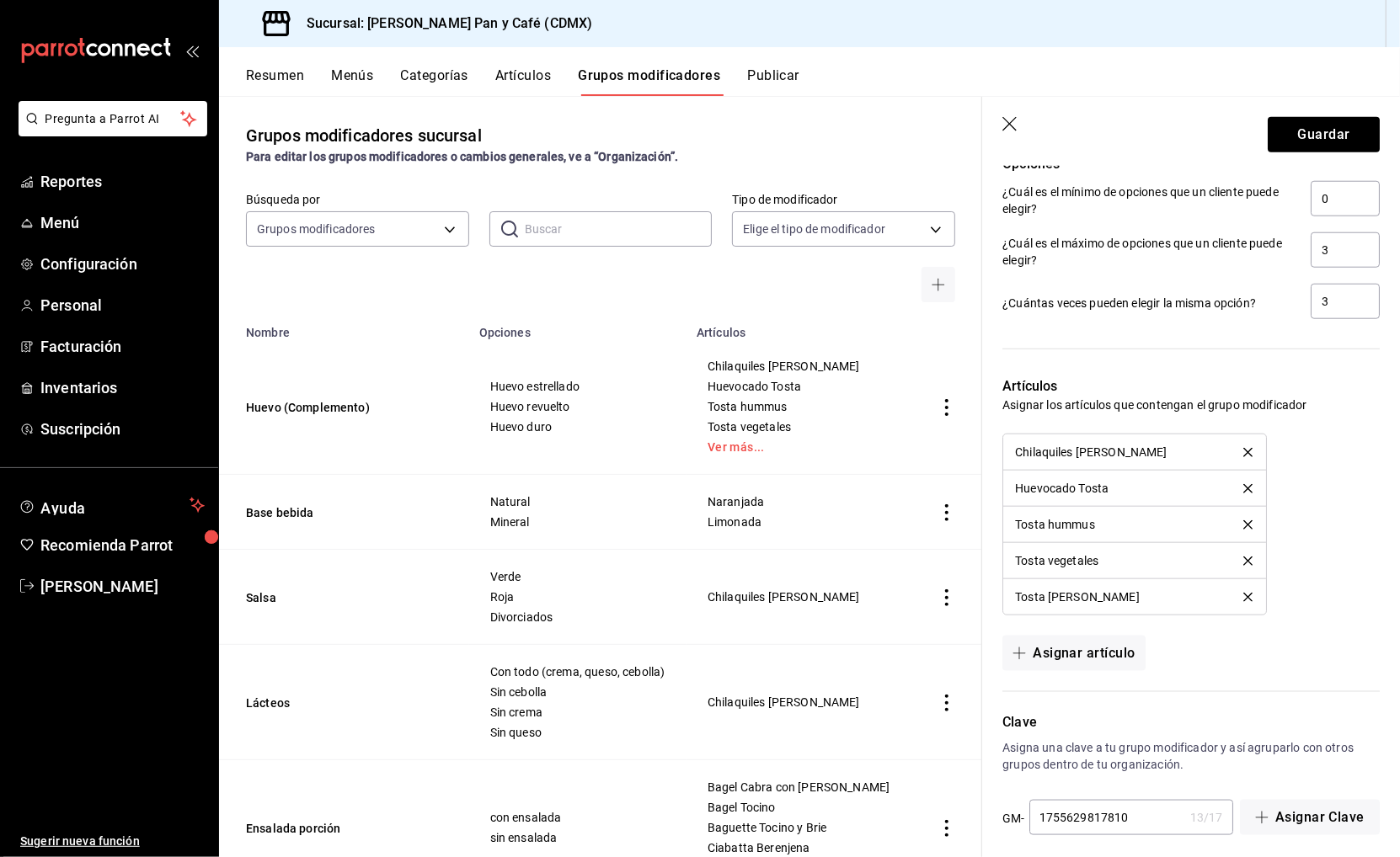
scroll to position [0, 0]
click at [1337, 137] on button "Guardar" at bounding box center [1323, 135] width 112 height 35
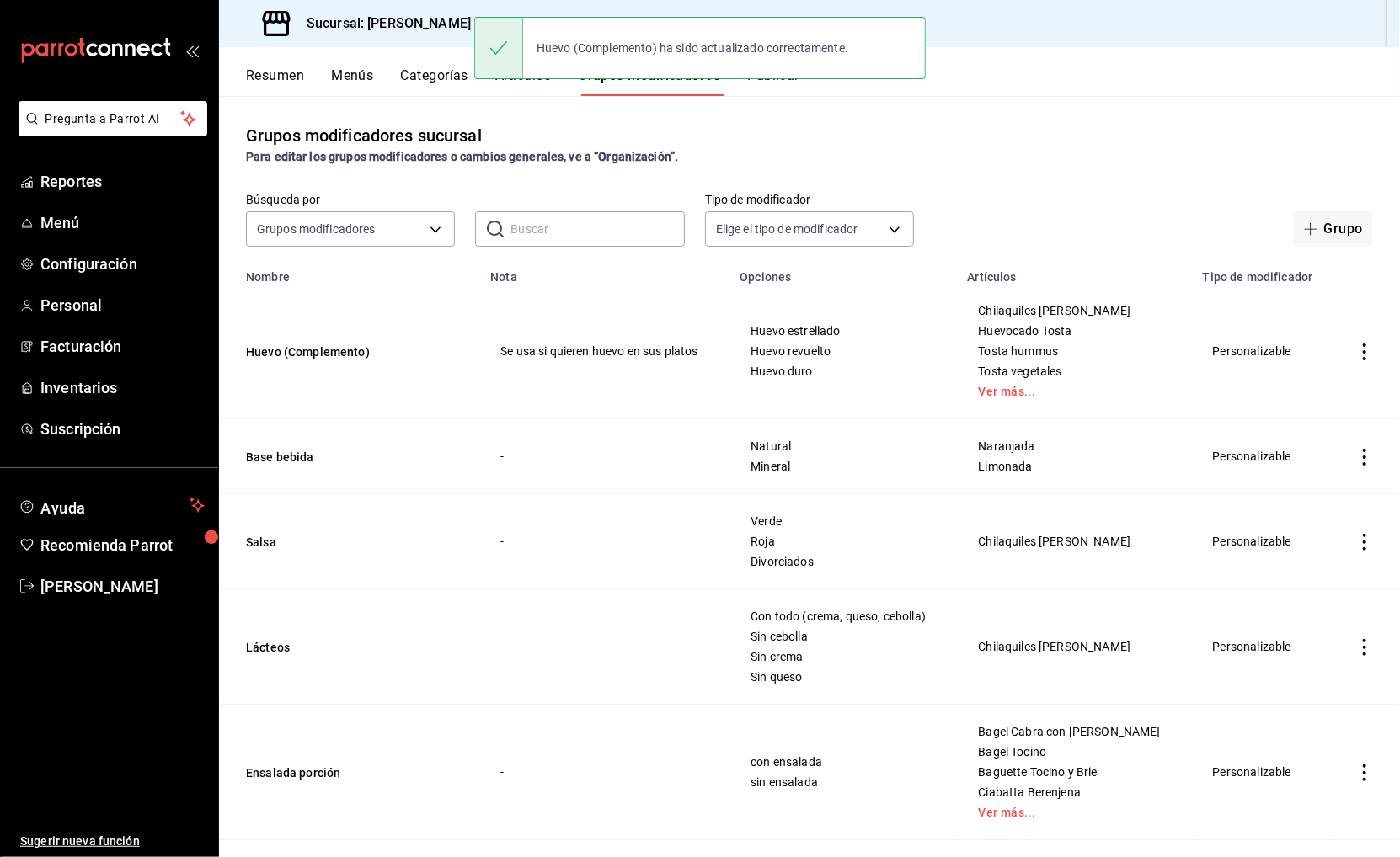
click at [774, 87] on button "Publicar" at bounding box center [773, 82] width 52 height 29
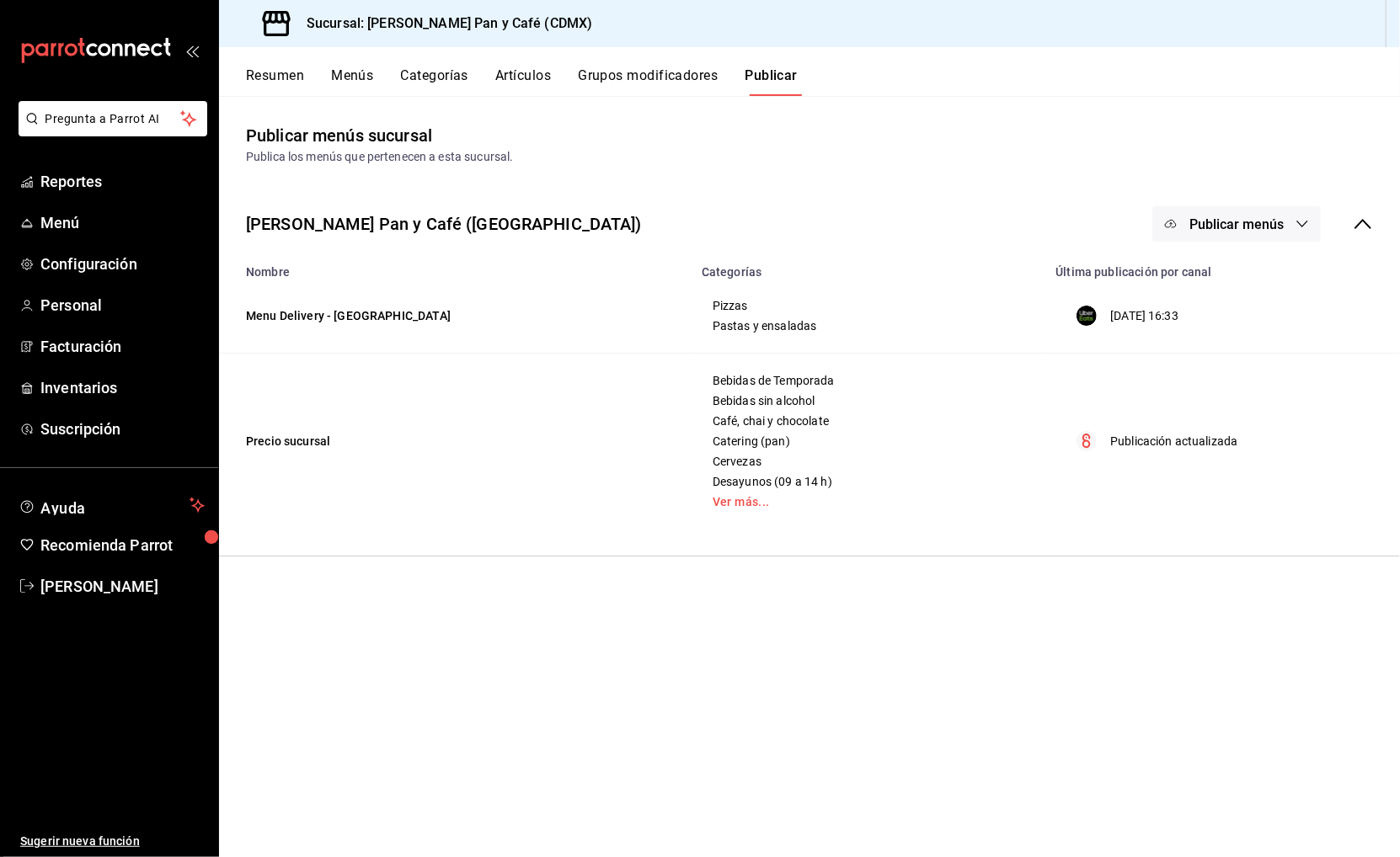
click at [1233, 216] on span "Publicar menús" at bounding box center [1236, 224] width 94 height 16
click at [1222, 328] on span "Punto de venta" at bounding box center [1261, 323] width 81 height 18
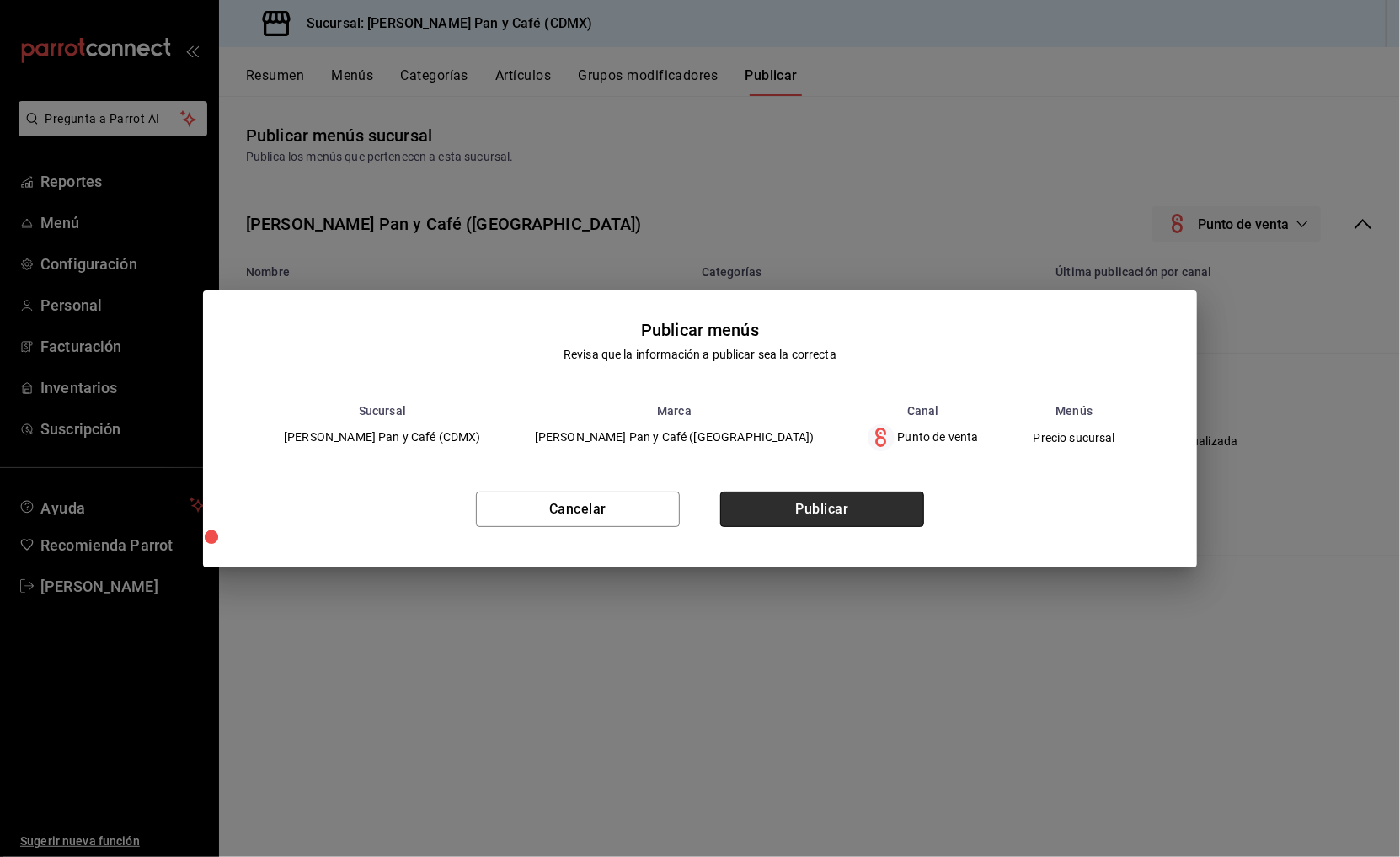
click at [854, 495] on button "Publicar" at bounding box center [821, 509] width 204 height 35
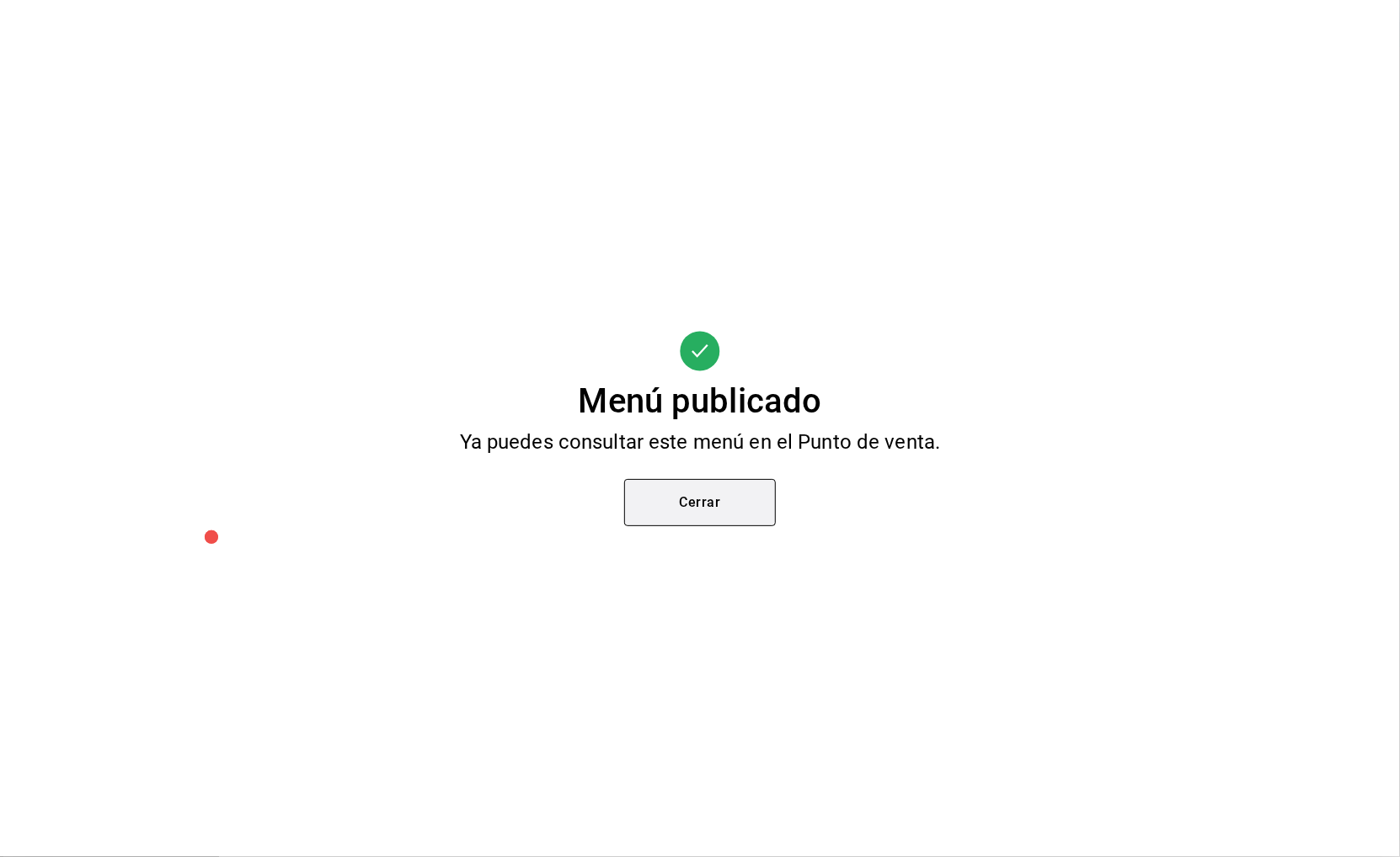
click at [734, 507] on button "Cerrar" at bounding box center [700, 502] width 151 height 47
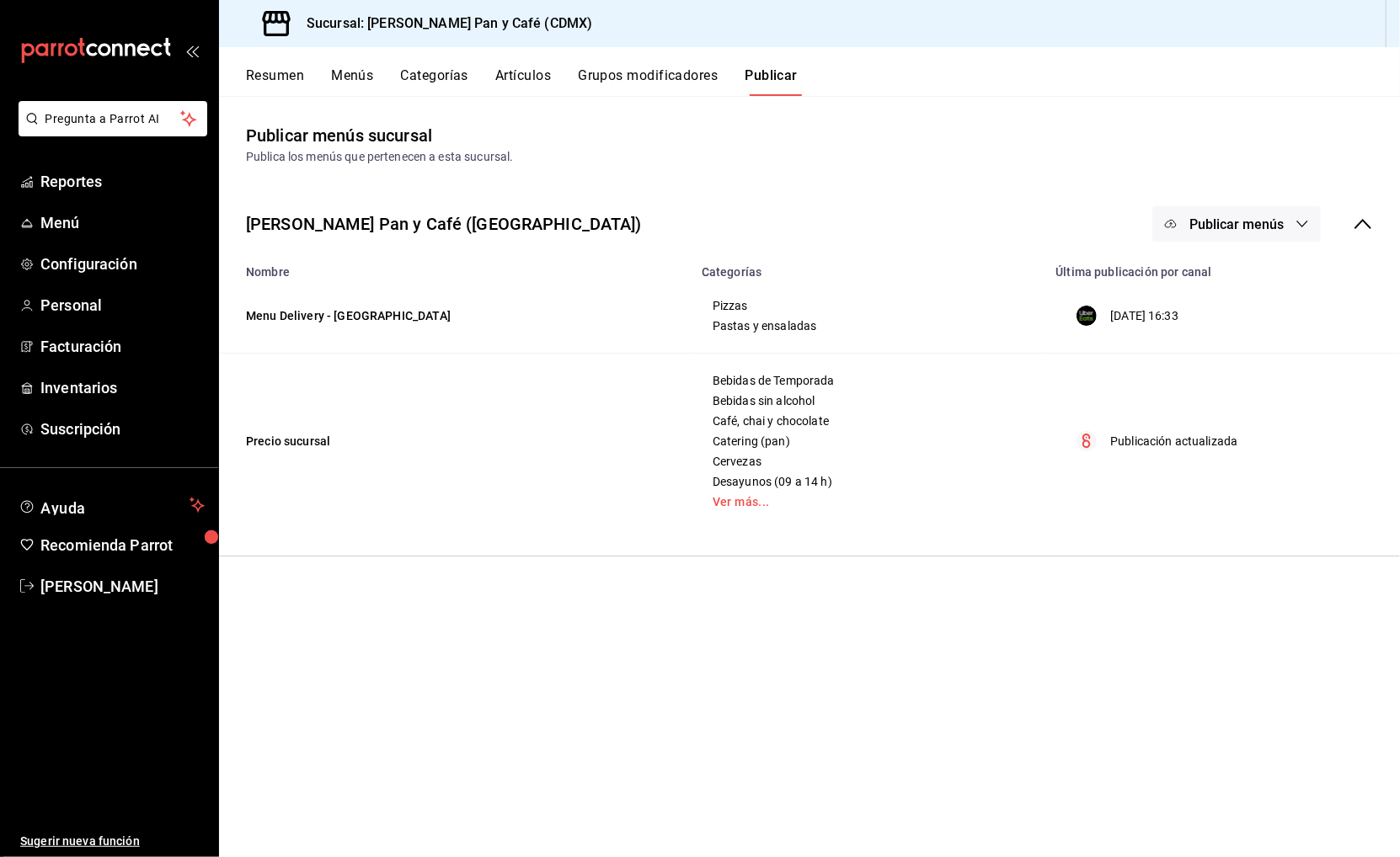
click at [1200, 649] on main "Publicar menús sucursal Publica los menús que pertenecen a esta sucursal. [PERS…" at bounding box center [809, 477] width 1181 height 761
click at [461, 71] on button "Categorías" at bounding box center [435, 82] width 68 height 29
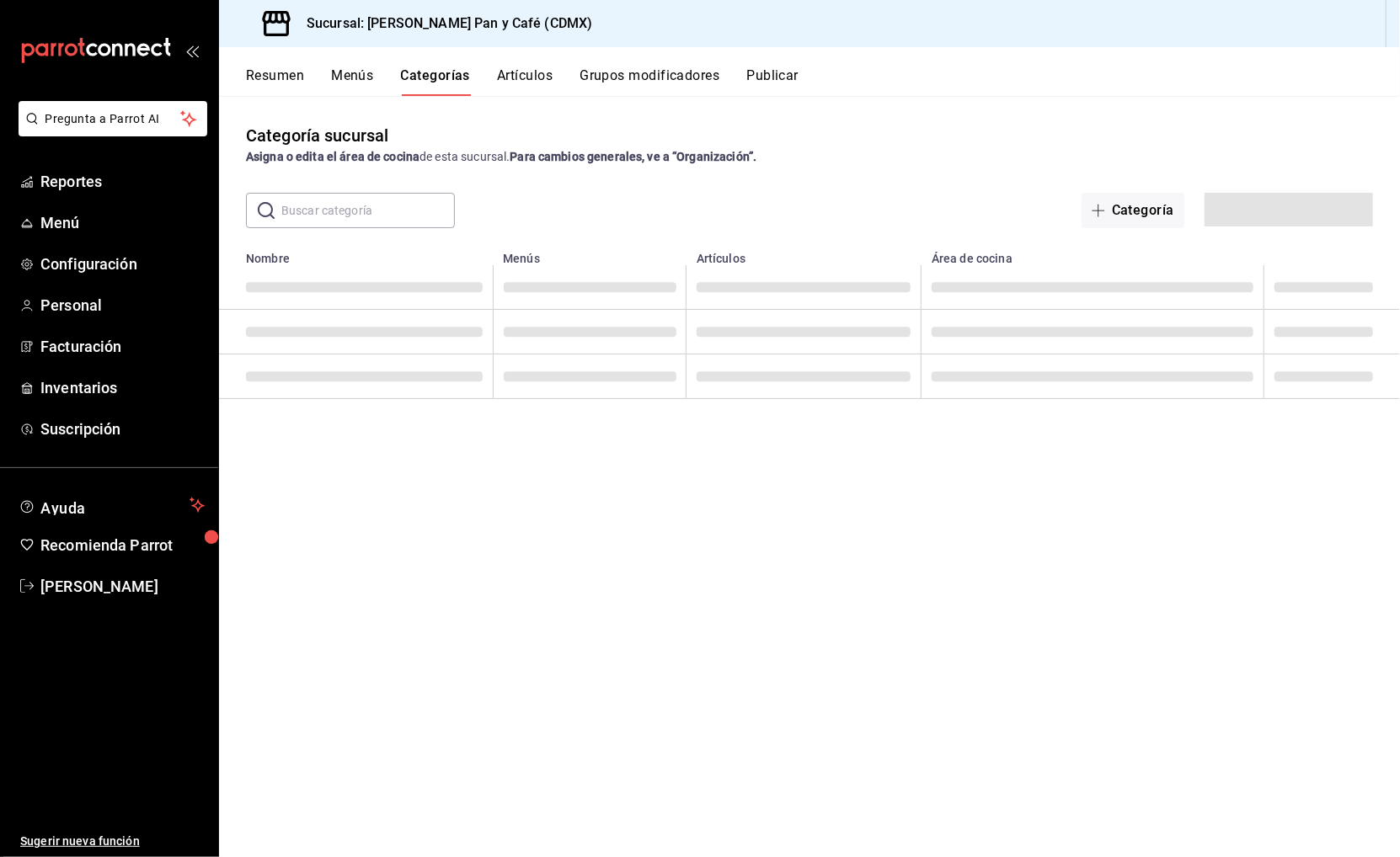
click at [632, 82] on button "Grupos modificadores" at bounding box center [649, 82] width 140 height 29
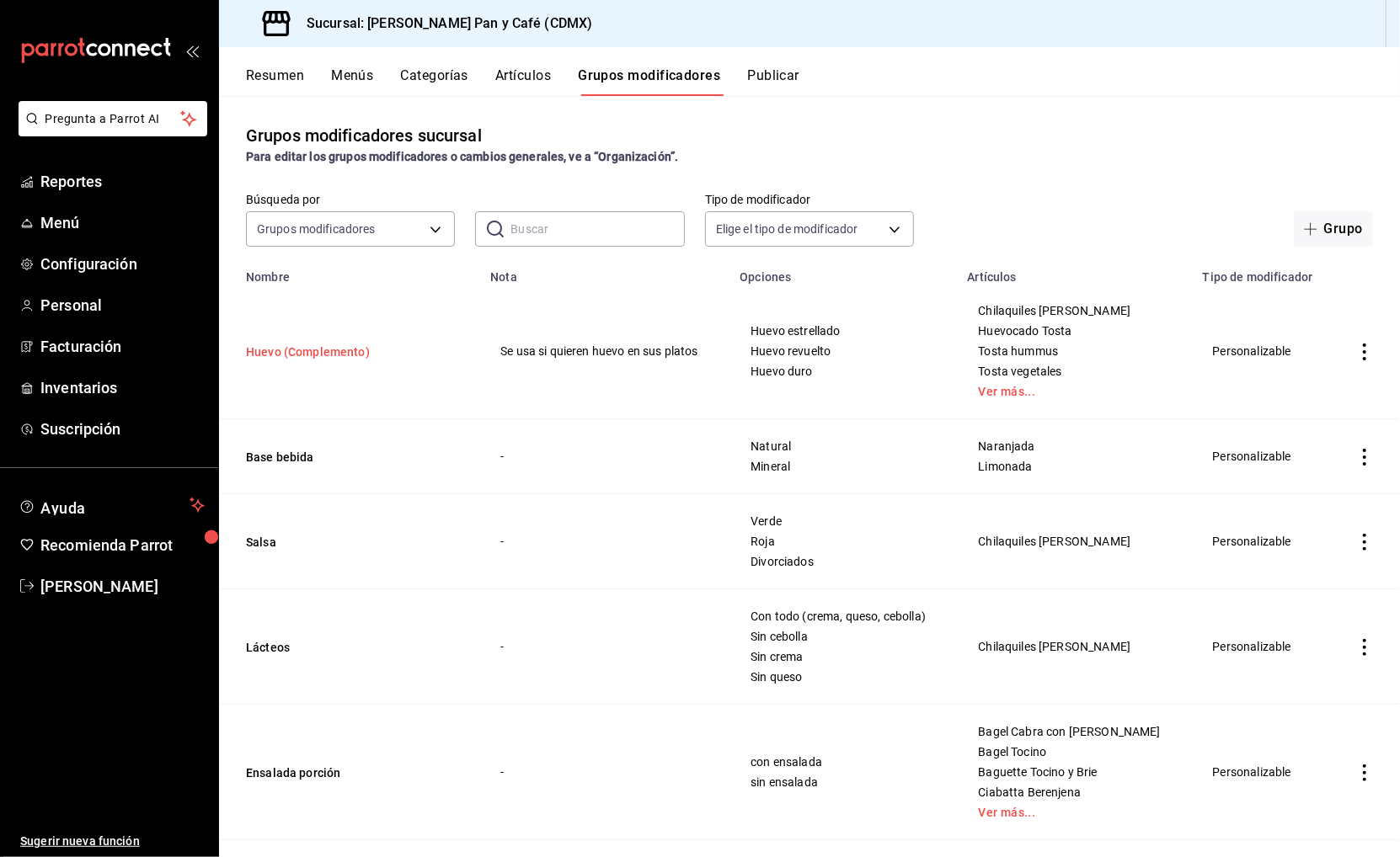
click at [296, 347] on button "Huevo (Complemento)" at bounding box center [347, 351] width 203 height 17
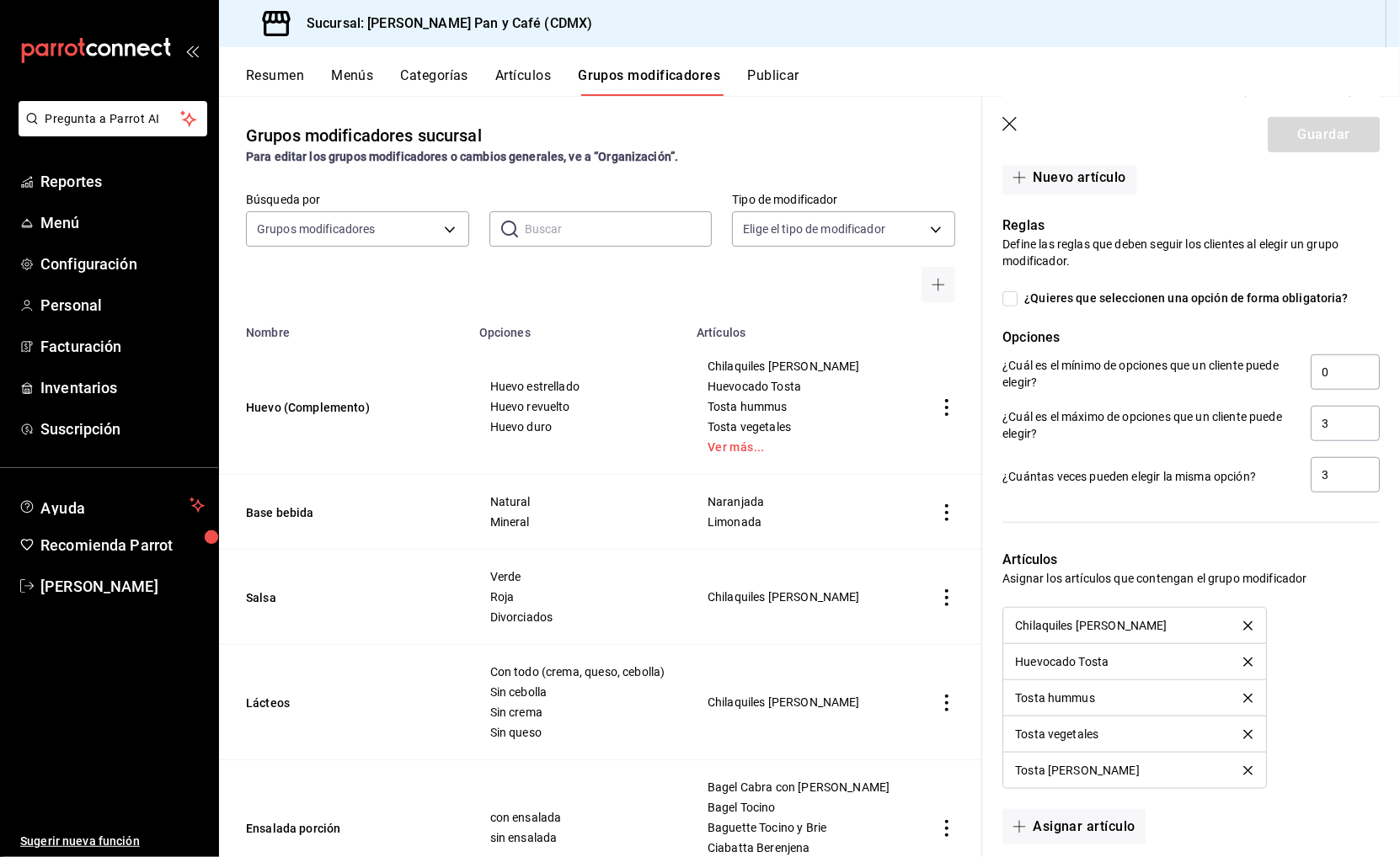
scroll to position [842, 0]
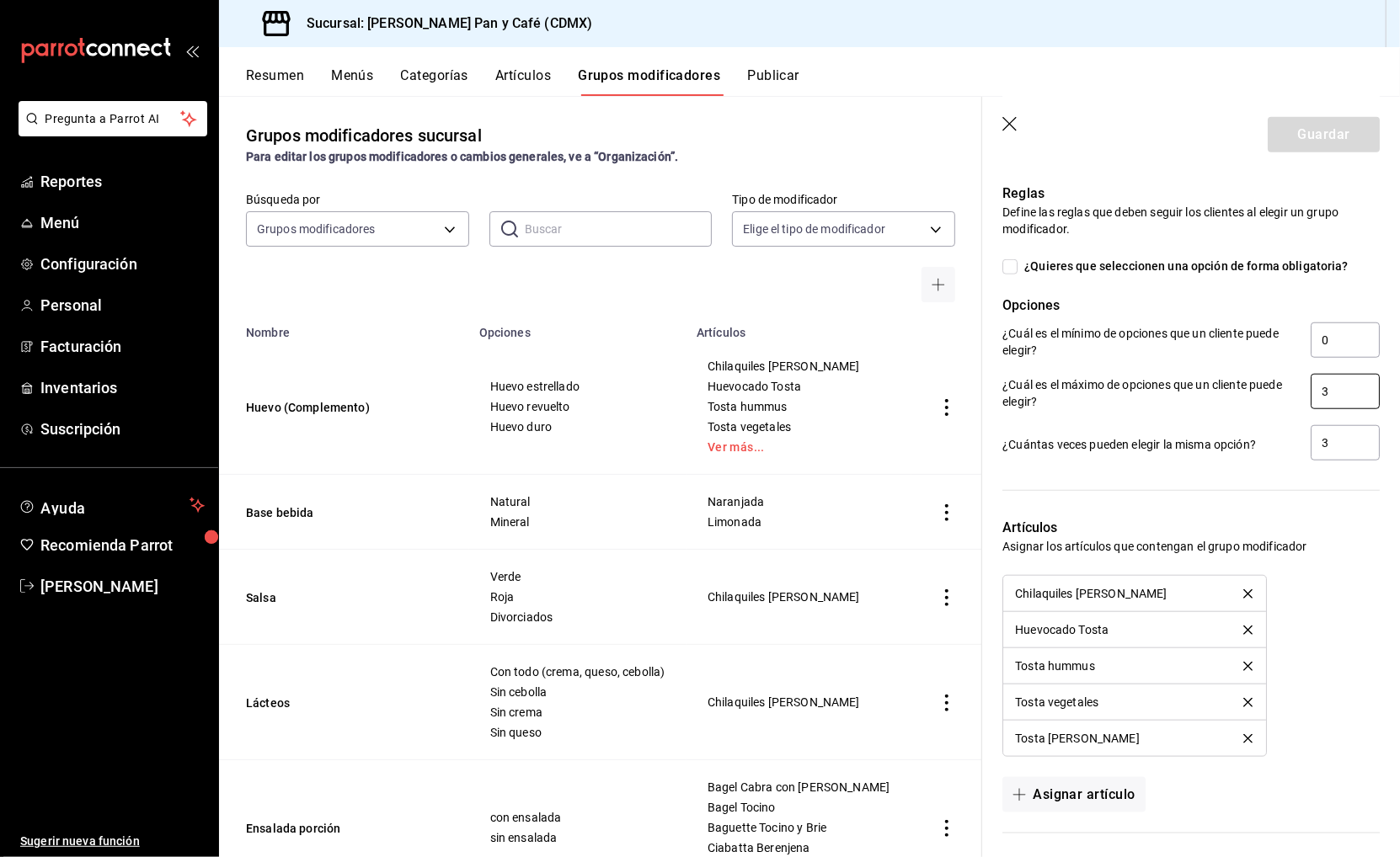
click at [1355, 380] on input "3" at bounding box center [1345, 391] width 69 height 35
type input "6"
click at [1371, 449] on input "3" at bounding box center [1345, 443] width 69 height 35
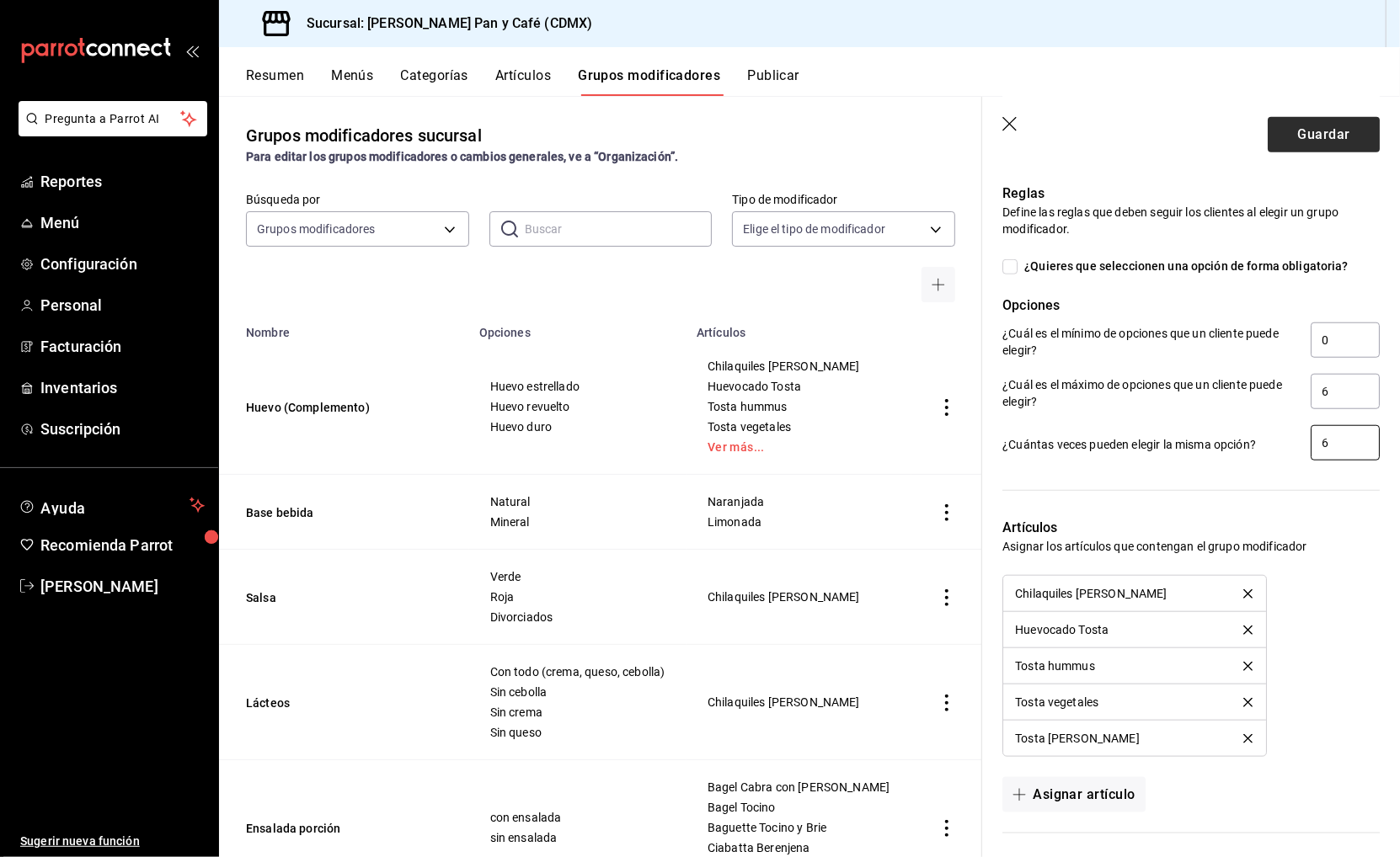
type input "6"
click at [1325, 137] on button "Guardar" at bounding box center [1323, 135] width 112 height 35
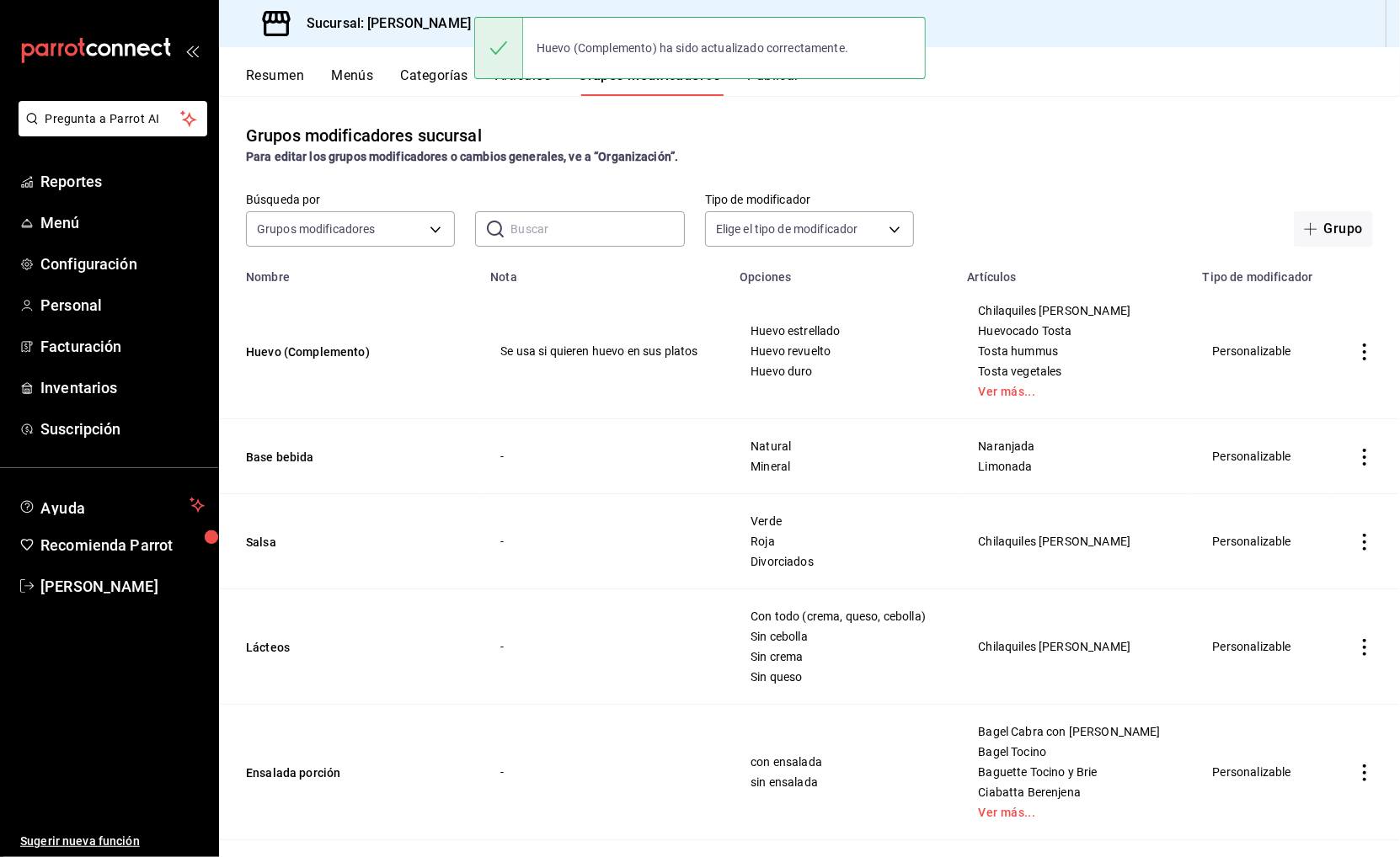
click at [783, 86] on button "Publicar" at bounding box center [773, 82] width 52 height 29
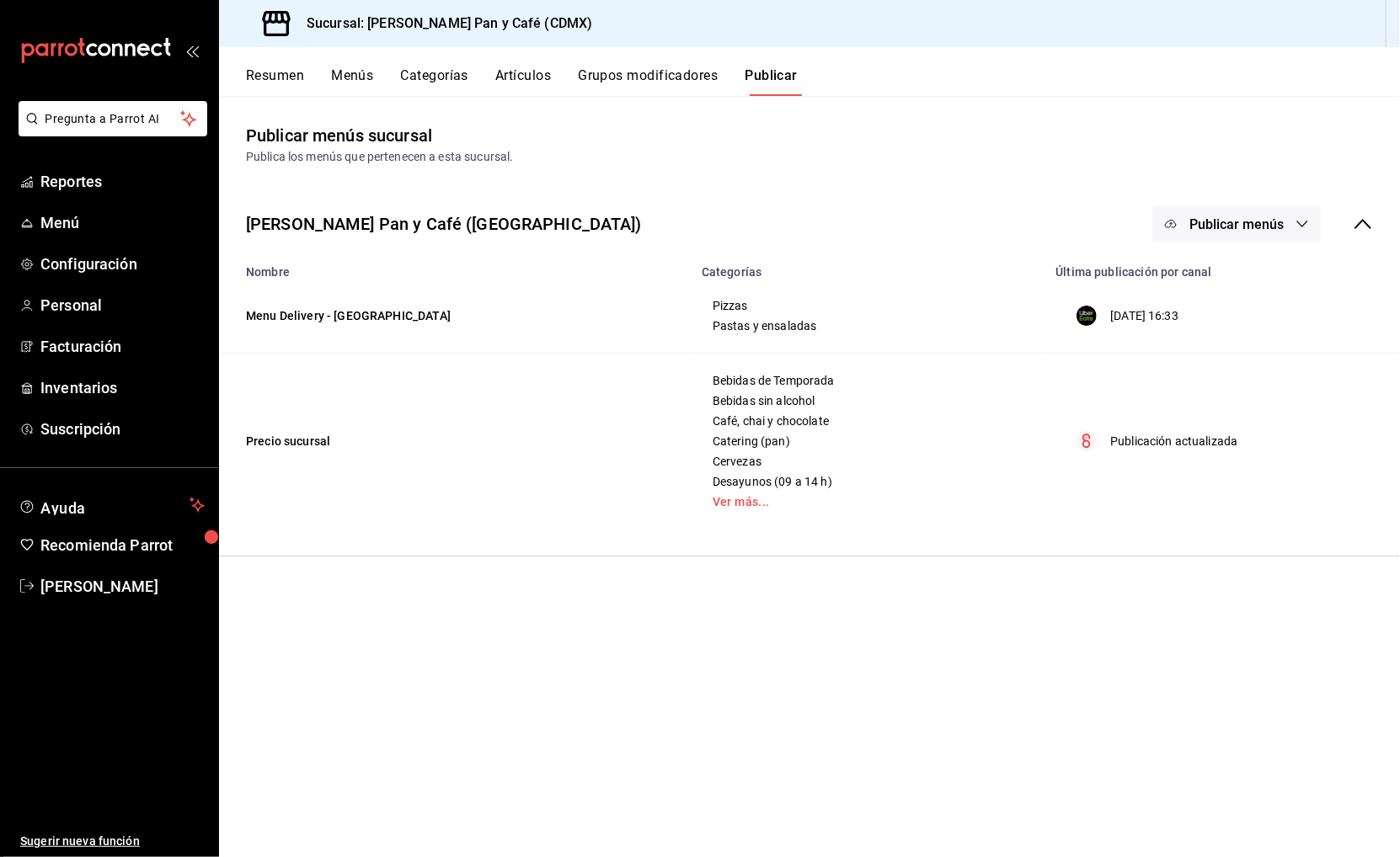
click at [1299, 217] on icon "button" at bounding box center [1302, 224] width 14 height 14
click at [1255, 326] on span "Punto de venta" at bounding box center [1261, 323] width 81 height 18
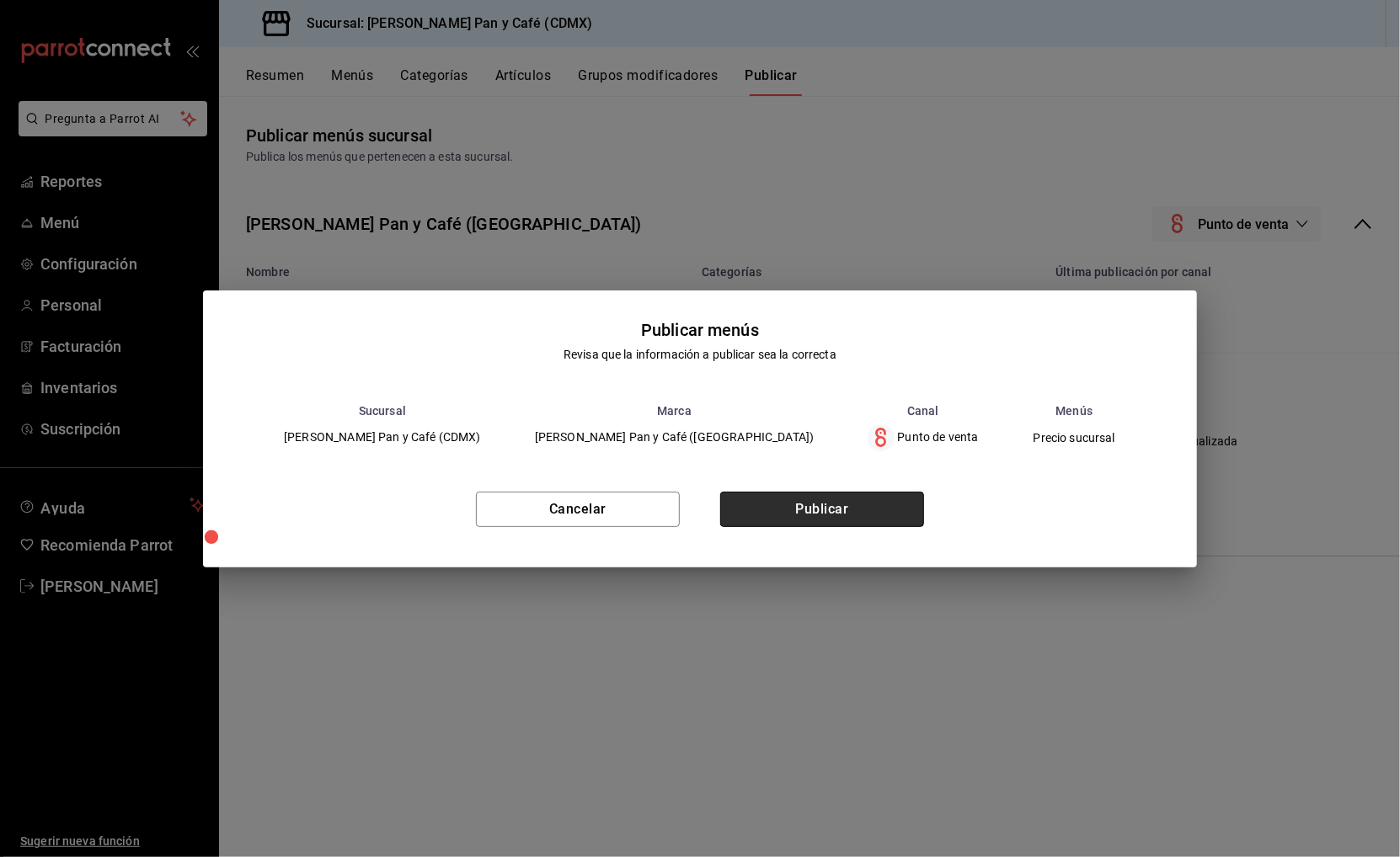
click at [858, 507] on button "Publicar" at bounding box center [821, 509] width 204 height 35
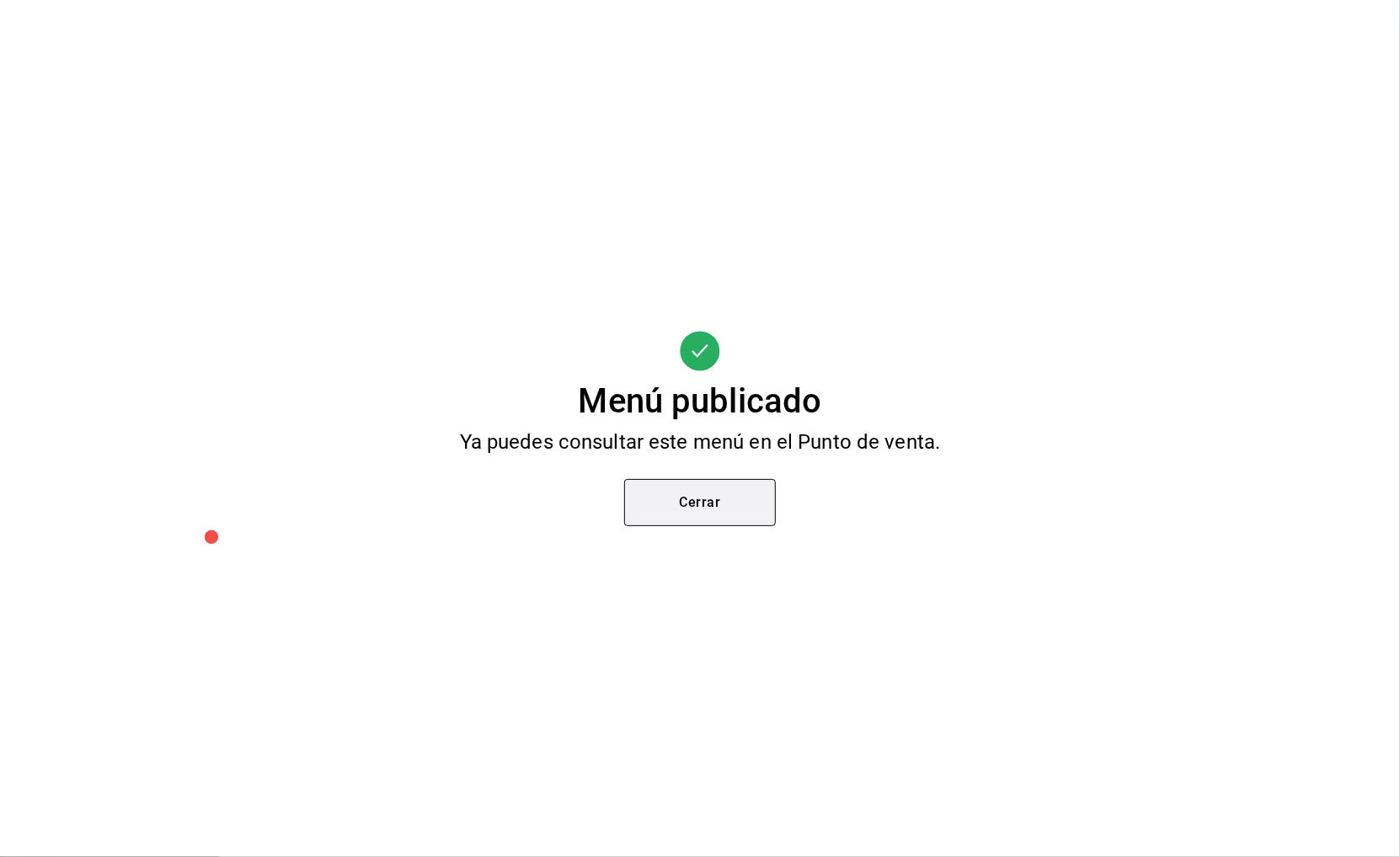
click at [750, 498] on button "Cerrar" at bounding box center [700, 502] width 151 height 47
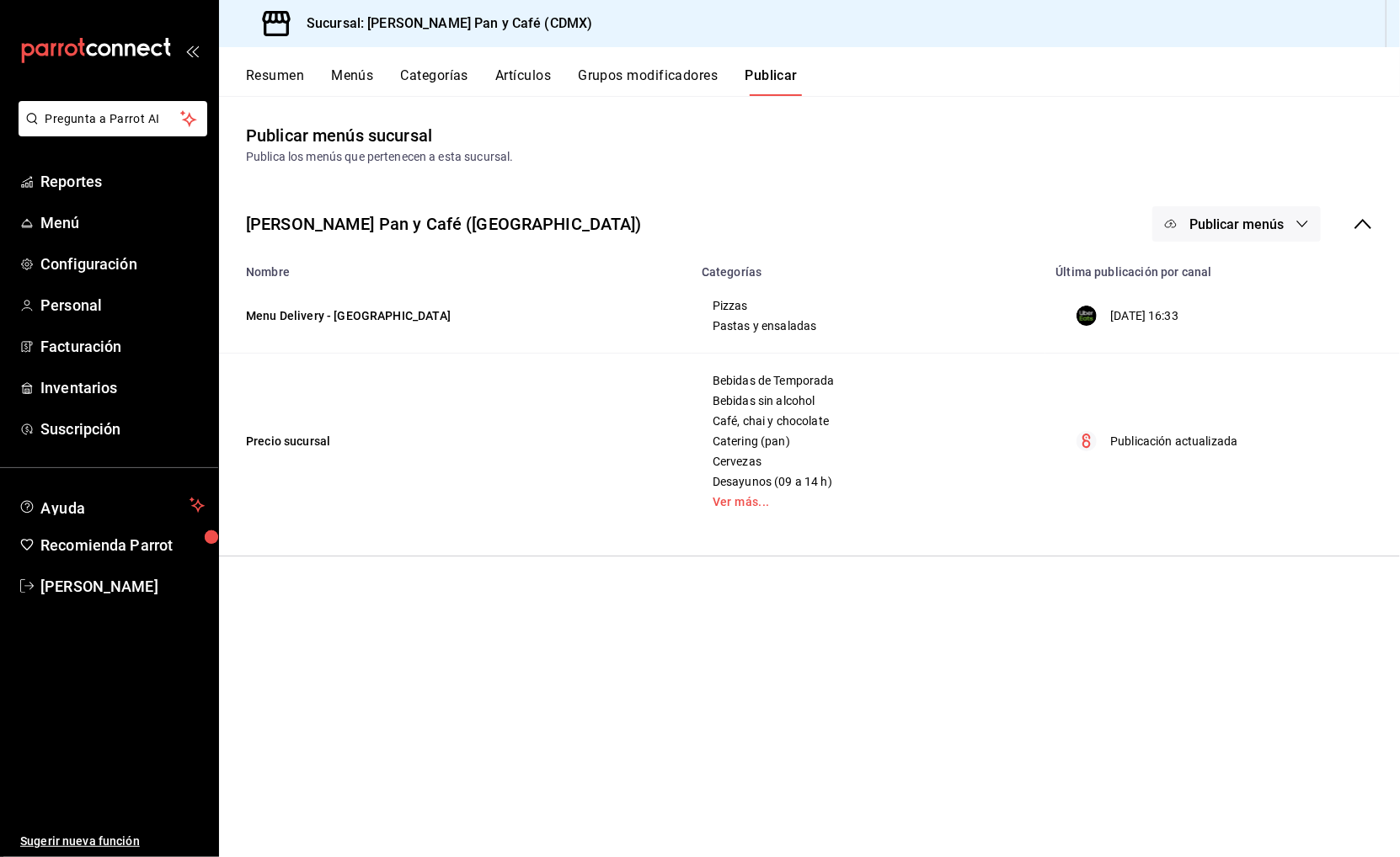
click at [804, 127] on div "Publicar menús sucursal Publica los menús que pertenecen a esta sucursal." at bounding box center [809, 144] width 1181 height 43
click at [111, 211] on span "Menú" at bounding box center [122, 222] width 164 height 23
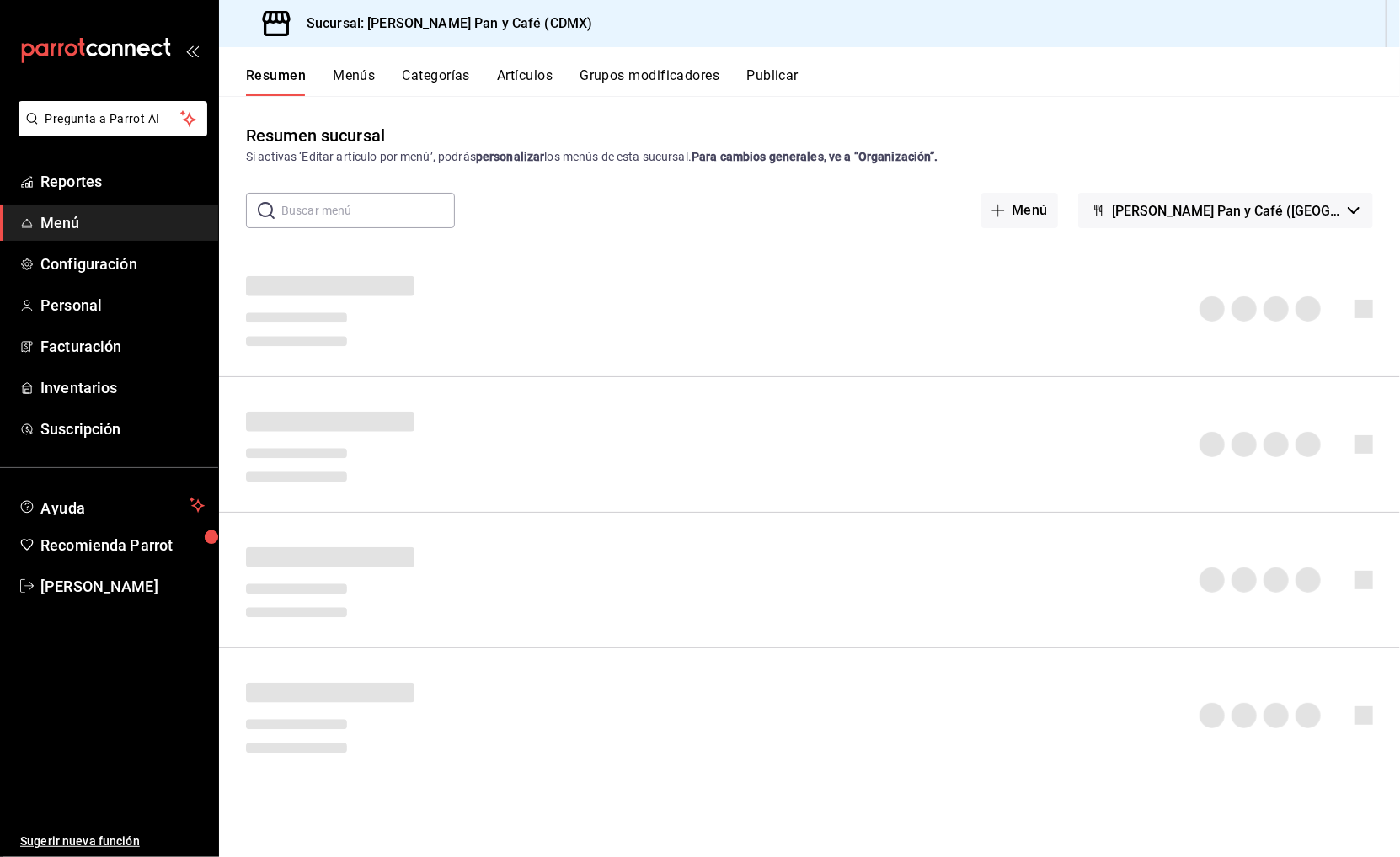
click at [136, 154] on li "Pregunta a Parrot AI" at bounding box center [109, 132] width 204 height 62
click at [128, 165] on link "Reportes" at bounding box center [109, 181] width 218 height 36
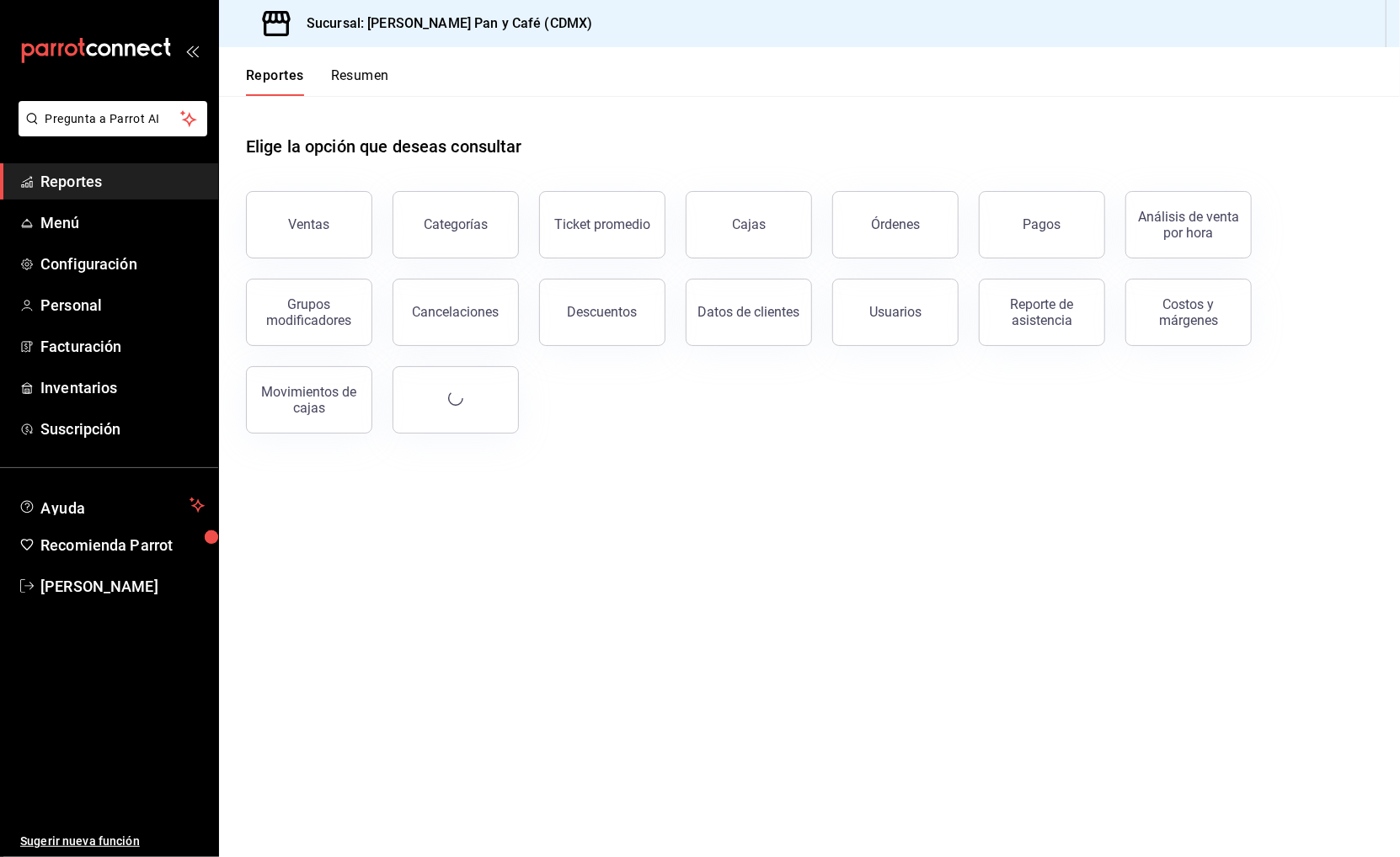
click at [379, 82] on button "Resumen" at bounding box center [360, 82] width 58 height 29
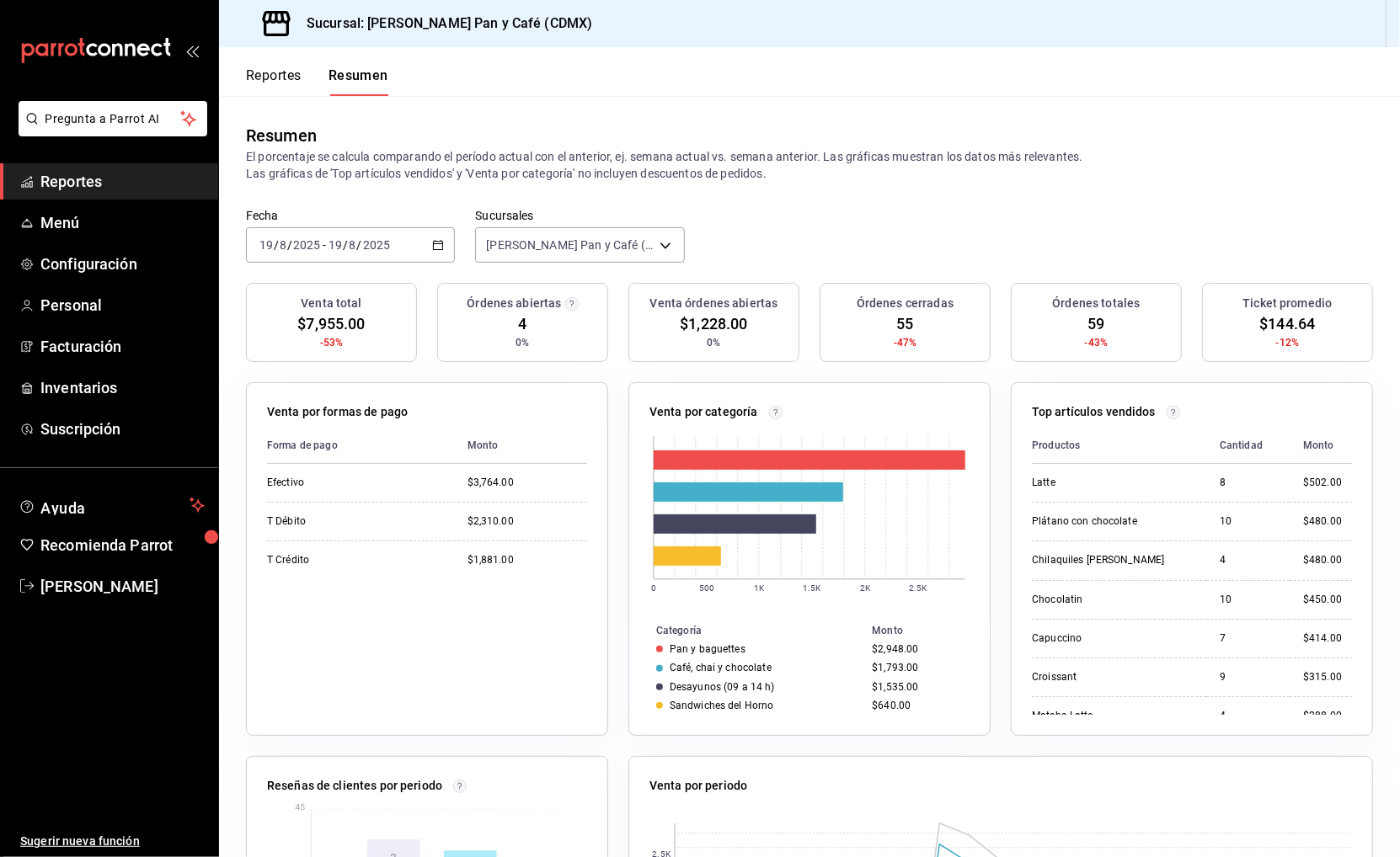
click at [869, 226] on div "Fecha [DATE] [DATE] - [DATE] [DATE] Sucursales [PERSON_NAME] Pan y Café (CDMX) …" at bounding box center [809, 245] width 1181 height 74
click at [1019, 143] on div "Resumen" at bounding box center [809, 136] width 1127 height 26
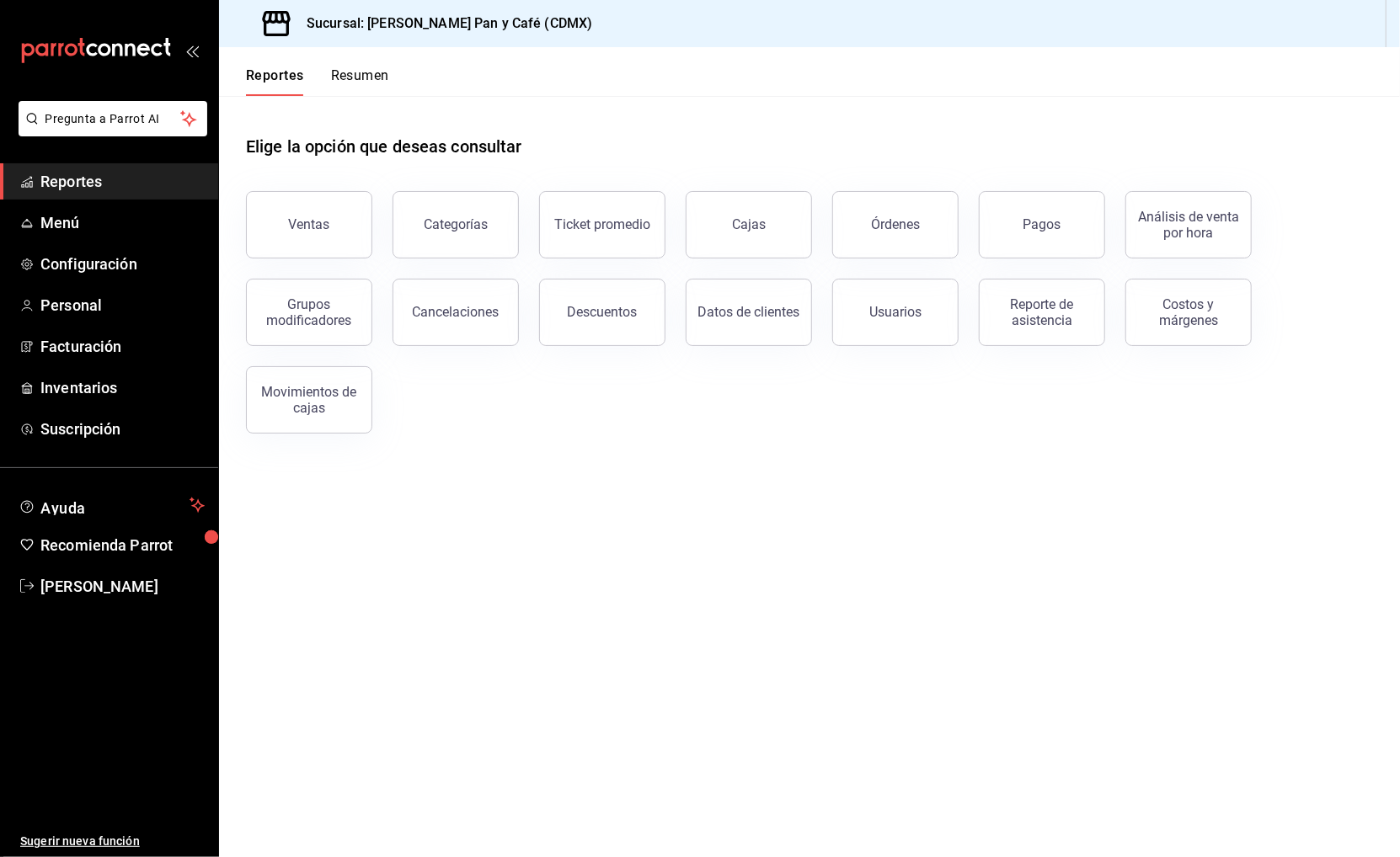
click at [374, 74] on button "Resumen" at bounding box center [360, 82] width 58 height 29
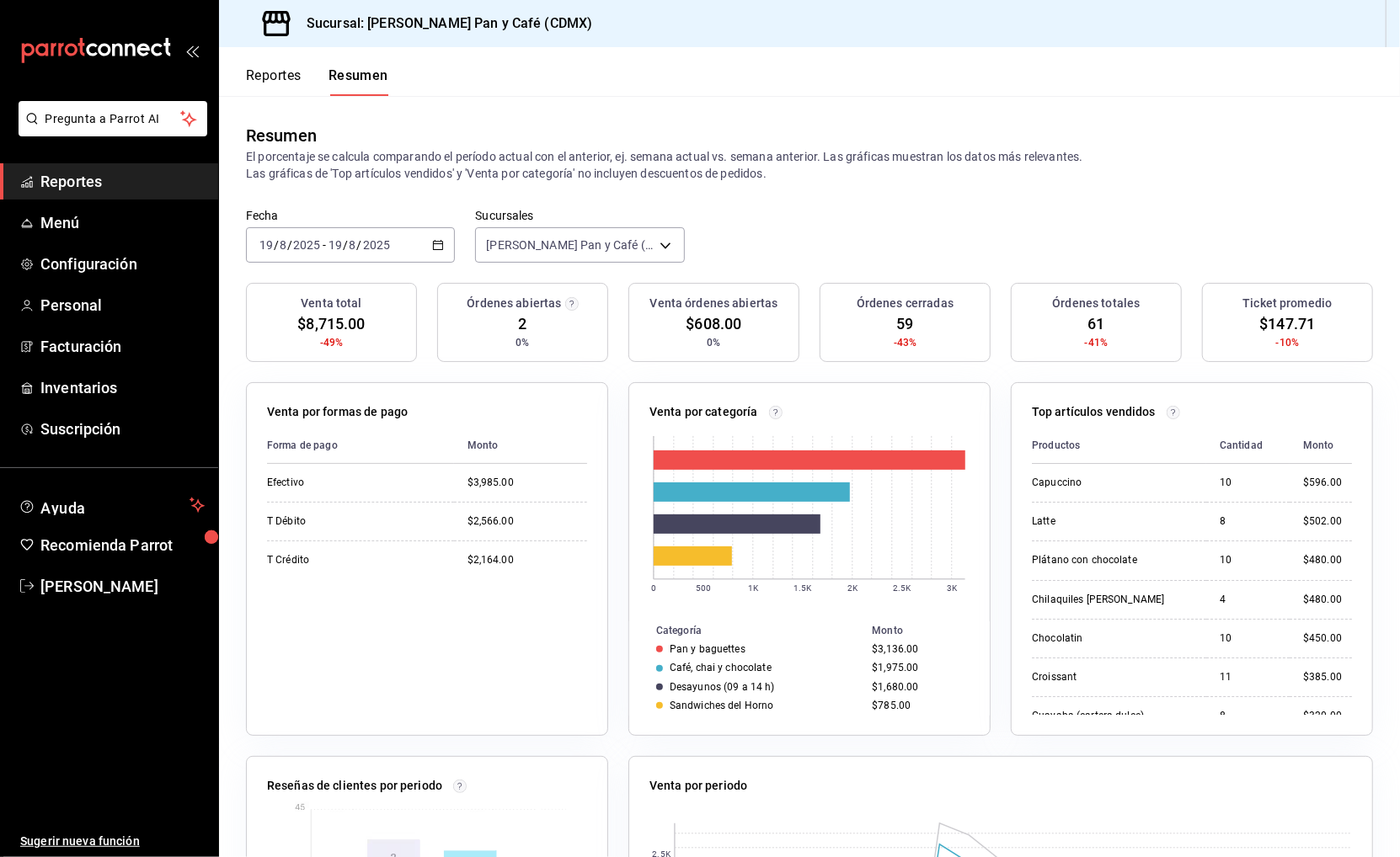
click at [789, 232] on div "Fecha 2025-08-19 19 / 8 / 2025 - 2025-08-19 19 / 8 / 2025 Sucursales Buendía Pa…" at bounding box center [809, 245] width 1181 height 74
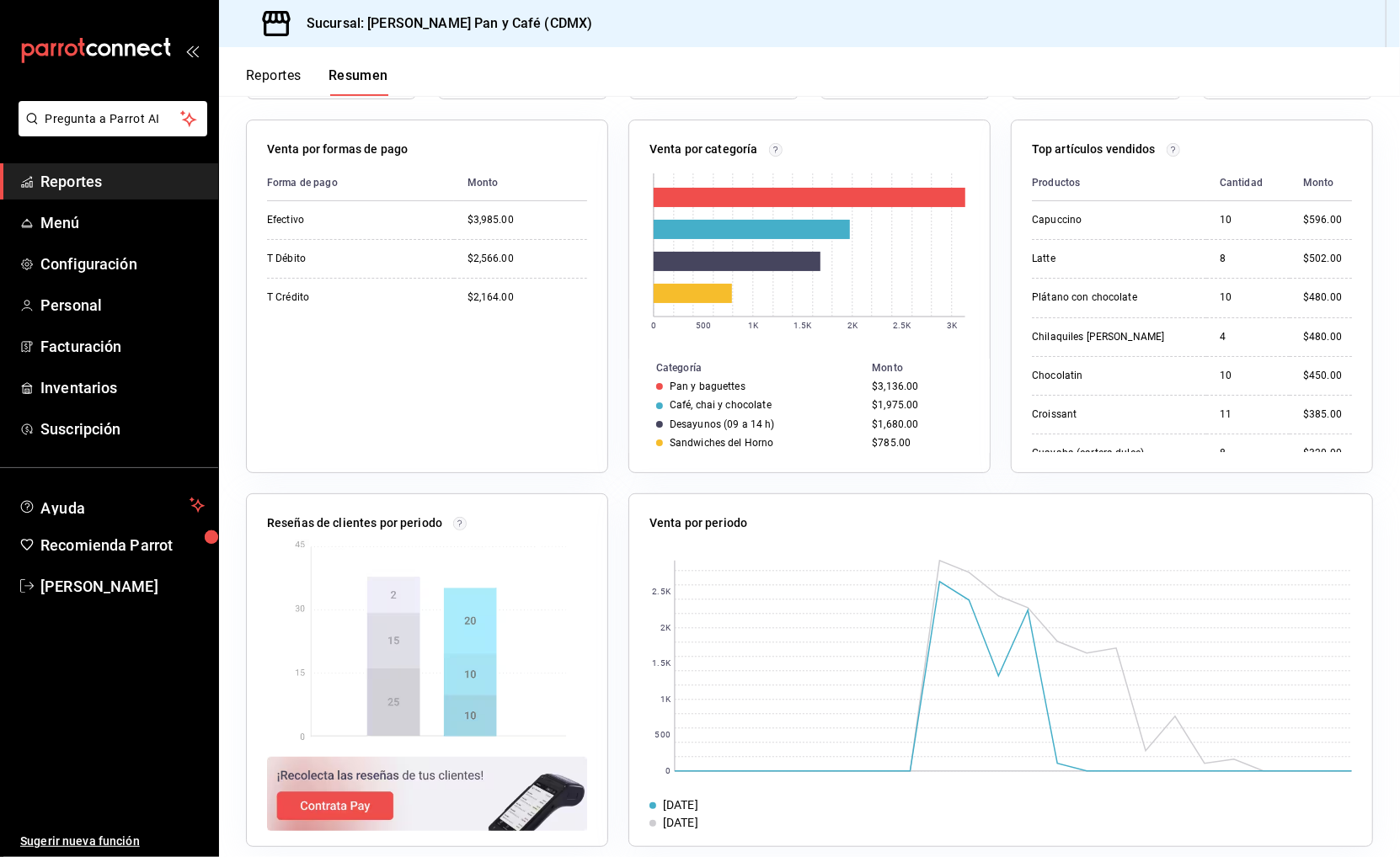
scroll to position [265, 0]
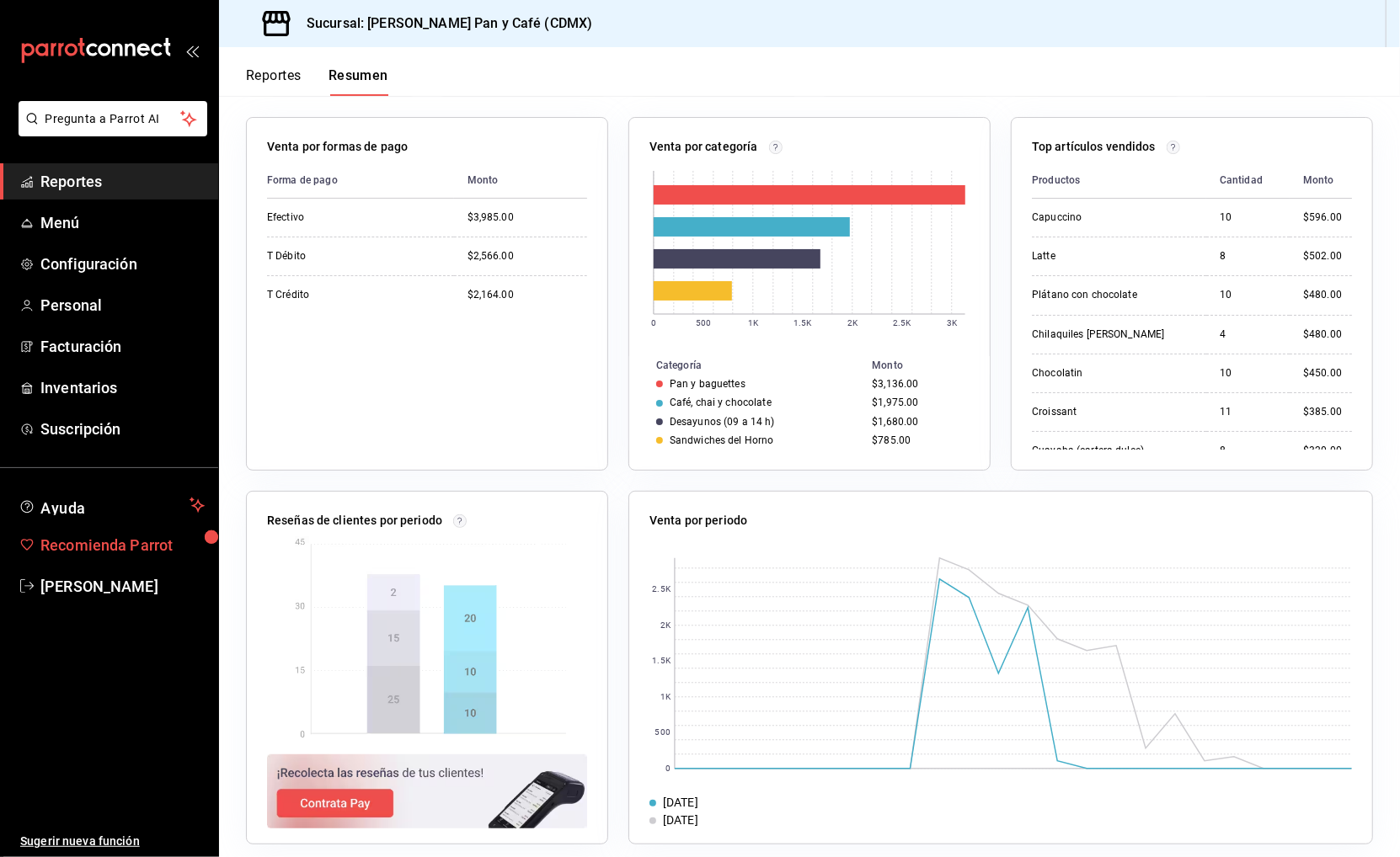
click at [171, 534] on span "Recomienda Parrot" at bounding box center [122, 544] width 164 height 23
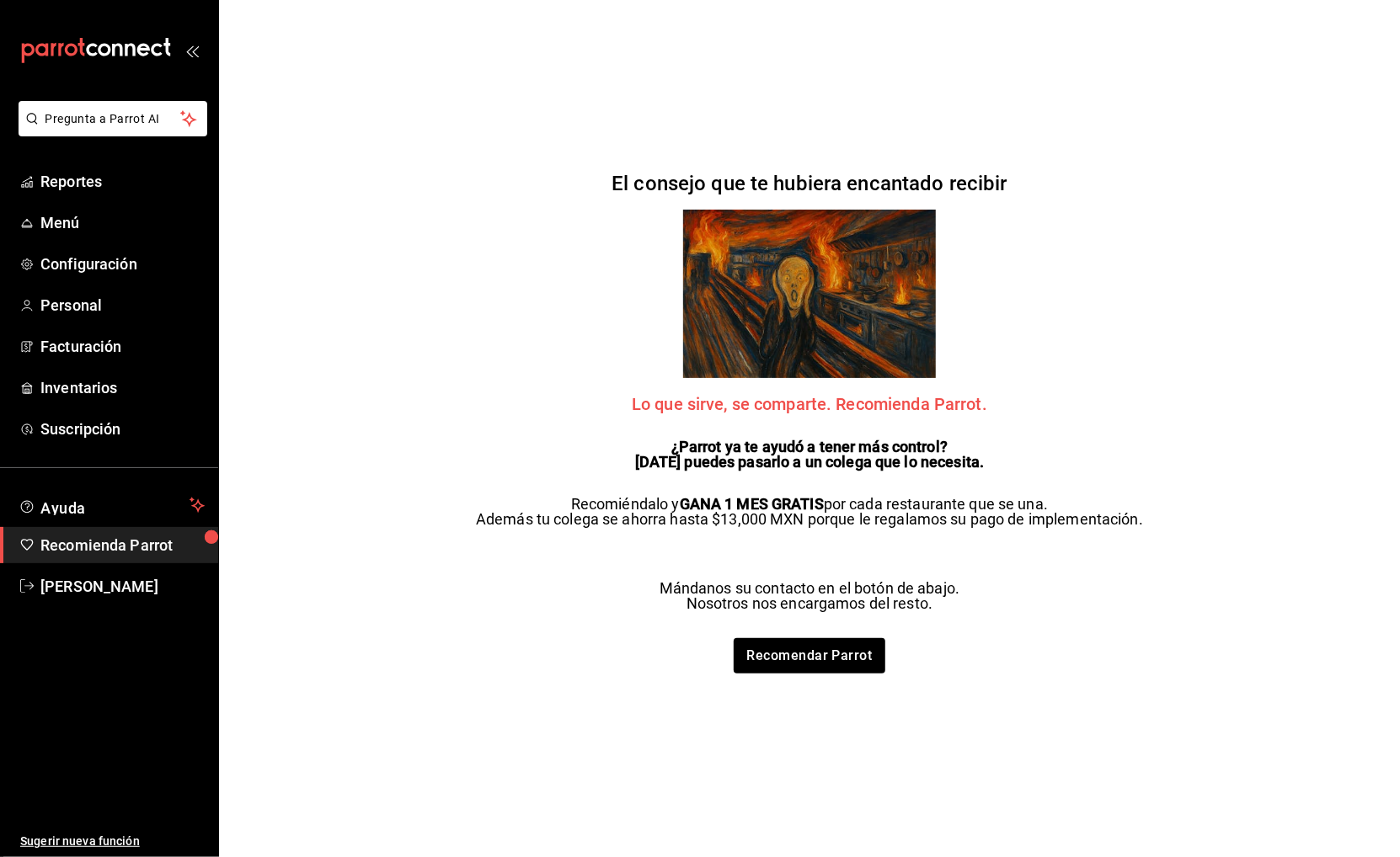
click at [438, 443] on div "Pregunta a Parrot AI Reportes Menú Configuración Personal Facturación Inventari…" at bounding box center [700, 428] width 1400 height 857
